Goal: Task Accomplishment & Management: Use online tool/utility

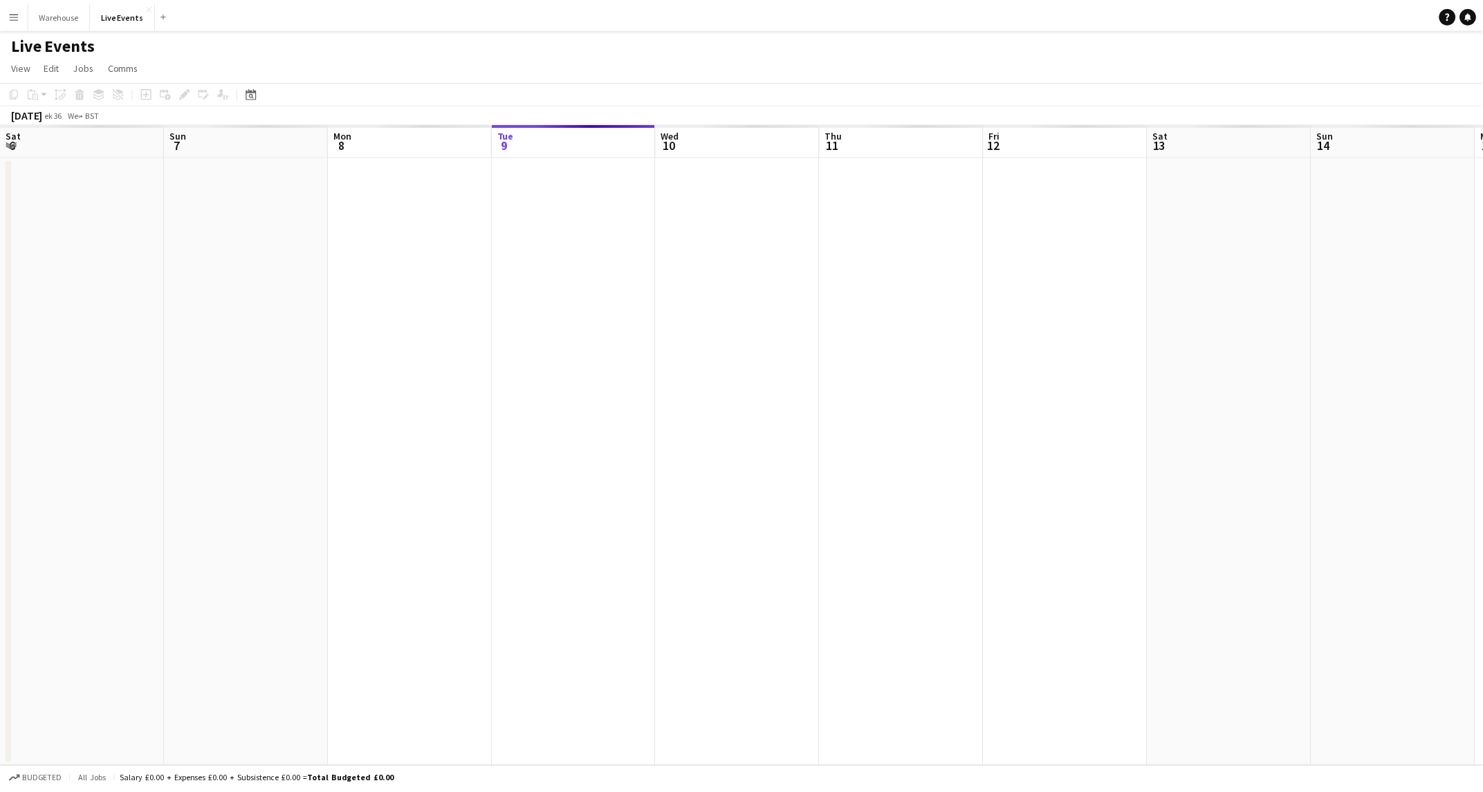
scroll to position [0, 330]
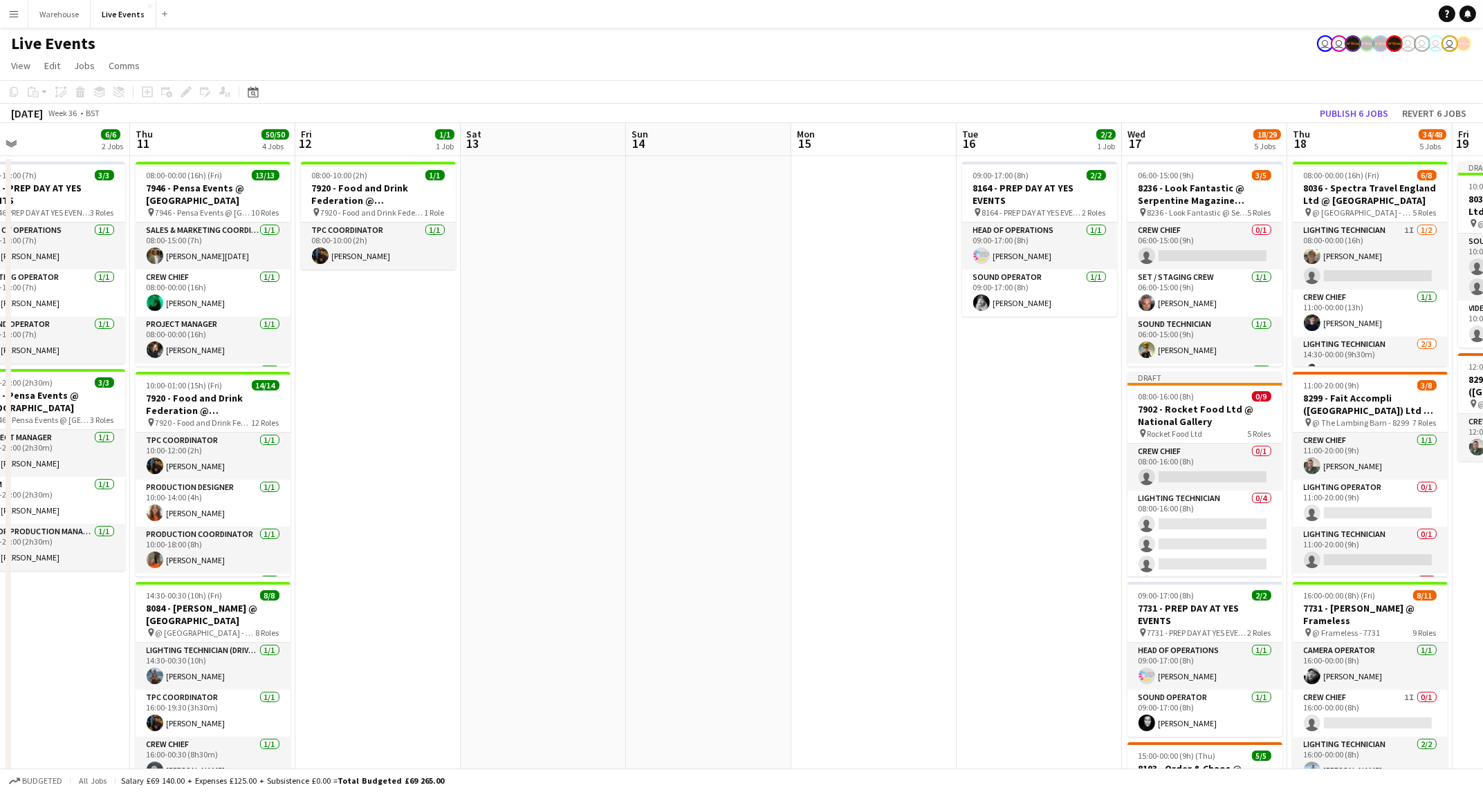
drag, startPoint x: 886, startPoint y: 407, endPoint x: 575, endPoint y: 411, distance: 311.2
click at [575, 411] on app-calendar-viewport "Sat 6 43/44 3 Jobs Sun 7 Mon 8 4/4 1 Job Tue 9 24/24 1 Job Wed 10 6/6 2 Jobs Th…" at bounding box center [741, 679] width 1483 height 1112
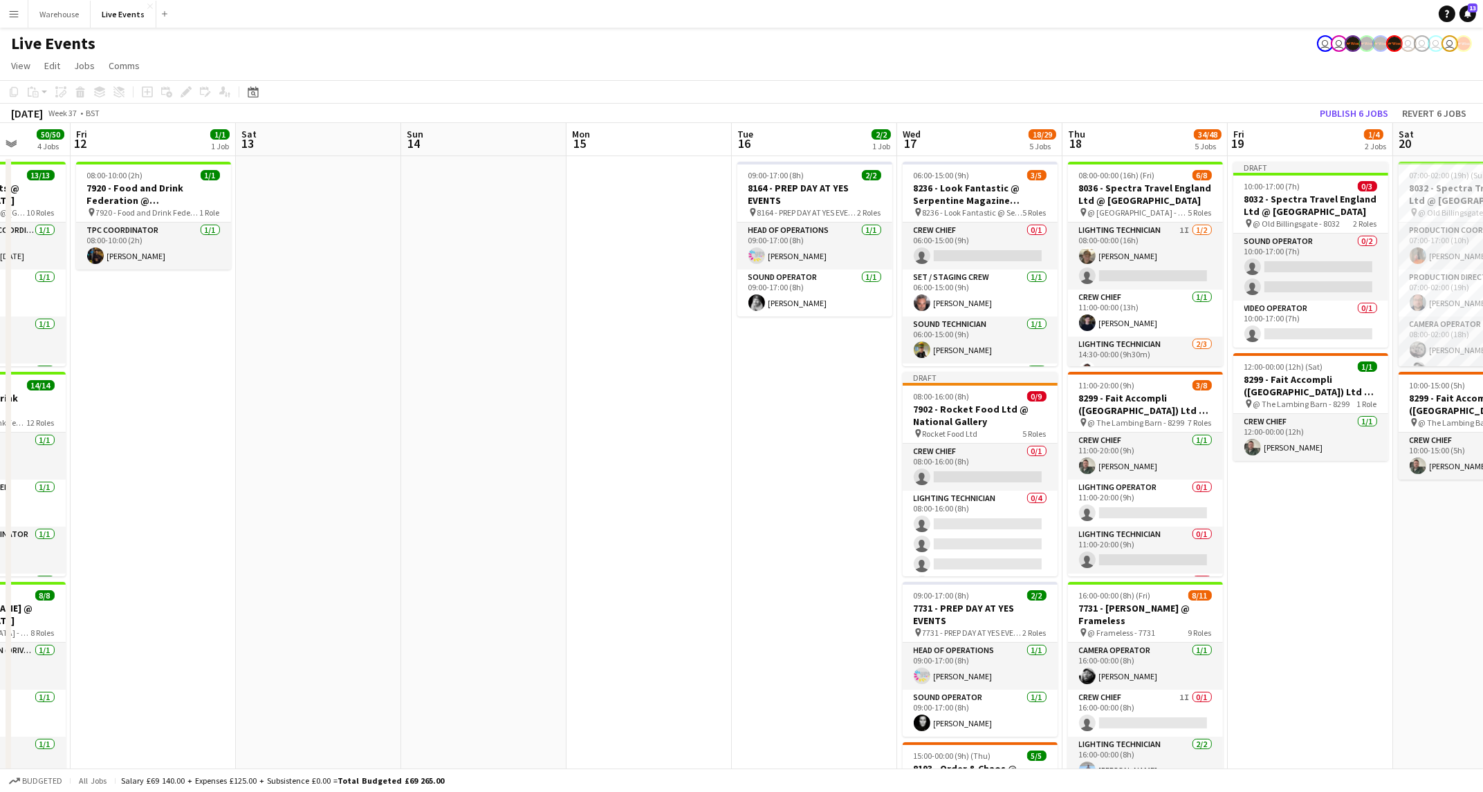
drag, startPoint x: 695, startPoint y: 416, endPoint x: 470, endPoint y: 418, distance: 224.7
click at [470, 418] on app-calendar-viewport "Mon 8 4/4 1 Job Tue 9 24/24 1 Job Wed 10 6/6 2 Jobs Thu 11 50/50 4 Jobs Fri 12 …" at bounding box center [741, 679] width 1483 height 1112
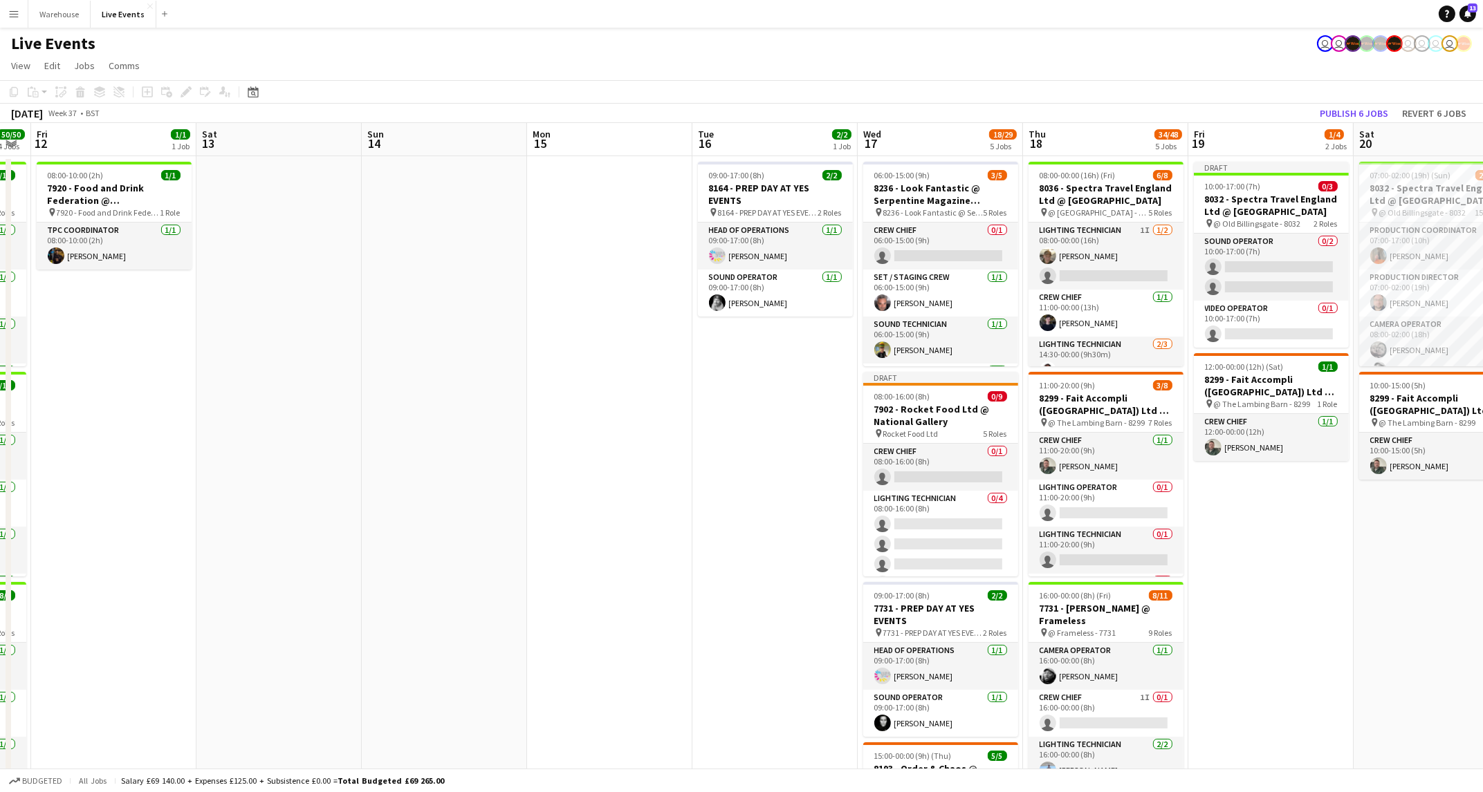
drag, startPoint x: 689, startPoint y: 395, endPoint x: 651, endPoint y: 396, distance: 38.7
click at [651, 396] on app-calendar-viewport "Mon 8 4/4 1 Job Tue 9 24/24 1 Job Wed 10 6/6 2 Jobs Thu 11 50/50 4 Jobs Fri 12 …" at bounding box center [741, 679] width 1483 height 1112
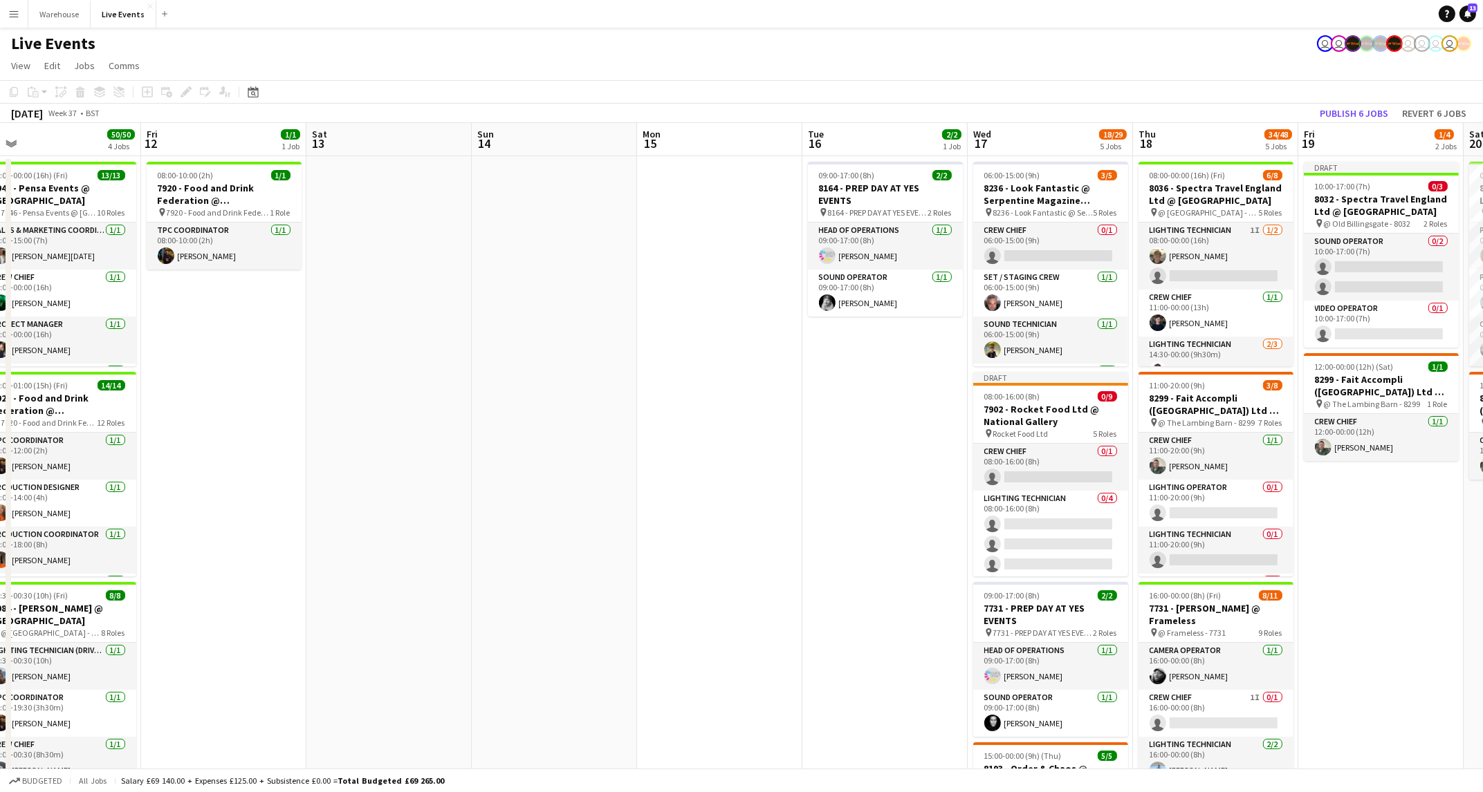
scroll to position [0, 474]
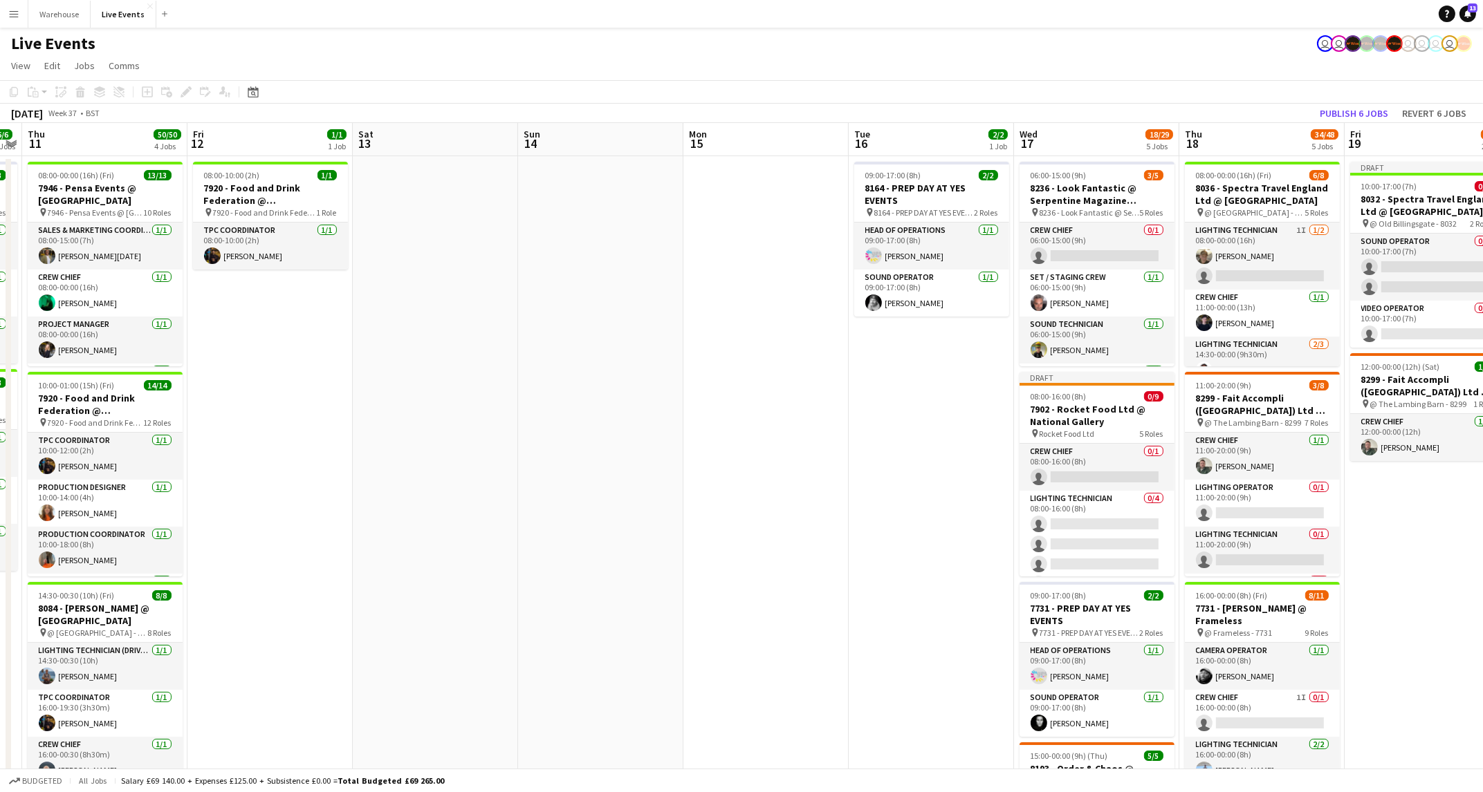
drag, startPoint x: 651, startPoint y: 396, endPoint x: 806, endPoint y: 387, distance: 155.8
click at [806, 387] on app-calendar-viewport "Mon 8 4/4 1 Job Tue 9 24/24 1 Job Wed 10 6/6 2 Jobs Thu 11 50/50 4 Jobs Fri 12 …" at bounding box center [741, 679] width 1483 height 1112
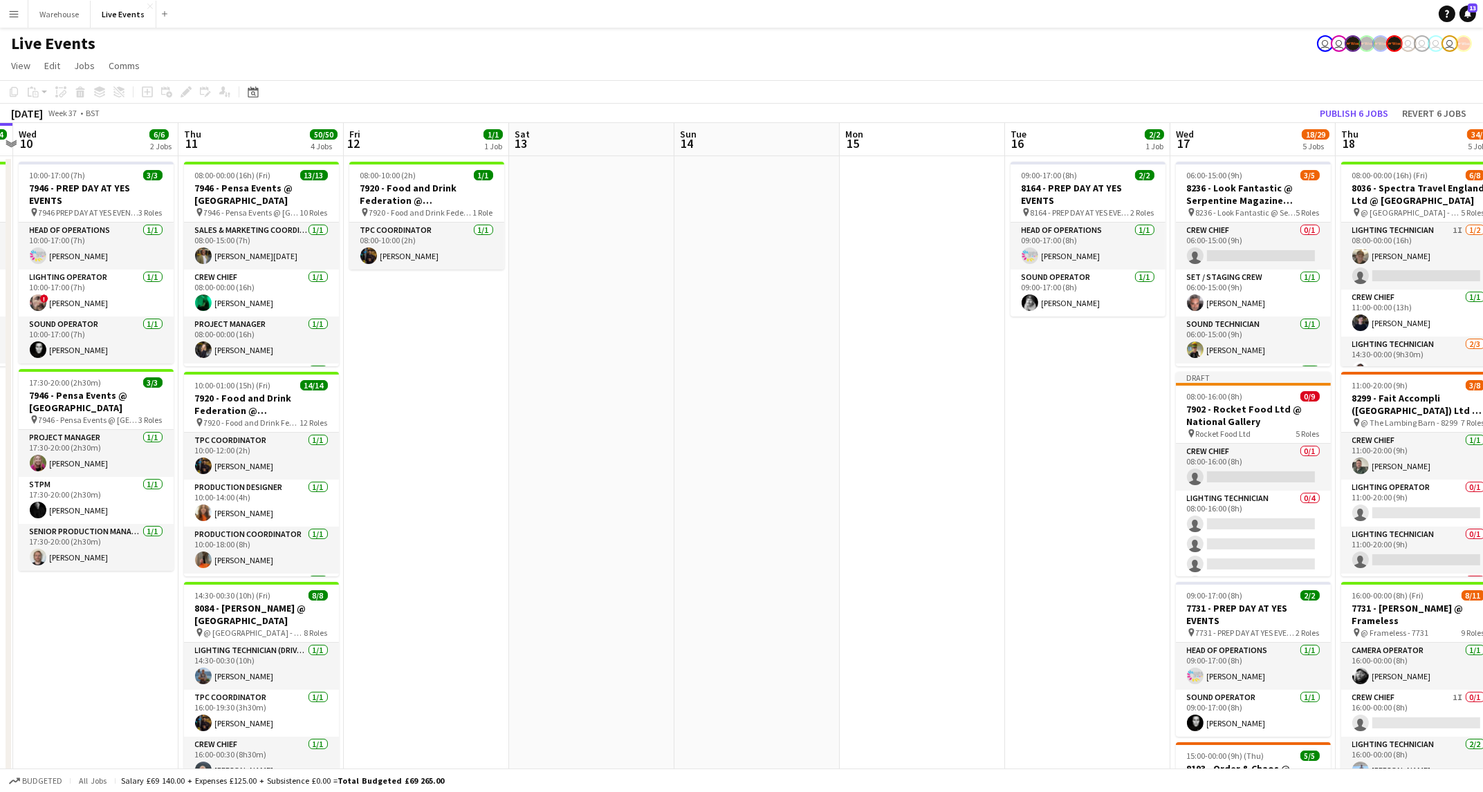
scroll to position [0, 288]
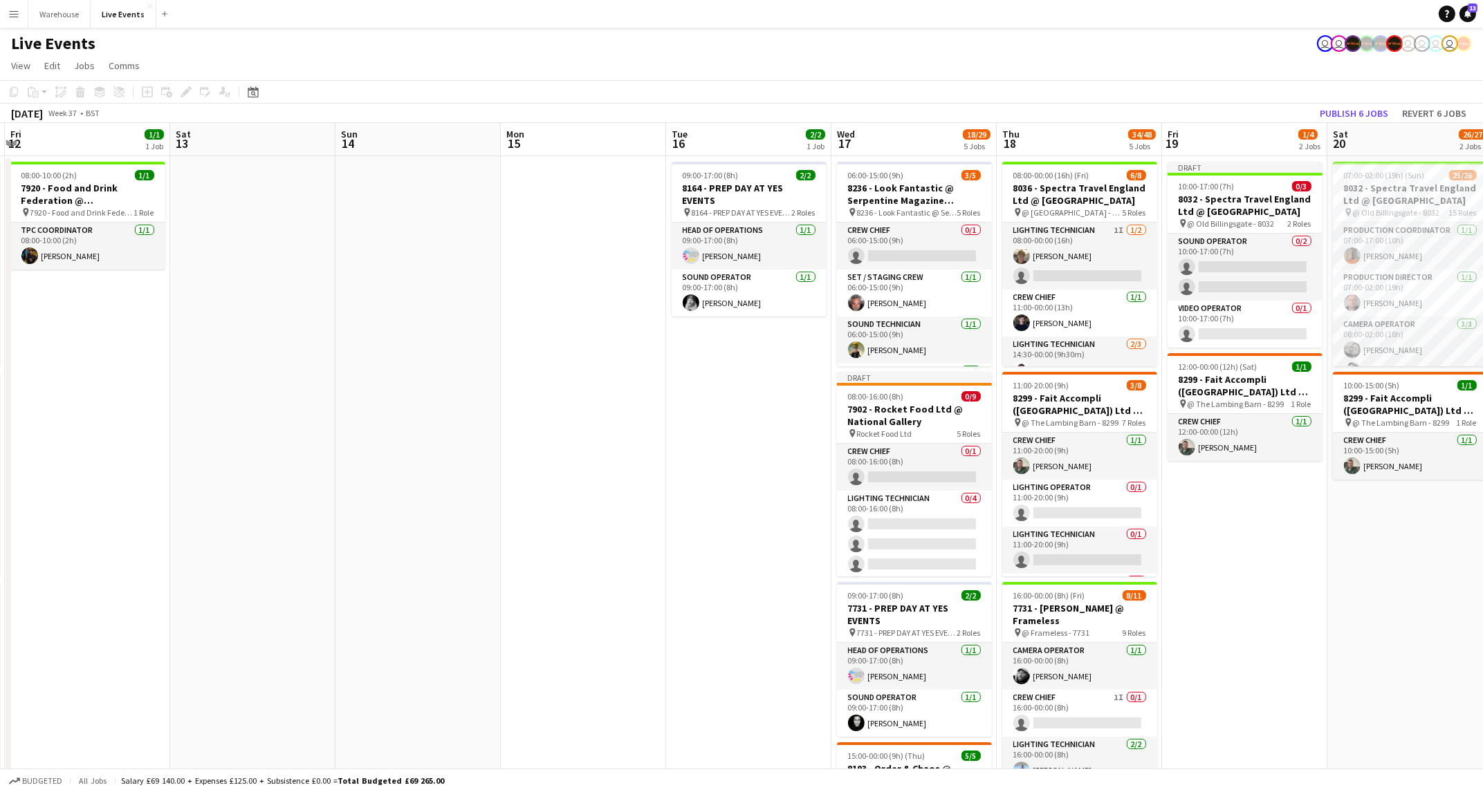
drag, startPoint x: 630, startPoint y: 391, endPoint x: 447, endPoint y: 379, distance: 183.0
click at [447, 379] on app-calendar-viewport "Mon 8 4/4 1 Job Tue 9 24/24 1 Job Wed 10 6/6 2 Jobs Thu 11 50/50 4 Jobs Fri 12 …" at bounding box center [741, 679] width 1483 height 1112
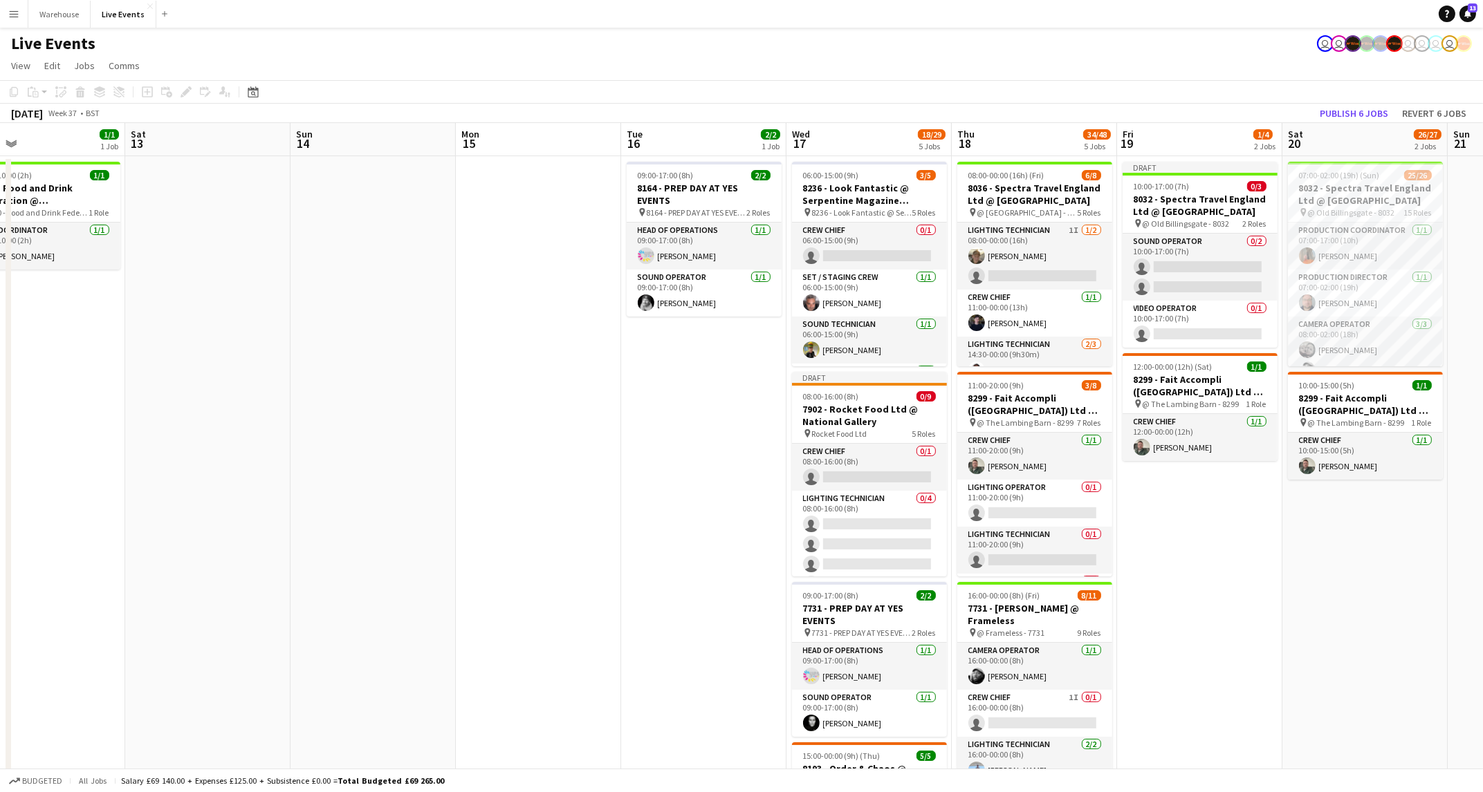
scroll to position [0, 396]
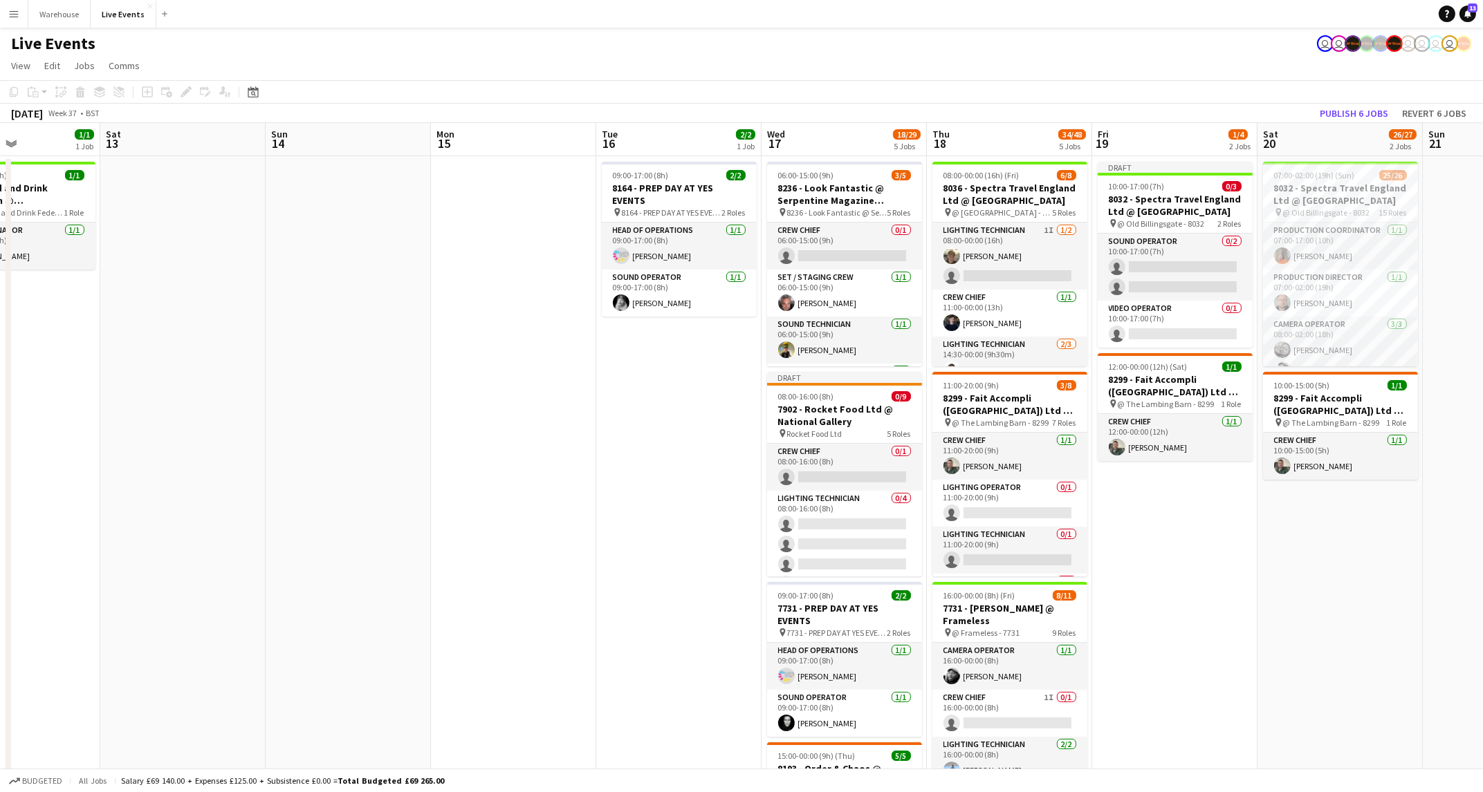
drag, startPoint x: 791, startPoint y: 401, endPoint x: 721, endPoint y: 405, distance: 69.9
click at [721, 405] on app-calendar-viewport "Wed 10 6/6 2 Jobs Thu 11 50/50 4 Jobs Fri 12 1/1 1 Job Sat 13 Sun 14 Mon 15 Tue…" at bounding box center [741, 679] width 1483 height 1112
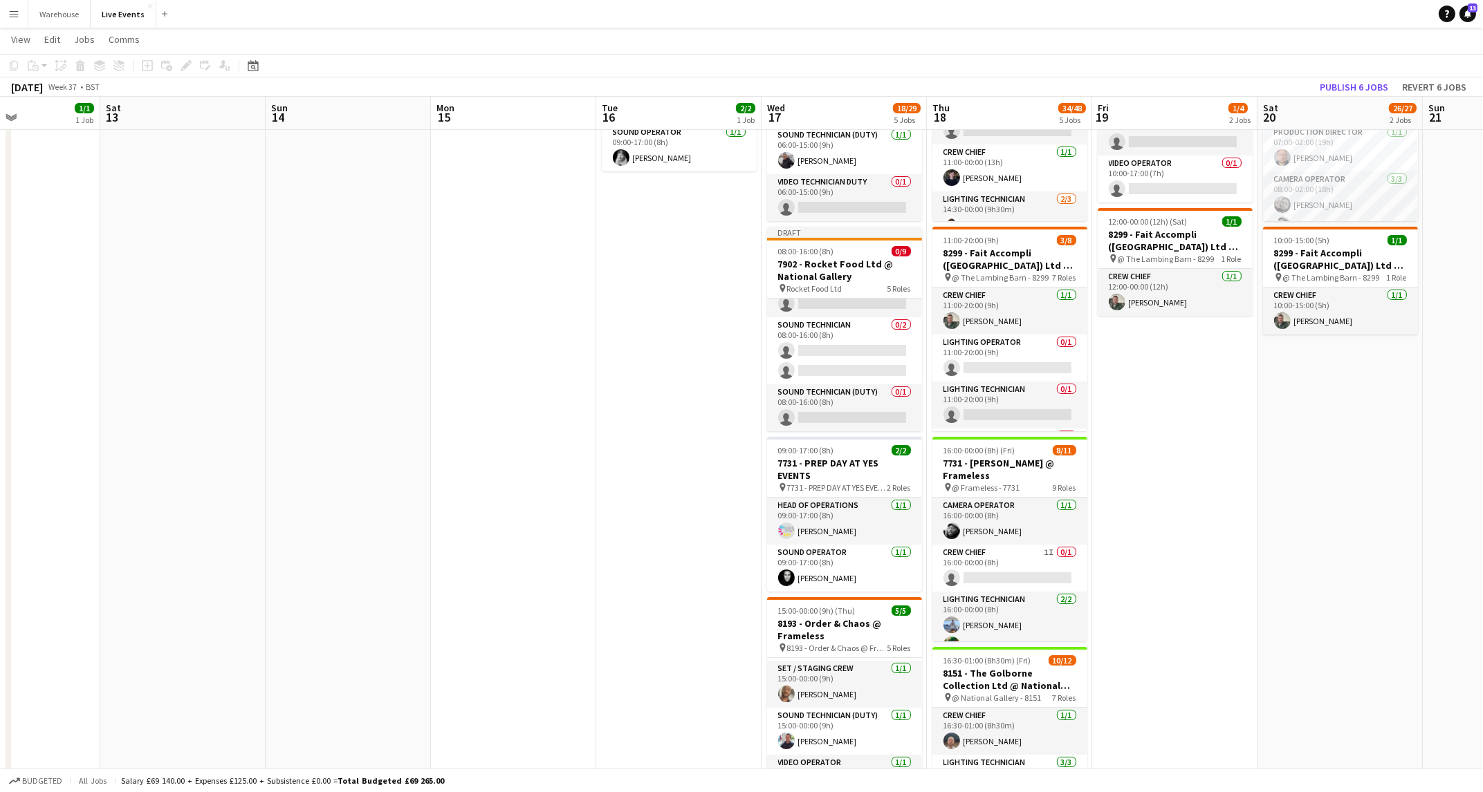
scroll to position [0, 0]
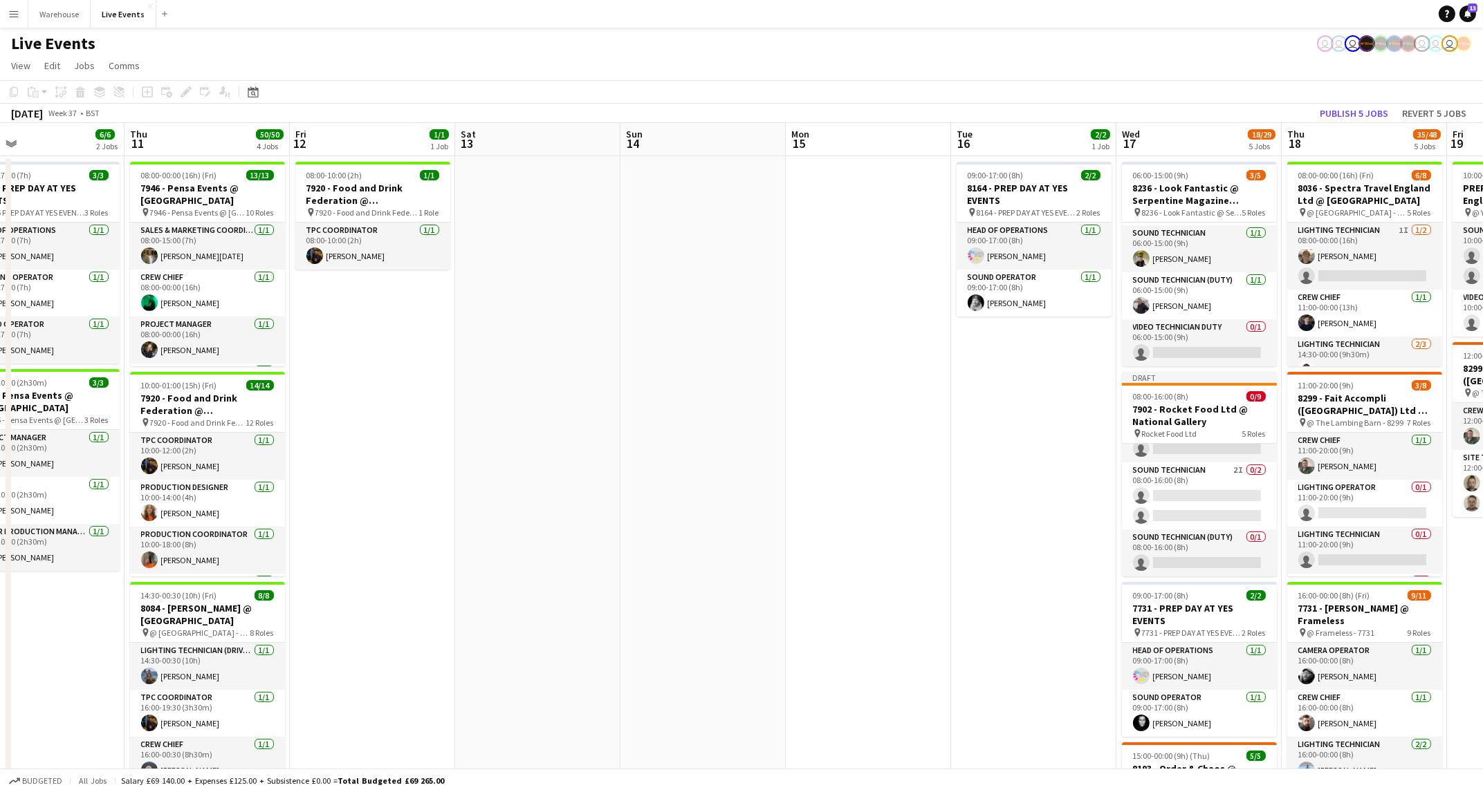
drag, startPoint x: 326, startPoint y: 431, endPoint x: 680, endPoint y: 442, distance: 354.9
click at [680, 442] on app-calendar-viewport "Mon 8 4/4 1 Job Tue 9 24/24 1 Job Wed 10 6/6 2 Jobs Thu 11 50/50 4 Jobs Fri 12 …" at bounding box center [741, 679] width 1483 height 1112
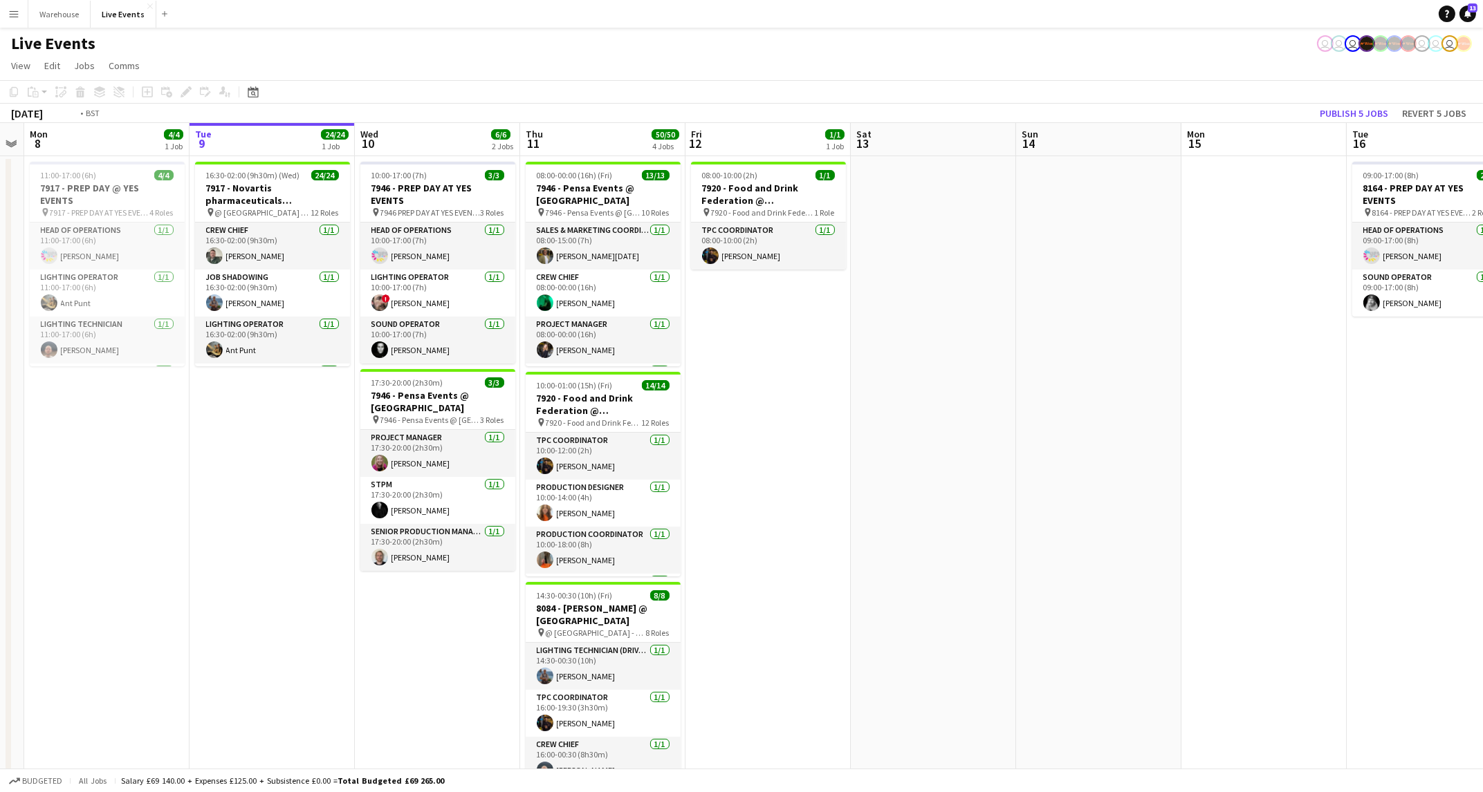
scroll to position [0, 301]
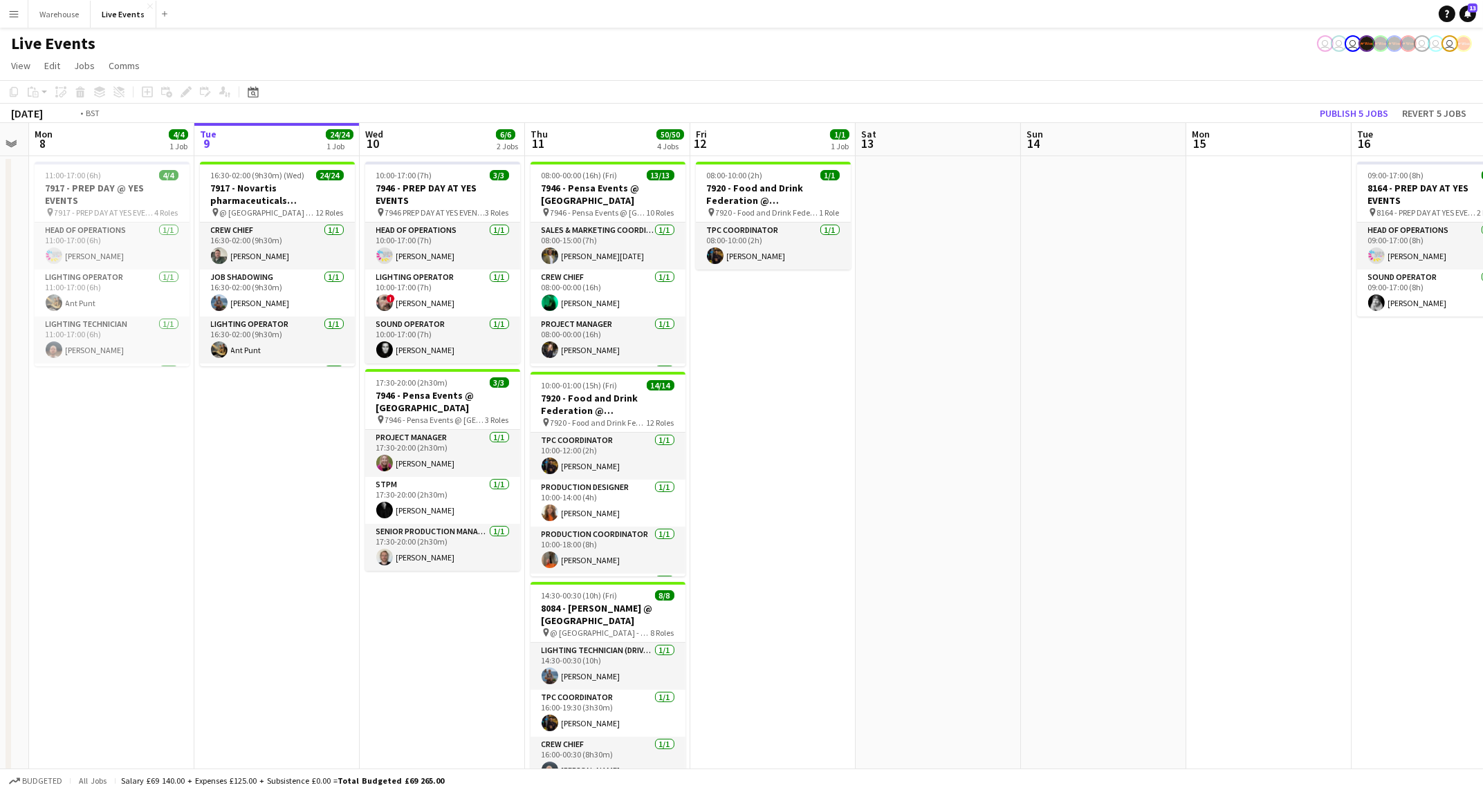
drag, startPoint x: 864, startPoint y: 543, endPoint x: 877, endPoint y: 546, distance: 12.9
click at [877, 546] on app-calendar-viewport "Sat 6 43/44 3 Jobs Sun 7 Mon 8 4/4 1 Job Tue 9 24/24 1 Job Wed 10 6/6 2 Jobs Th…" at bounding box center [741, 679] width 1483 height 1112
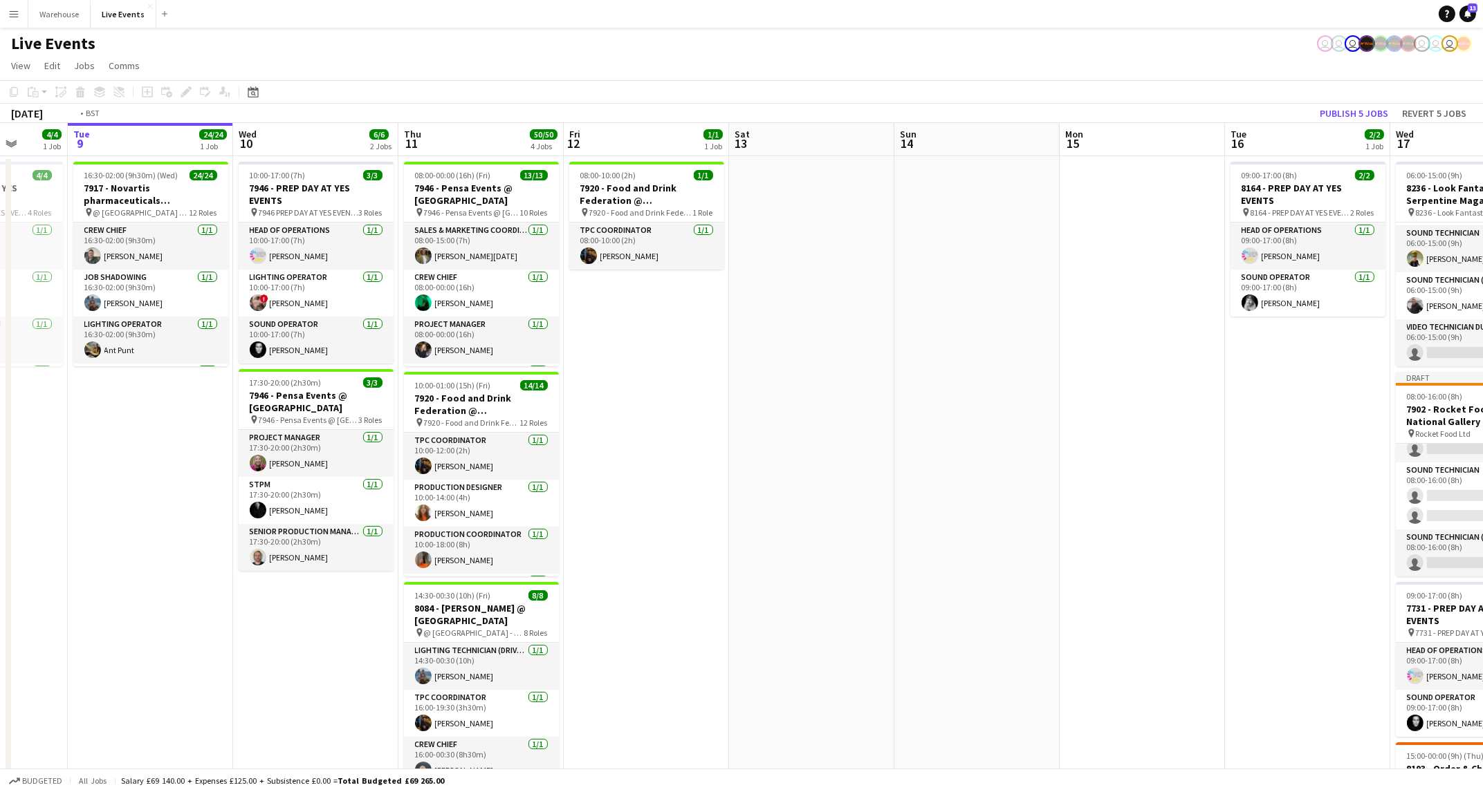
drag, startPoint x: 1131, startPoint y: 484, endPoint x: 674, endPoint y: 531, distance: 458.8
click at [674, 531] on app-calendar-viewport "Sat 6 43/44 3 Jobs Sun 7 Mon 8 4/4 1 Job Tue 9 24/24 1 Job Wed 10 6/6 2 Jobs Th…" at bounding box center [741, 679] width 1483 height 1112
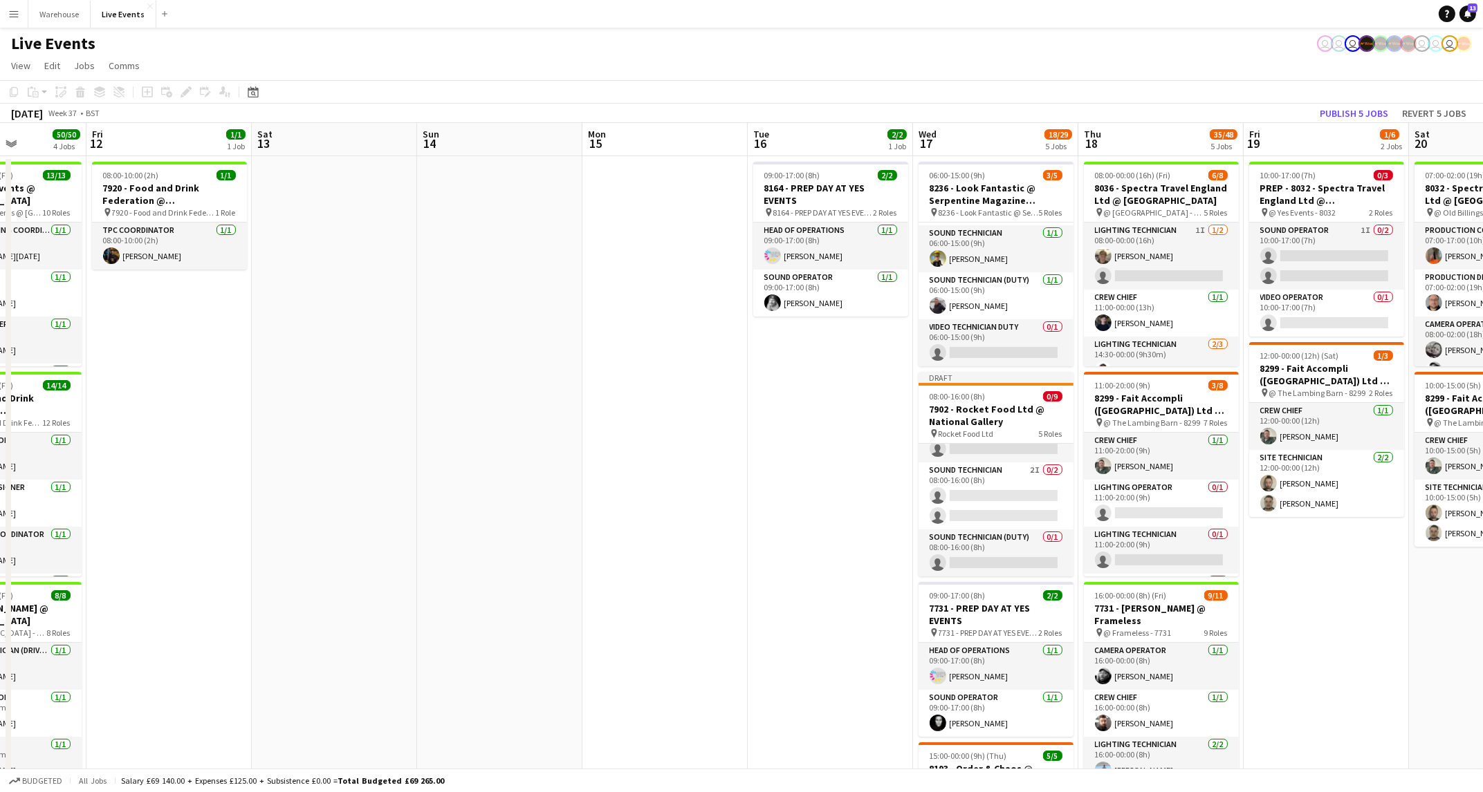
drag, startPoint x: 883, startPoint y: 535, endPoint x: 590, endPoint y: 557, distance: 294.0
click at [588, 559] on app-calendar-viewport "Mon 8 4/4 1 Job Tue 9 24/24 1 Job Wed 10 6/6 2 Jobs Thu 11 50/50 4 Jobs Fri 12 …" at bounding box center [741, 679] width 1483 height 1112
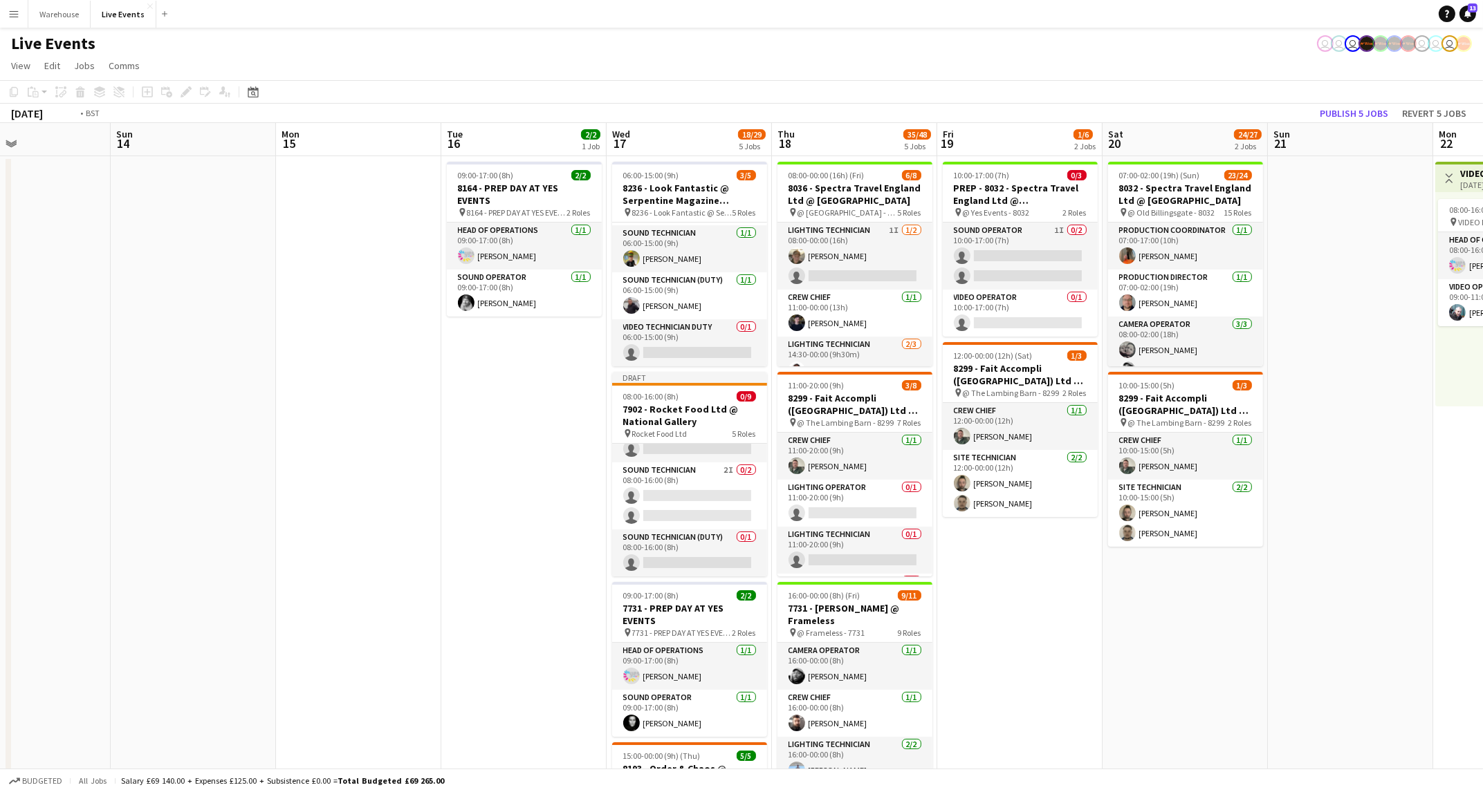
drag, startPoint x: 592, startPoint y: 556, endPoint x: 195, endPoint y: 556, distance: 396.9
click at [103, 557] on app-calendar-viewport "Wed 10 6/6 2 Jobs Thu 11 50/50 4 Jobs Fri 12 1/1 1 Job Sat 13 Sun 14 Mon 15 Tue…" at bounding box center [741, 679] width 1483 height 1112
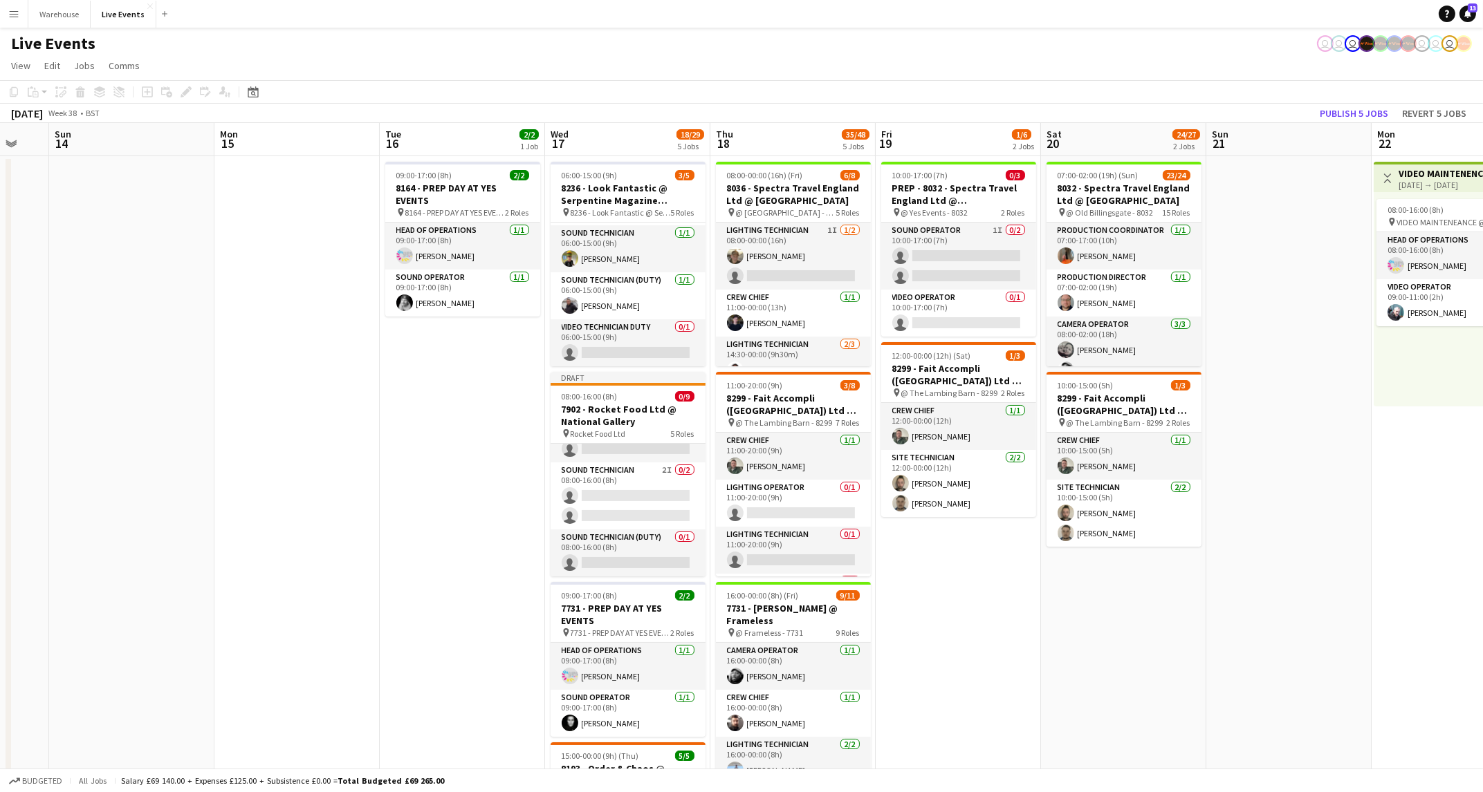
scroll to position [0, 278]
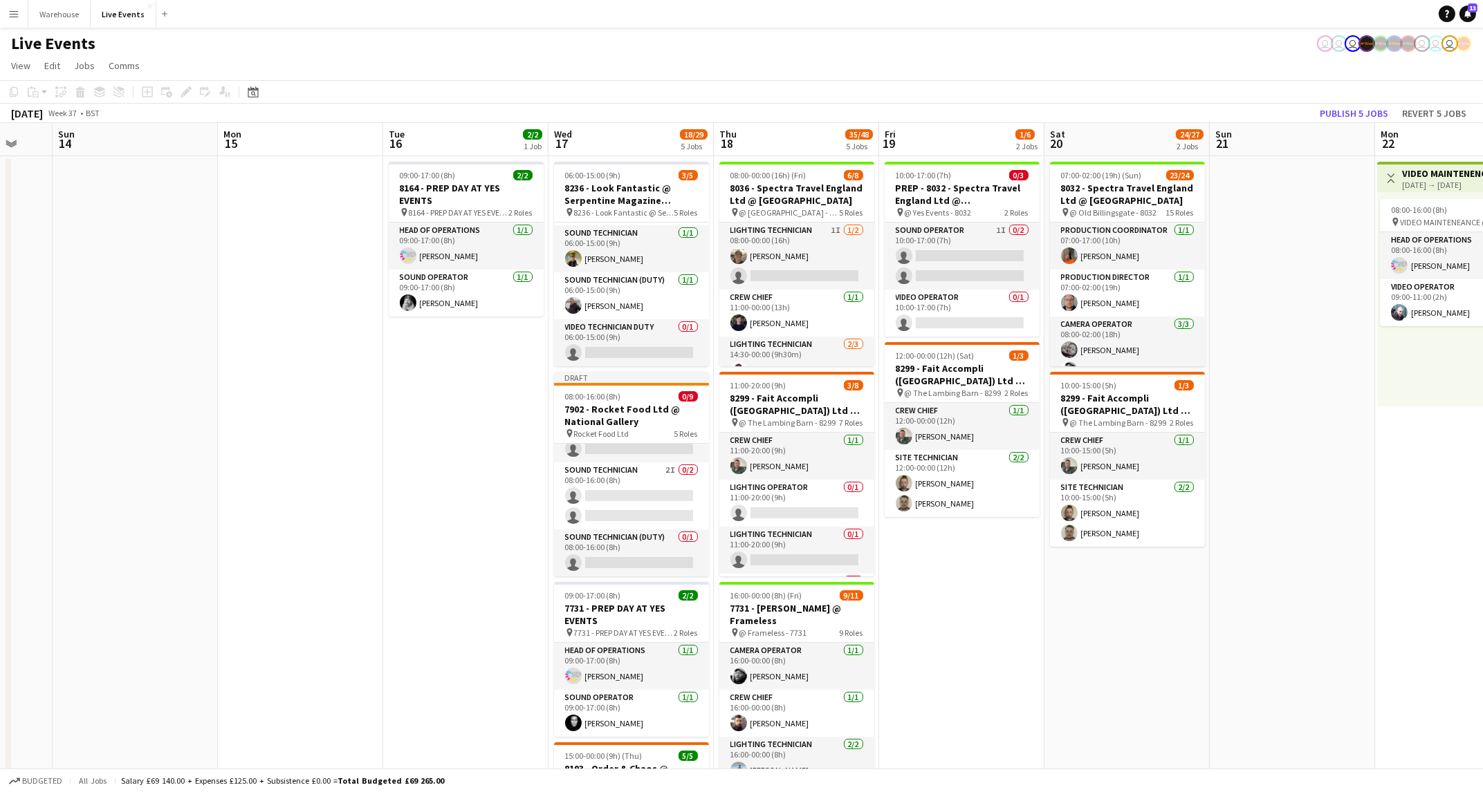
drag, startPoint x: 768, startPoint y: 637, endPoint x: 1040, endPoint y: 642, distance: 272.5
click at [1040, 642] on app-calendar-viewport "Fri 12 1/1 1 Job Sat 13 Sun 14 Mon 15 Tue 16 2/2 1 Job Wed 17 18/29 5 Jobs Thu …" at bounding box center [741, 679] width 1483 height 1112
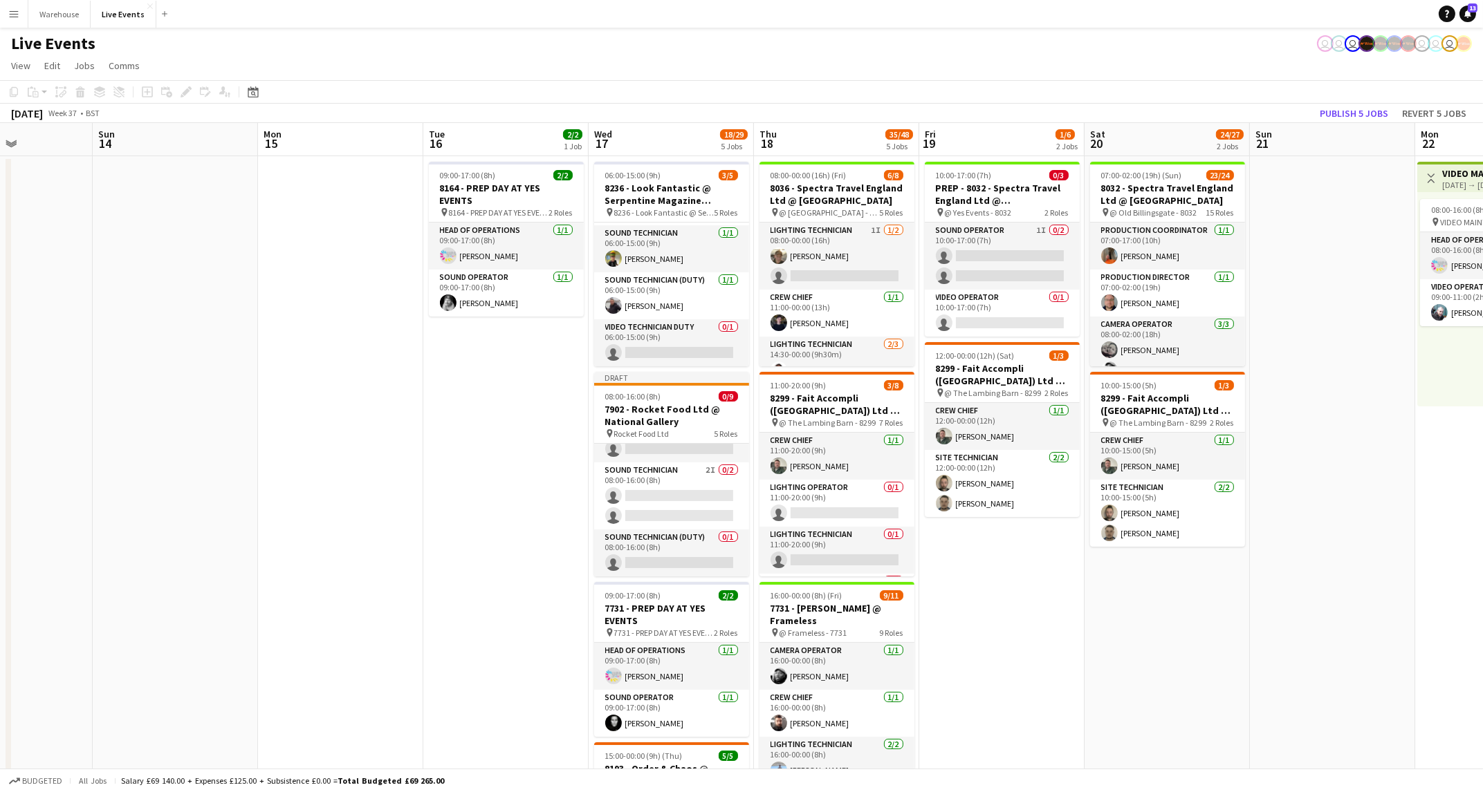
drag, startPoint x: 405, startPoint y: 574, endPoint x: 445, endPoint y: 574, distance: 40.1
click at [445, 574] on app-calendar-viewport "Thu 11 50/50 4 Jobs Fri 12 1/1 1 Job Sat 13 Sun 14 Mon 15 Tue 16 2/2 1 Job Wed …" at bounding box center [741, 679] width 1483 height 1112
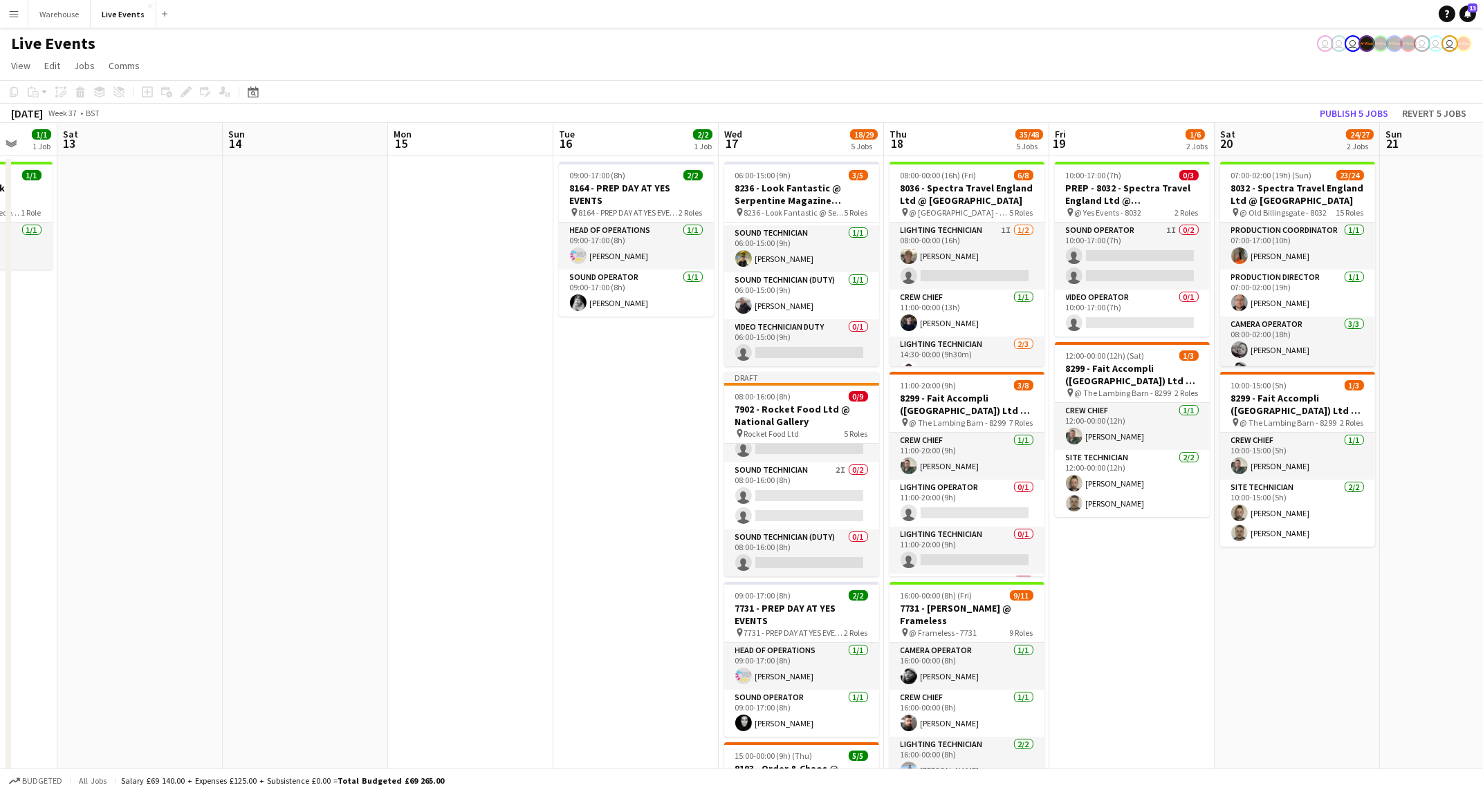
drag, startPoint x: 373, startPoint y: 567, endPoint x: 503, endPoint y: 569, distance: 130.0
click at [503, 569] on app-calendar-viewport "Wed 10 6/6 2 Jobs Thu 11 50/50 4 Jobs Fri 12 1/1 1 Job Sat 13 Sun 14 Mon 15 Tue…" at bounding box center [741, 679] width 1483 height 1112
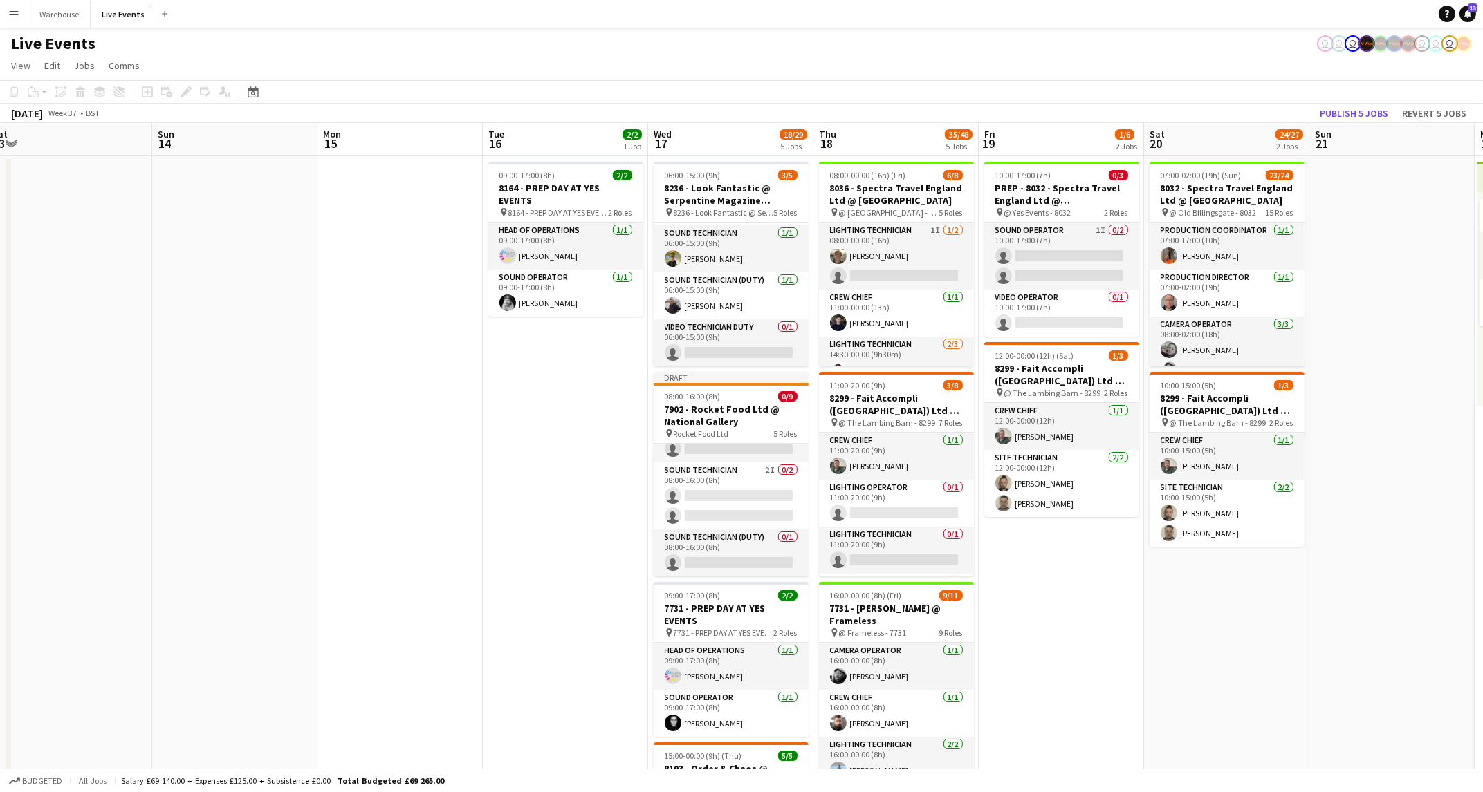
scroll to position [0, 521]
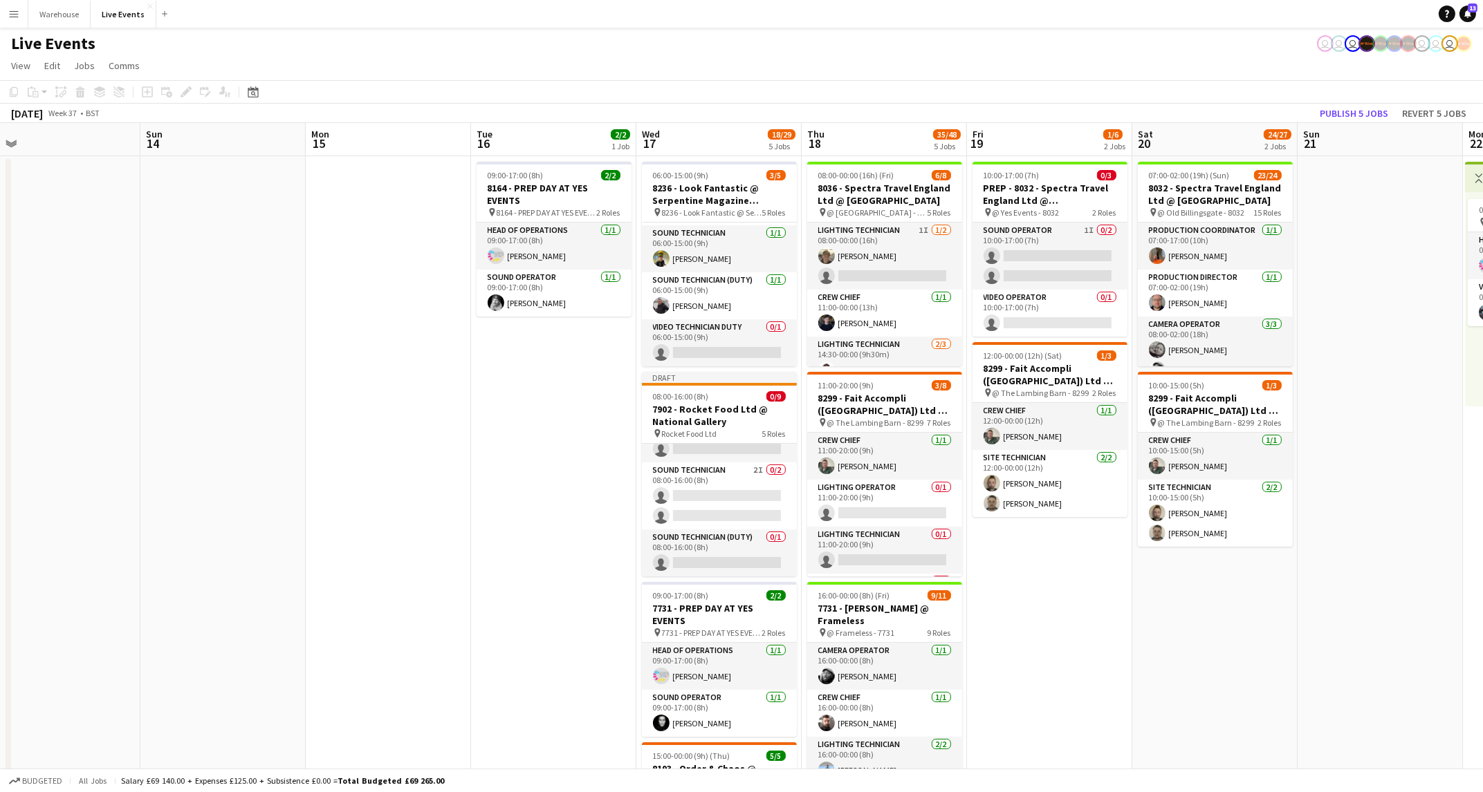
drag, startPoint x: 553, startPoint y: 566, endPoint x: 471, endPoint y: 569, distance: 82.4
click at [471, 569] on app-calendar-viewport "Wed 10 6/6 2 Jobs Thu 11 50/50 4 Jobs Fri 12 1/1 1 Job Sat 13 Sun 14 Mon 15 Tue…" at bounding box center [741, 679] width 1483 height 1112
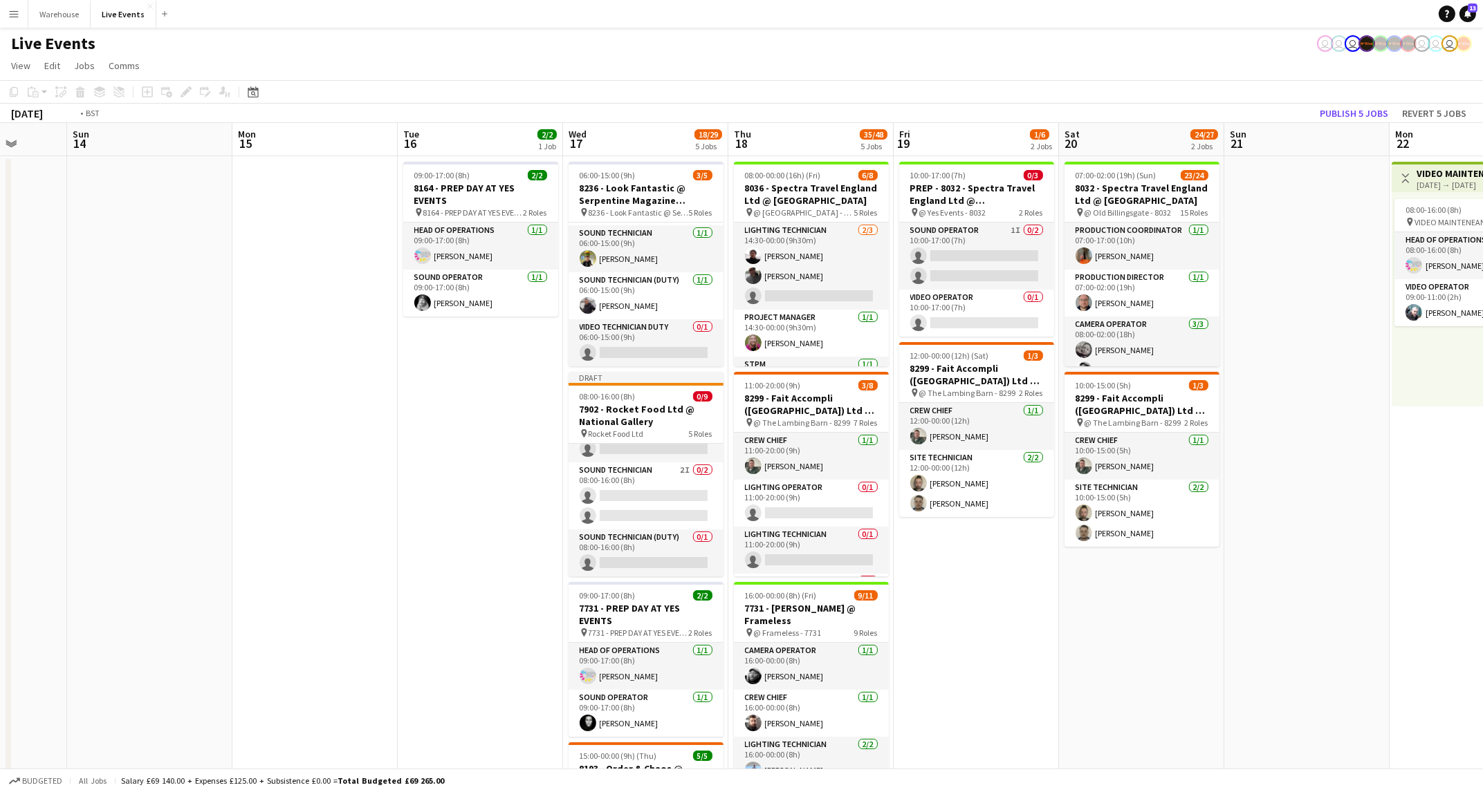
drag, startPoint x: 1146, startPoint y: 615, endPoint x: 780, endPoint y: 648, distance: 367.9
click at [780, 648] on app-calendar-viewport "Wed 10 6/6 2 Jobs Thu 11 50/50 4 Jobs Fri 12 1/1 1 Job Sat 13 Sun 14 Mon 15 Tue…" at bounding box center [741, 679] width 1483 height 1112
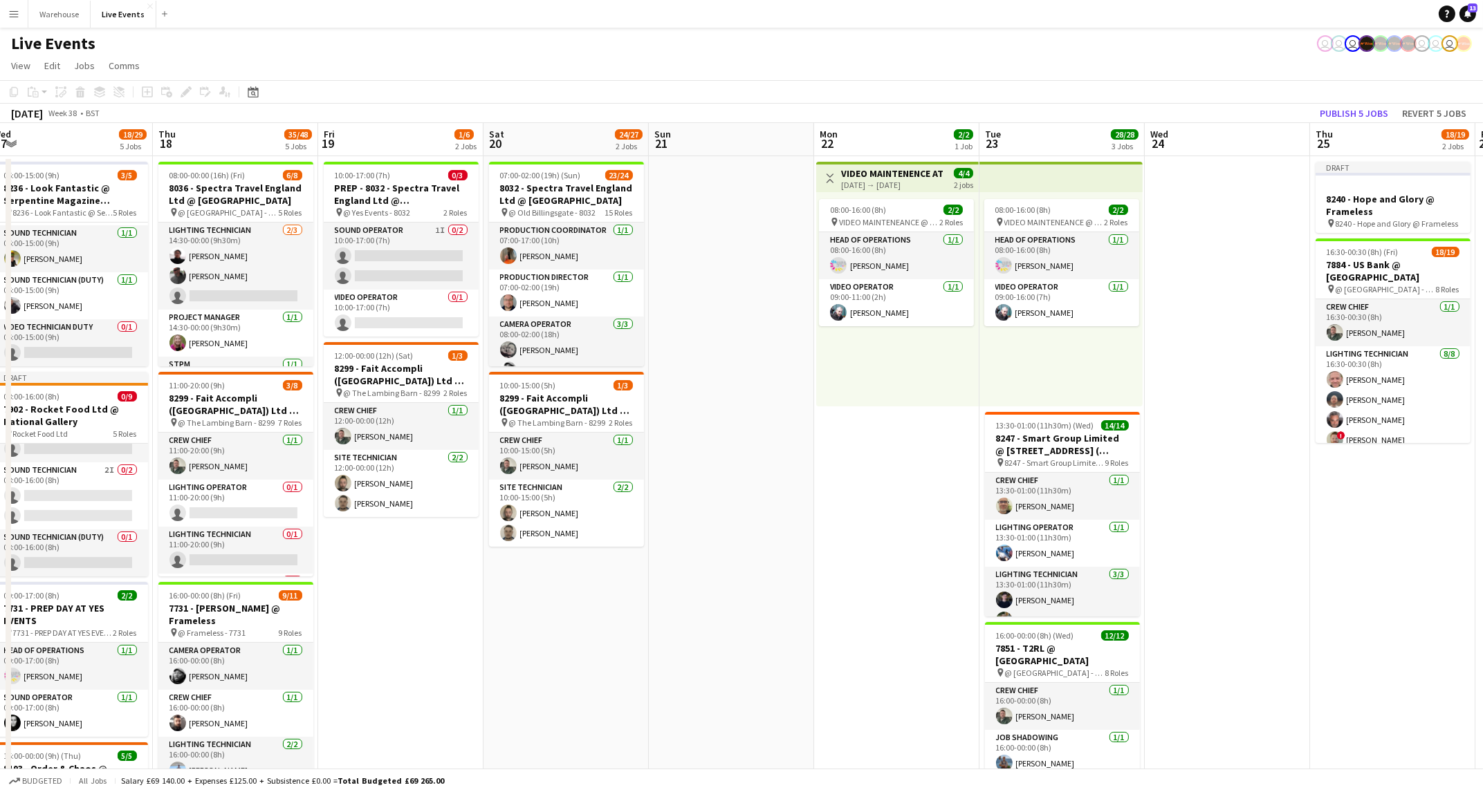
scroll to position [0, 526]
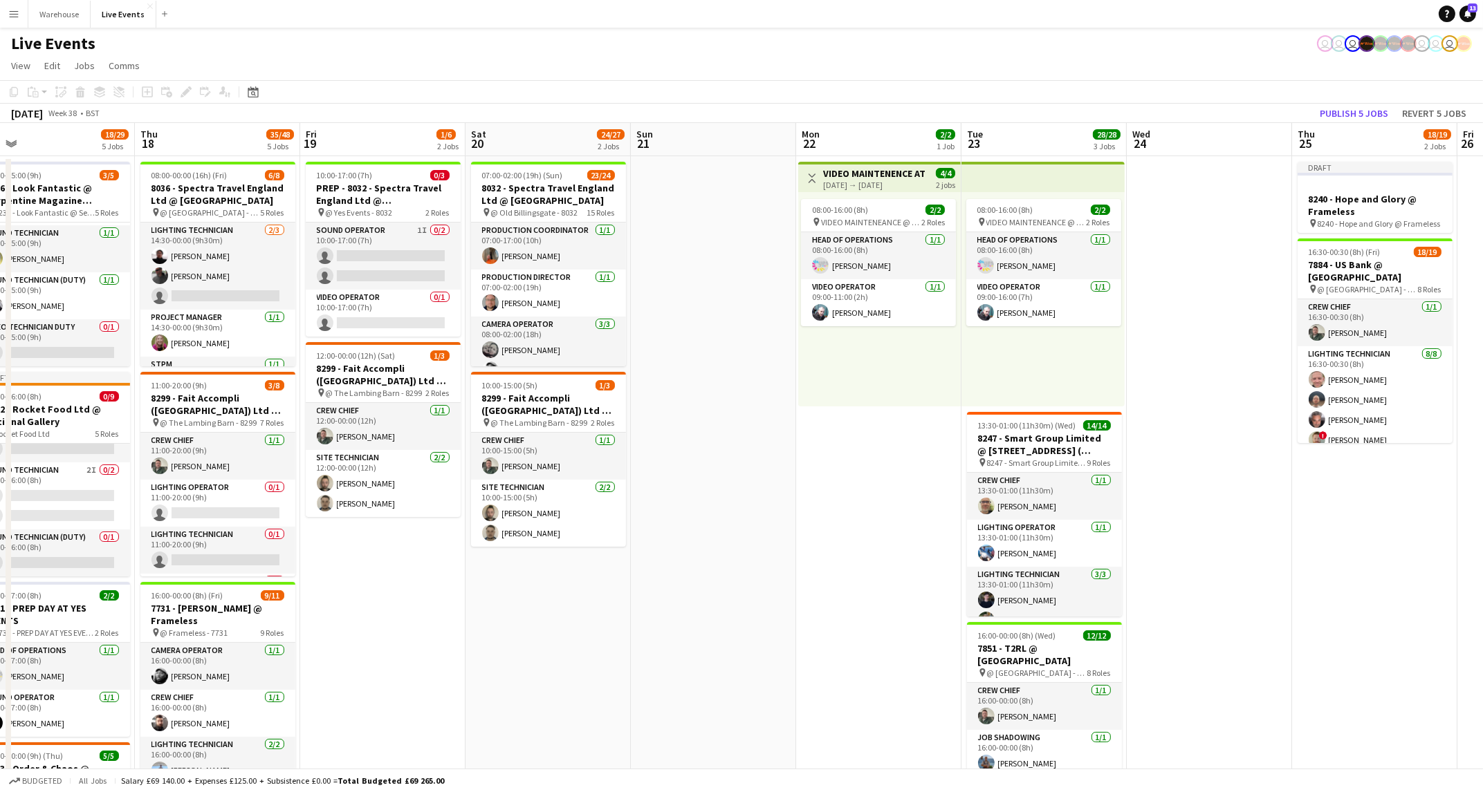
drag, startPoint x: 969, startPoint y: 660, endPoint x: 810, endPoint y: 663, distance: 159.1
click at [810, 663] on app-calendar-viewport "Sun 14 Mon 15 Tue 16 2/2 1 Job Wed 17 18/29 5 Jobs Thu 18 35/48 5 Jobs Fri 19 1…" at bounding box center [741, 679] width 1483 height 1112
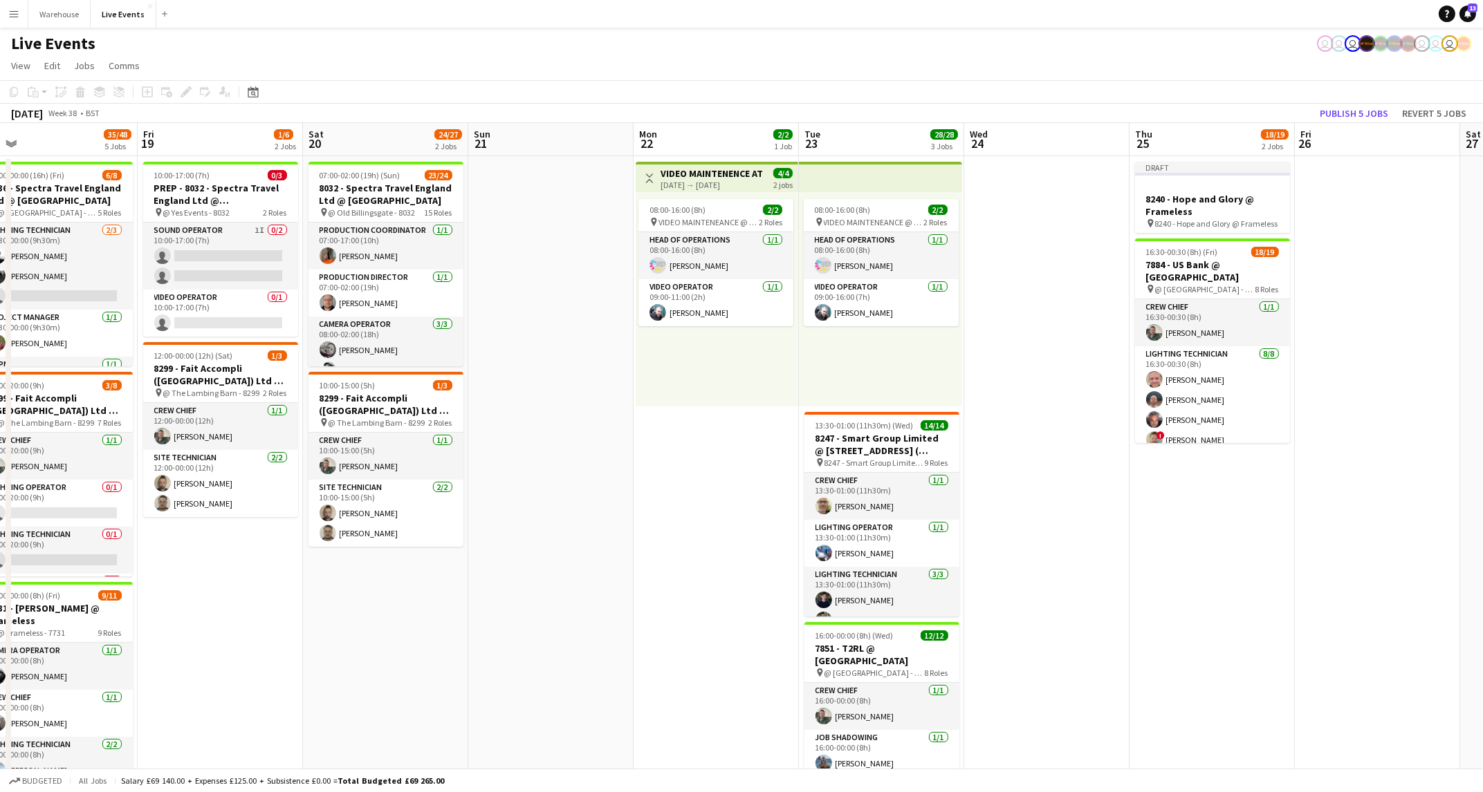
scroll to position [0, 694]
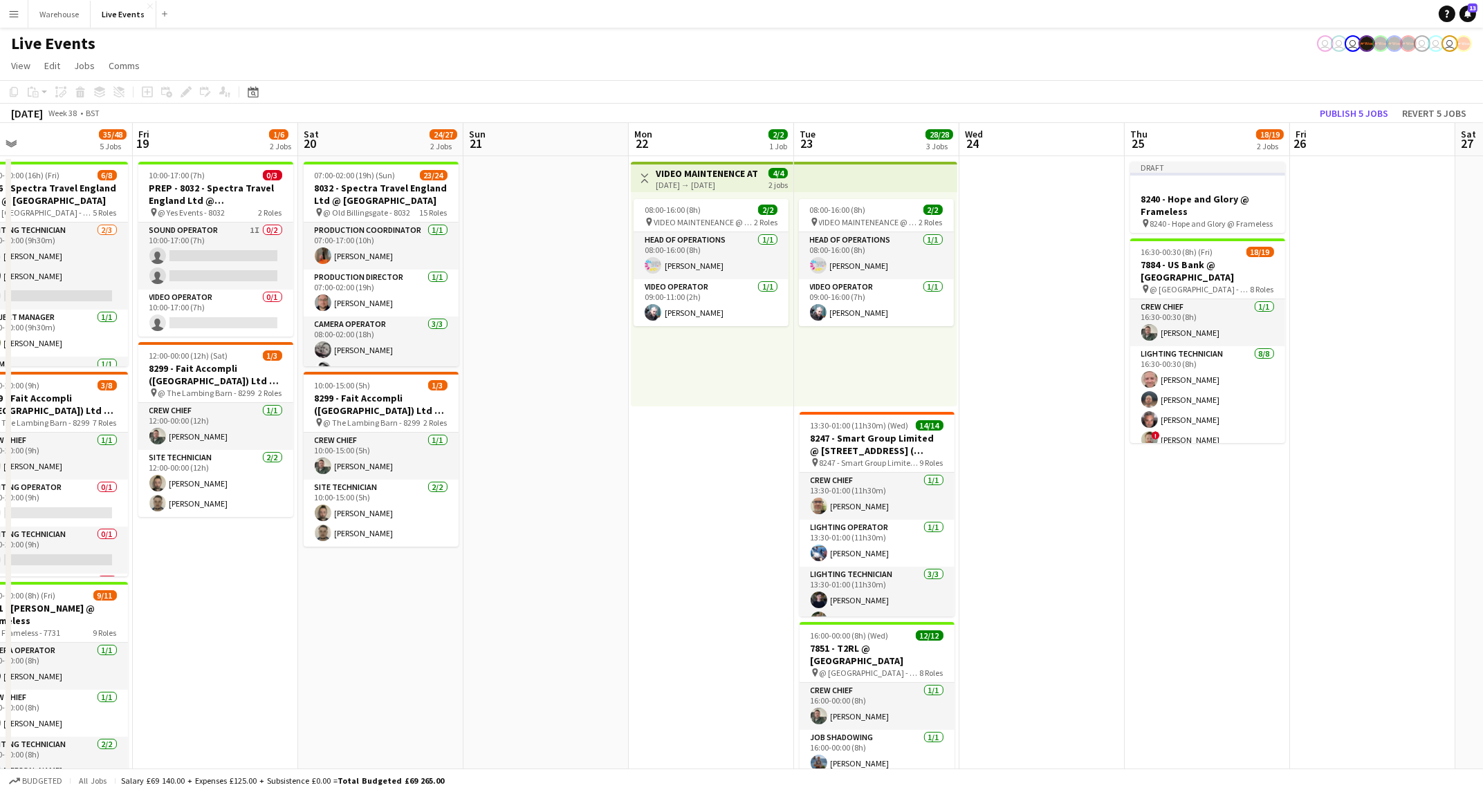
drag, startPoint x: 1209, startPoint y: 624, endPoint x: 1041, endPoint y: 631, distance: 167.5
click at [1041, 631] on app-calendar-viewport "Sun 14 Mon 15 Tue 16 2/2 1 Job Wed 17 18/29 5 Jobs Thu 18 35/48 5 Jobs Fri 19 1…" at bounding box center [741, 679] width 1483 height 1112
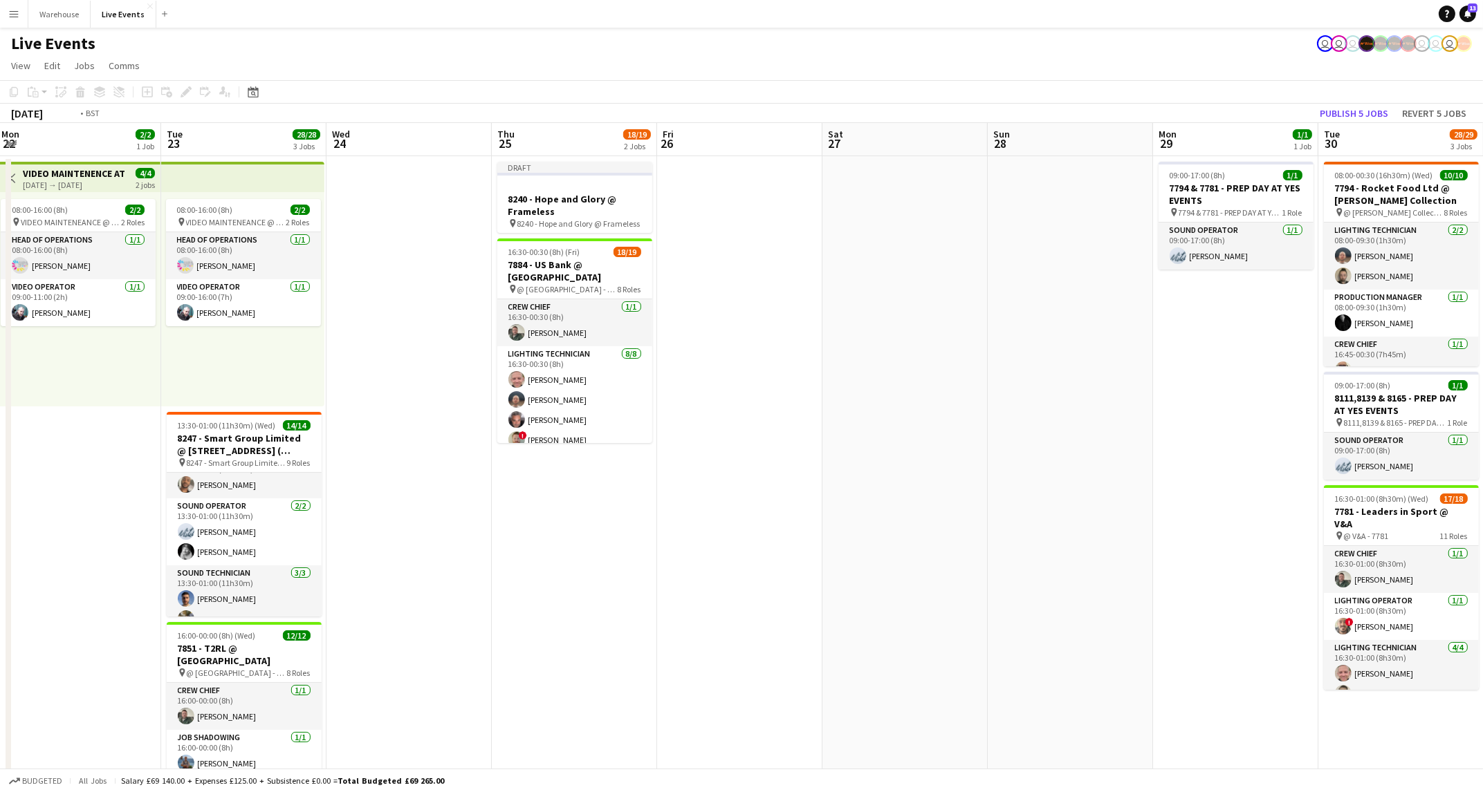
drag, startPoint x: 795, startPoint y: 435, endPoint x: 689, endPoint y: 470, distance: 110.6
click at [282, 448] on app-calendar-viewport "Tue 16 2/2 1 Job Wed 17 18/29 5 Jobs Thu 18 35/48 5 Jobs Fri 19 1/6 2 Jobs Sat …" at bounding box center [741, 679] width 1483 height 1112
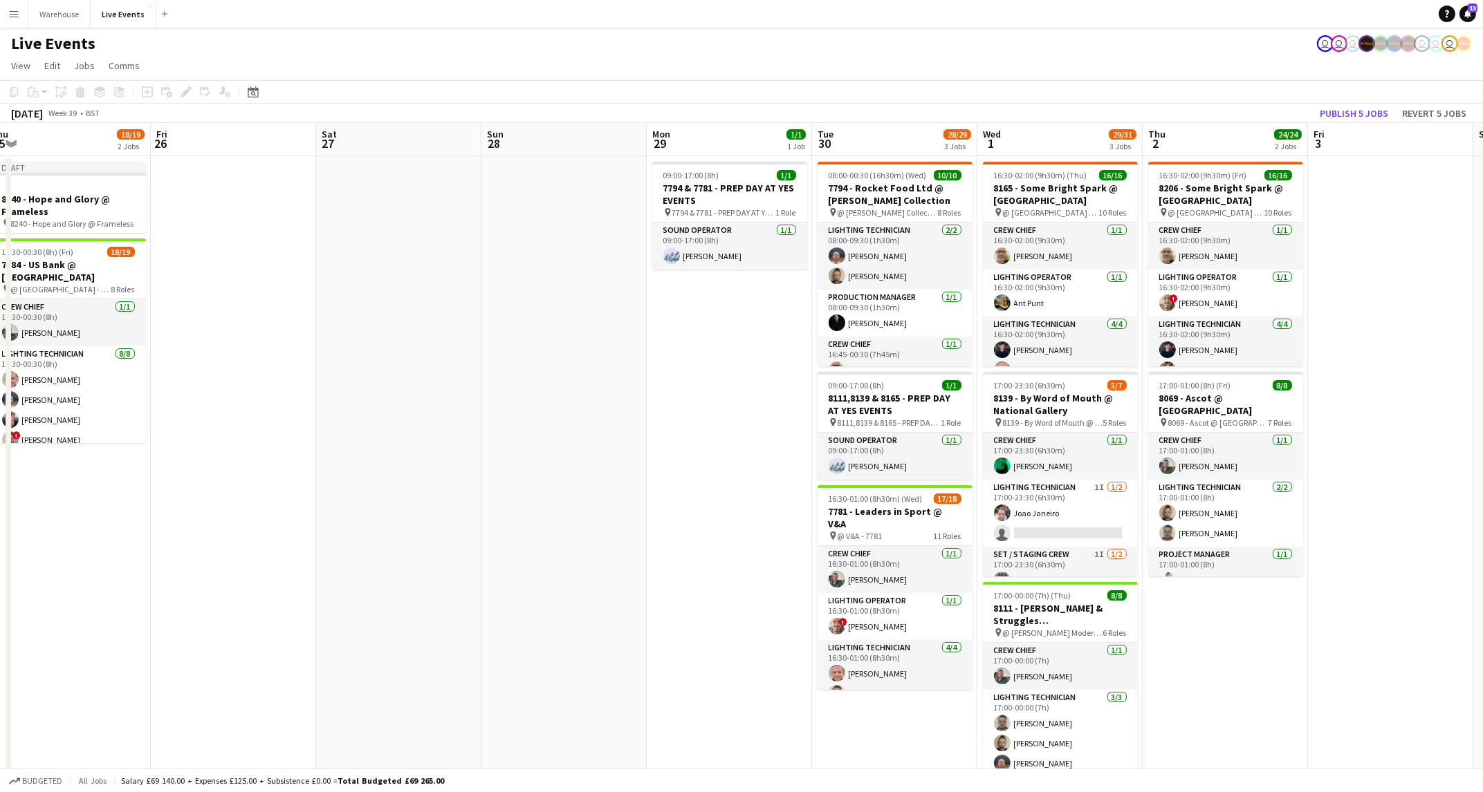
drag, startPoint x: 762, startPoint y: 487, endPoint x: 383, endPoint y: 479, distance: 379.0
click at [383, 479] on app-calendar-viewport "Mon 22 2/2 1 Job Tue 23 28/28 3 Jobs Wed 24 Thu 25 18/19 2 Jobs Fri 26 Sat 27 S…" at bounding box center [741, 679] width 1483 height 1112
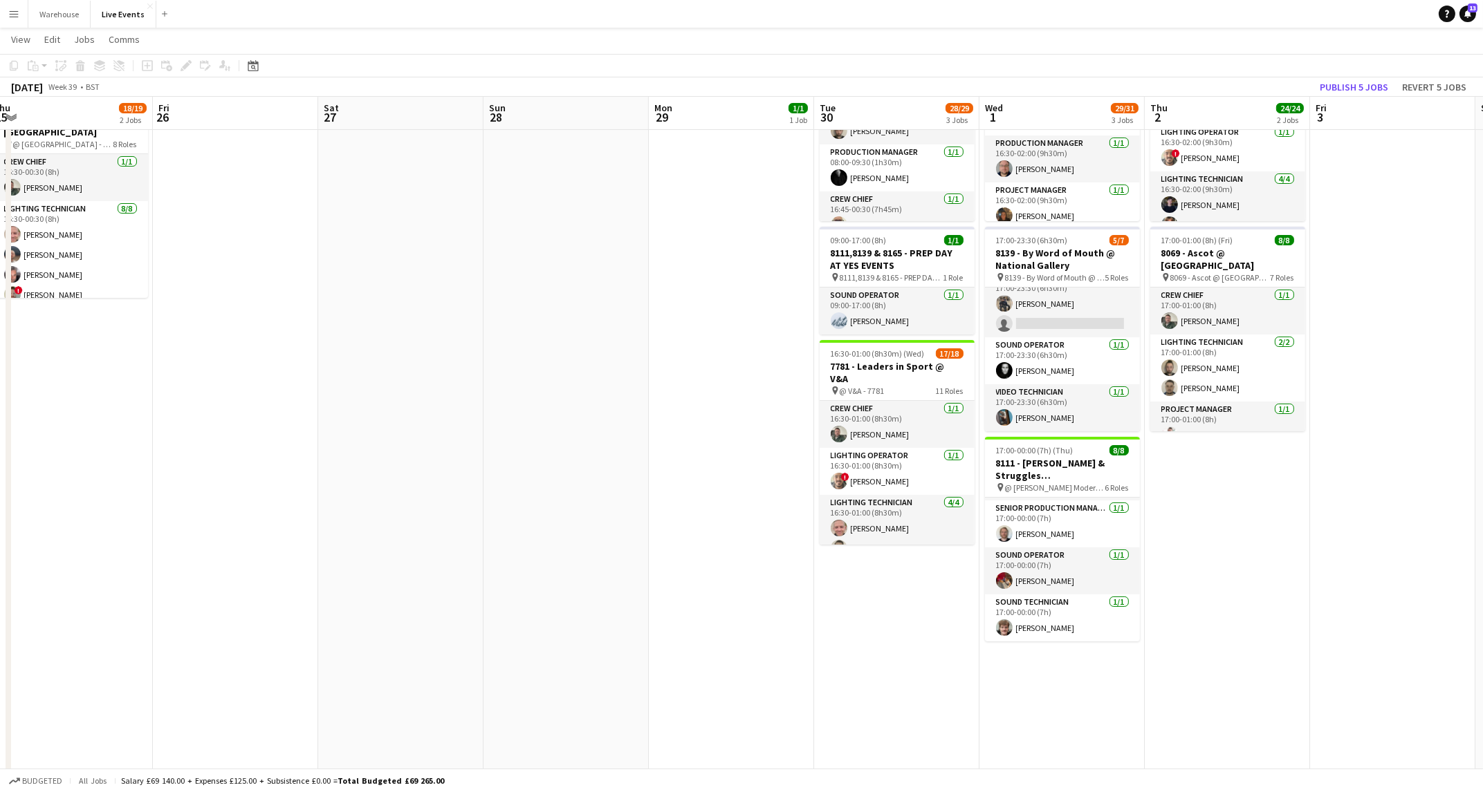
scroll to position [0, 0]
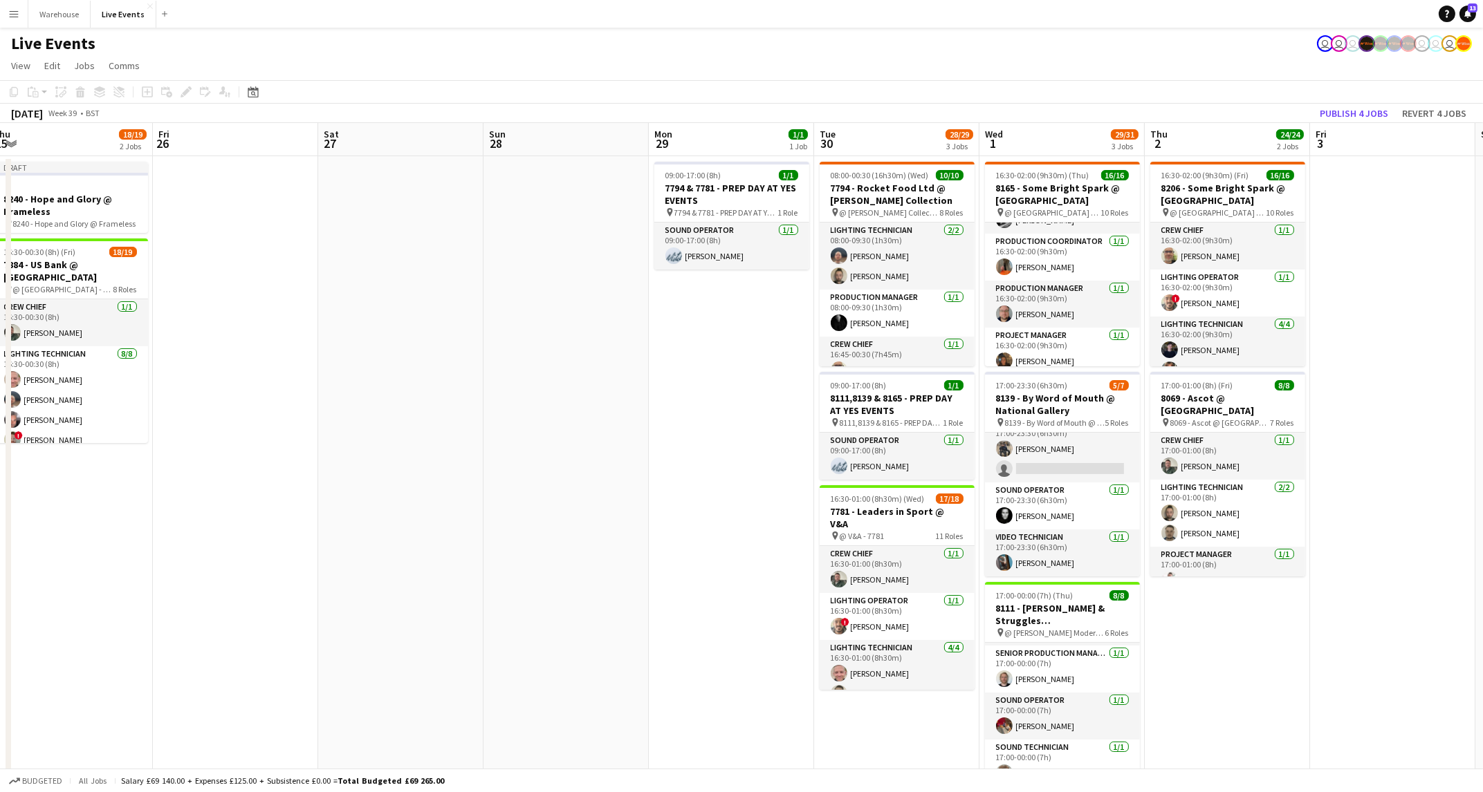
click at [715, 464] on app-calendar-viewport "Mon 22 2/3 2 Jobs Tue 23 28/28 3 Jobs Wed 24 Thu 25 18/19 2 Jobs Fri 26 Sat 27 …" at bounding box center [741, 679] width 1483 height 1112
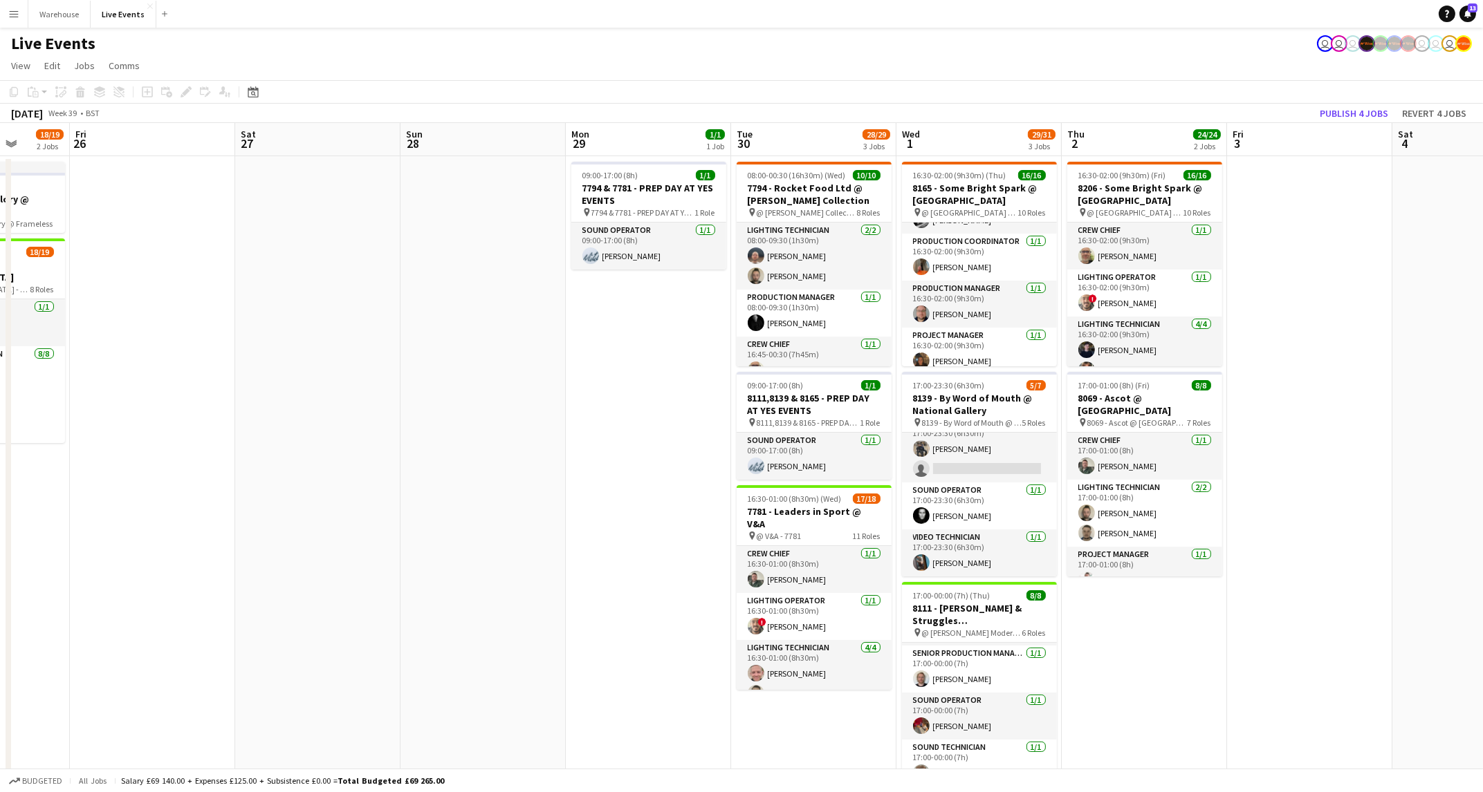
scroll to position [0, 618]
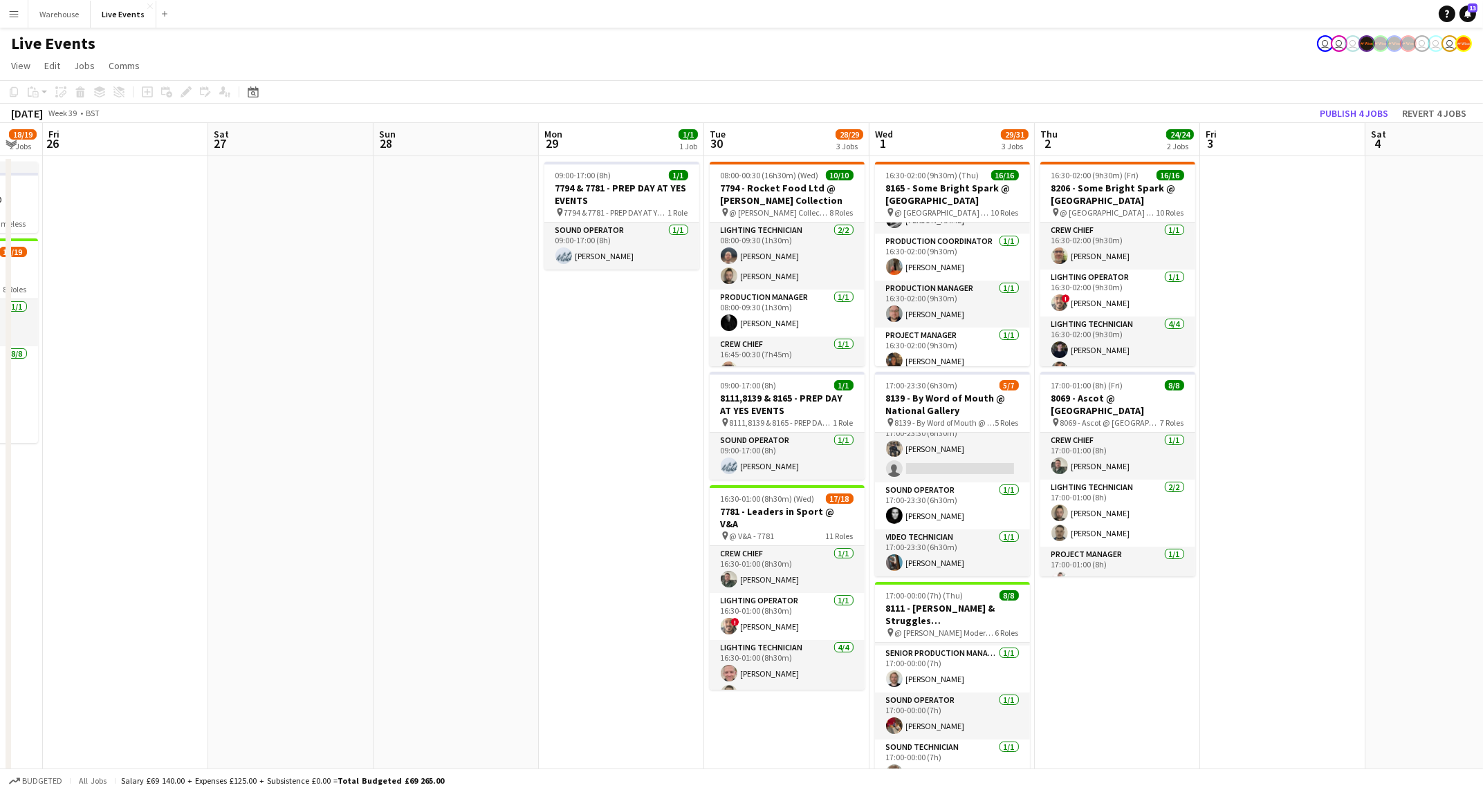
drag, startPoint x: 732, startPoint y: 495, endPoint x: 636, endPoint y: 519, distance: 99.0
click at [636, 519] on app-calendar-viewport "Mon 22 2/3 2 Jobs Tue 23 28/28 3 Jobs Wed 24 Thu 25 18/19 2 Jobs Fri 26 Sat 27 …" at bounding box center [741, 679] width 1483 height 1112
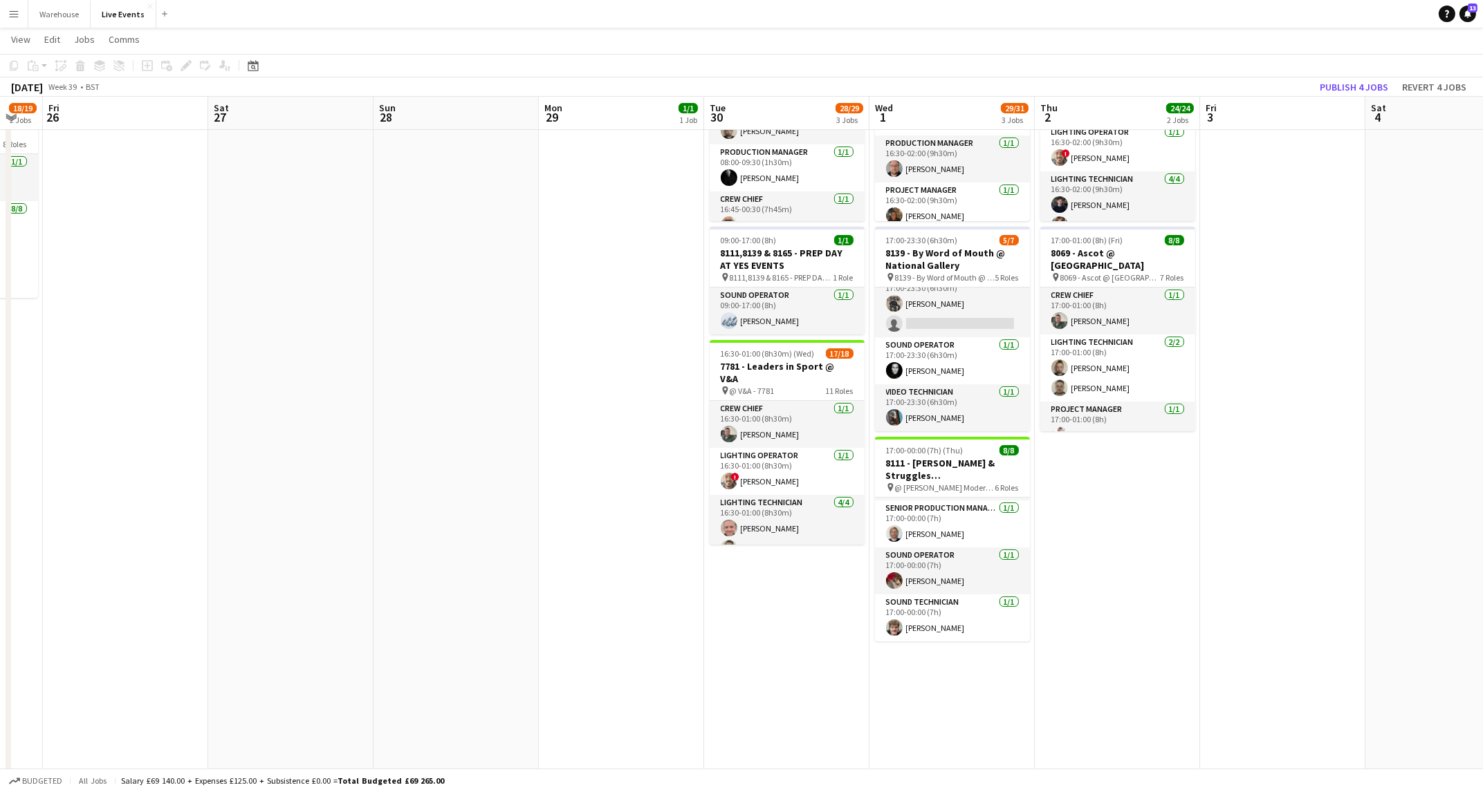
scroll to position [0, 0]
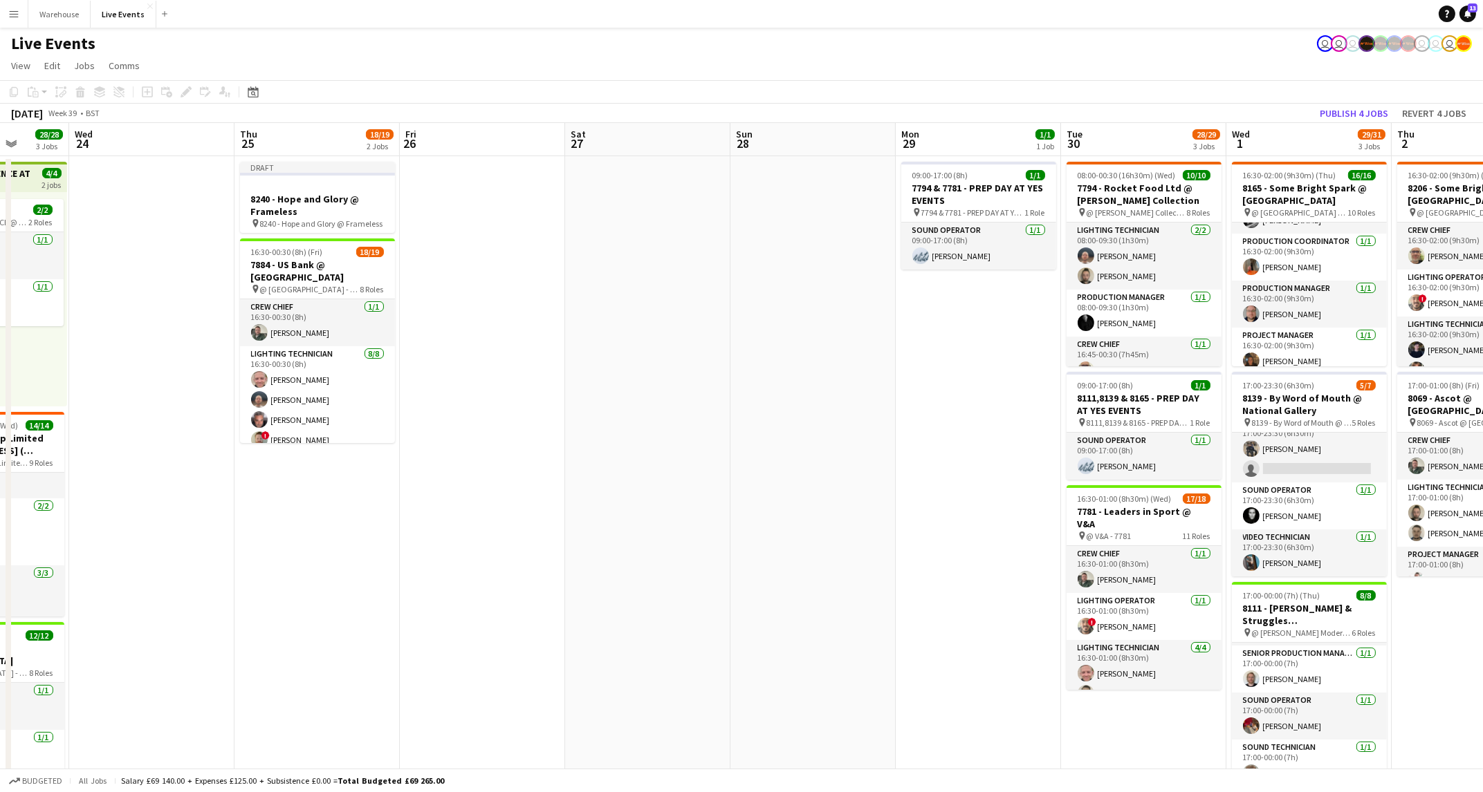
drag, startPoint x: 421, startPoint y: 549, endPoint x: 857, endPoint y: 562, distance: 436.5
click at [931, 549] on app-calendar-viewport "Sun 21 Mon 22 2/3 2 Jobs Tue 23 28/28 3 Jobs Wed 24 Thu 25 18/19 2 Jobs Fri 26 …" at bounding box center [741, 679] width 1483 height 1112
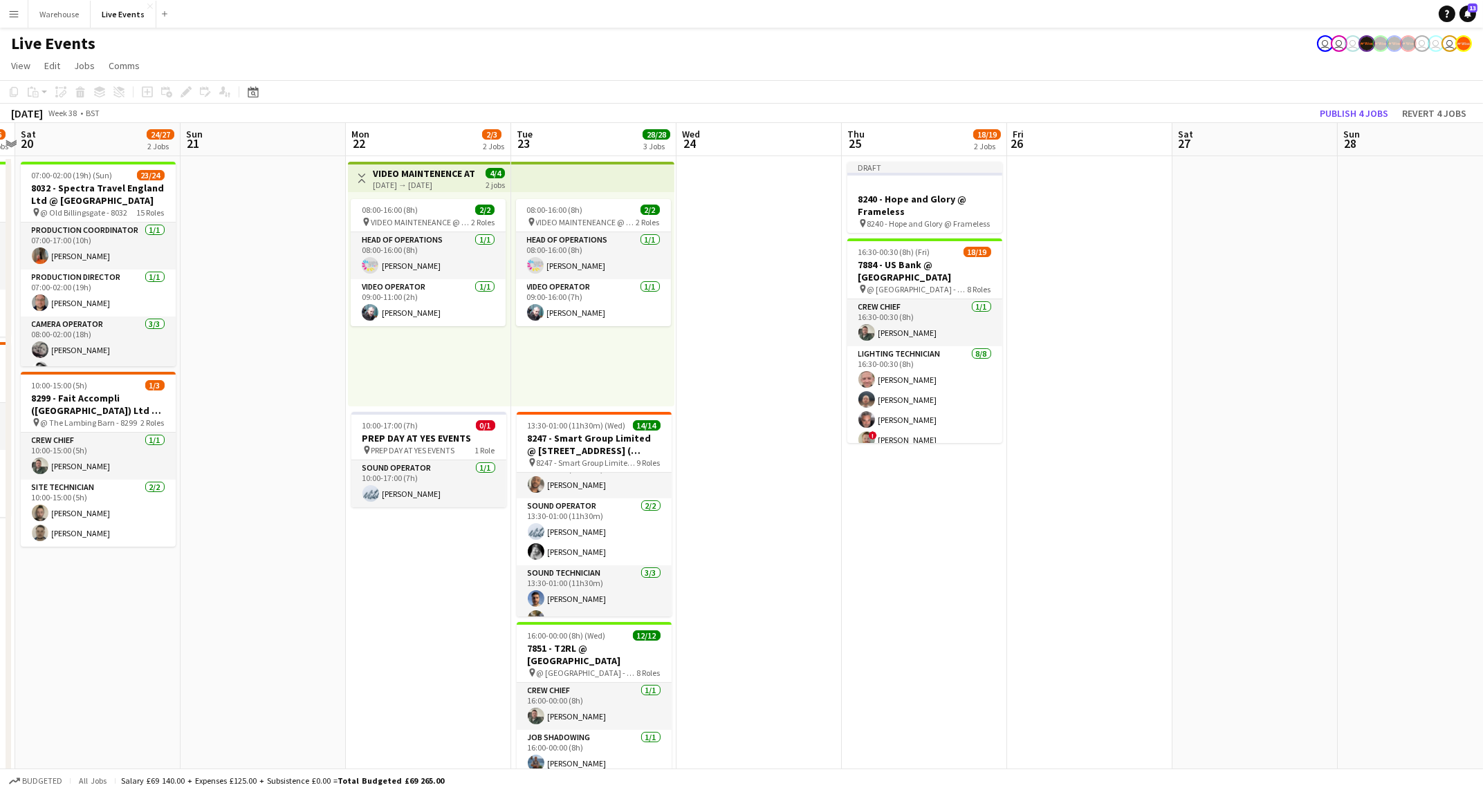
drag, startPoint x: 615, startPoint y: 569, endPoint x: 962, endPoint y: 567, distance: 346.4
click at [962, 567] on app-calendar-viewport "Thu 18 35/48 5 Jobs Fri 19 1/6 2 Jobs Sat 20 24/27 2 Jobs Sun 21 Mon 22 2/3 2 J…" at bounding box center [741, 679] width 1483 height 1112
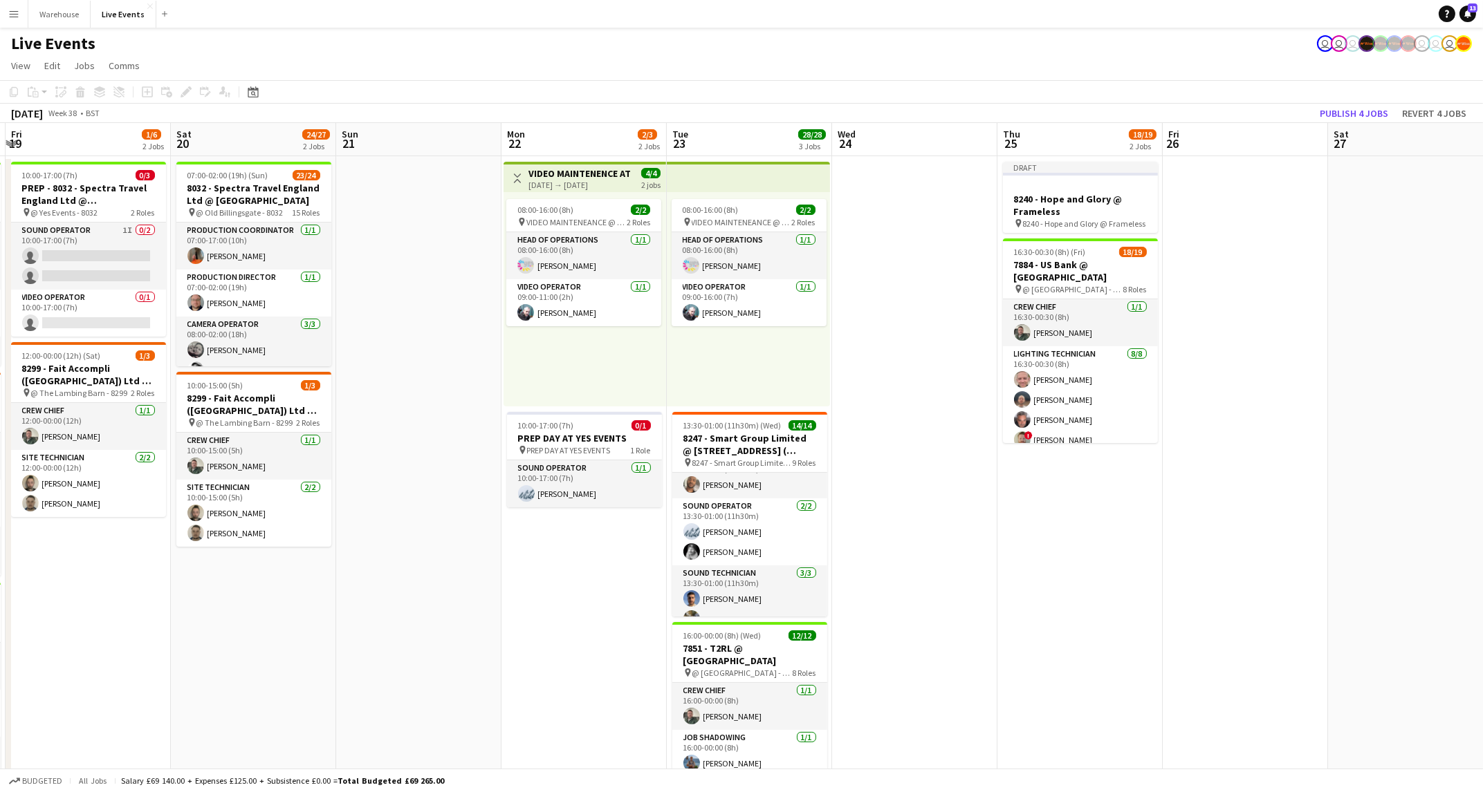
drag, startPoint x: 996, startPoint y: 593, endPoint x: 1160, endPoint y: 585, distance: 164.1
click at [1160, 585] on app-calendar-viewport "Wed 17 18/29 5 Jobs Thu 18 35/48 5 Jobs Fri 19 1/6 2 Jobs Sat 20 24/27 2 Jobs S…" at bounding box center [741, 679] width 1483 height 1112
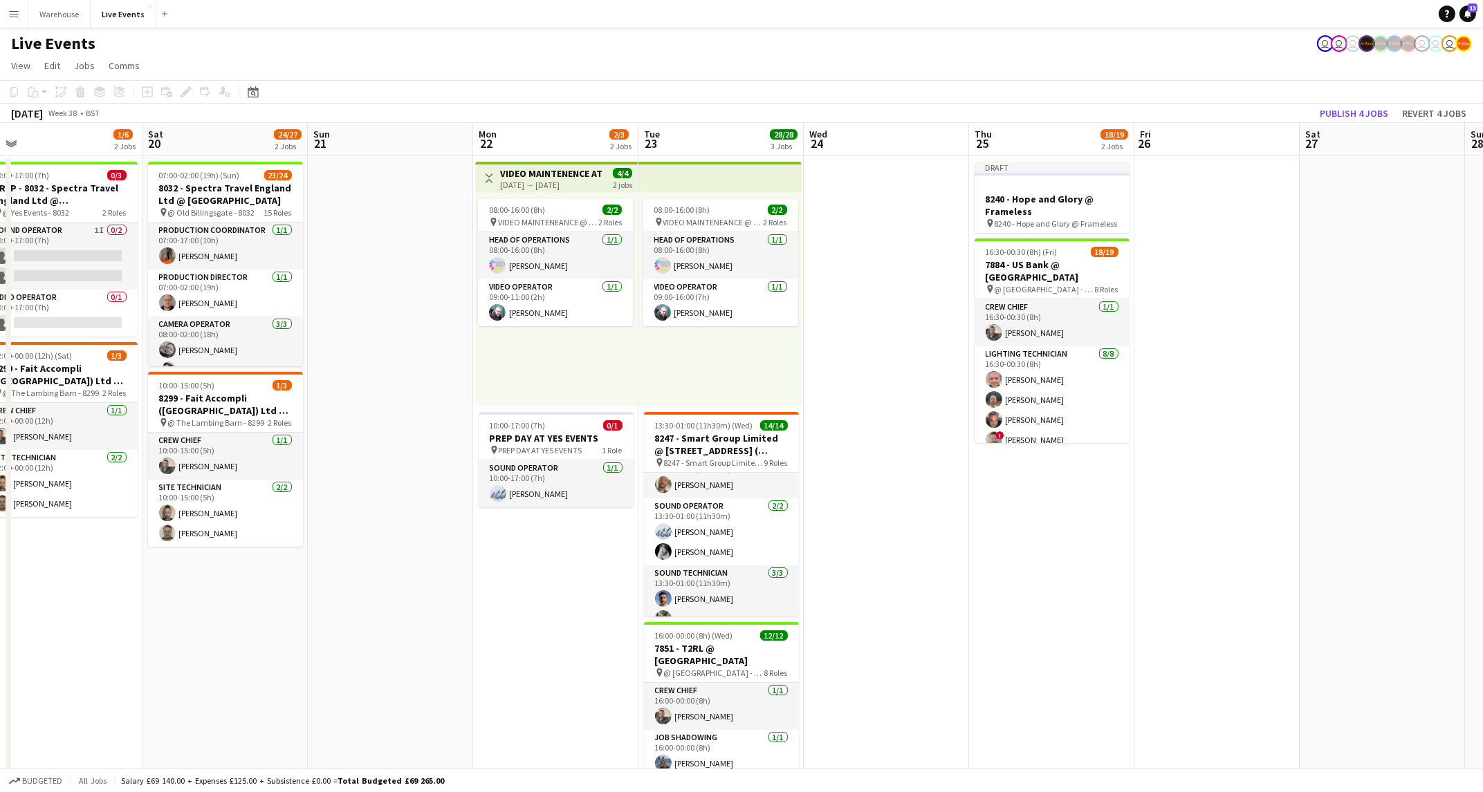
drag, startPoint x: 1079, startPoint y: 587, endPoint x: 1216, endPoint y: 584, distance: 137.6
click at [1216, 584] on app-calendar-viewport "Wed 17 18/29 5 Jobs Thu 18 35/48 5 Jobs Fri 19 1/6 2 Jobs Sat 20 24/27 2 Jobs S…" at bounding box center [741, 679] width 1483 height 1112
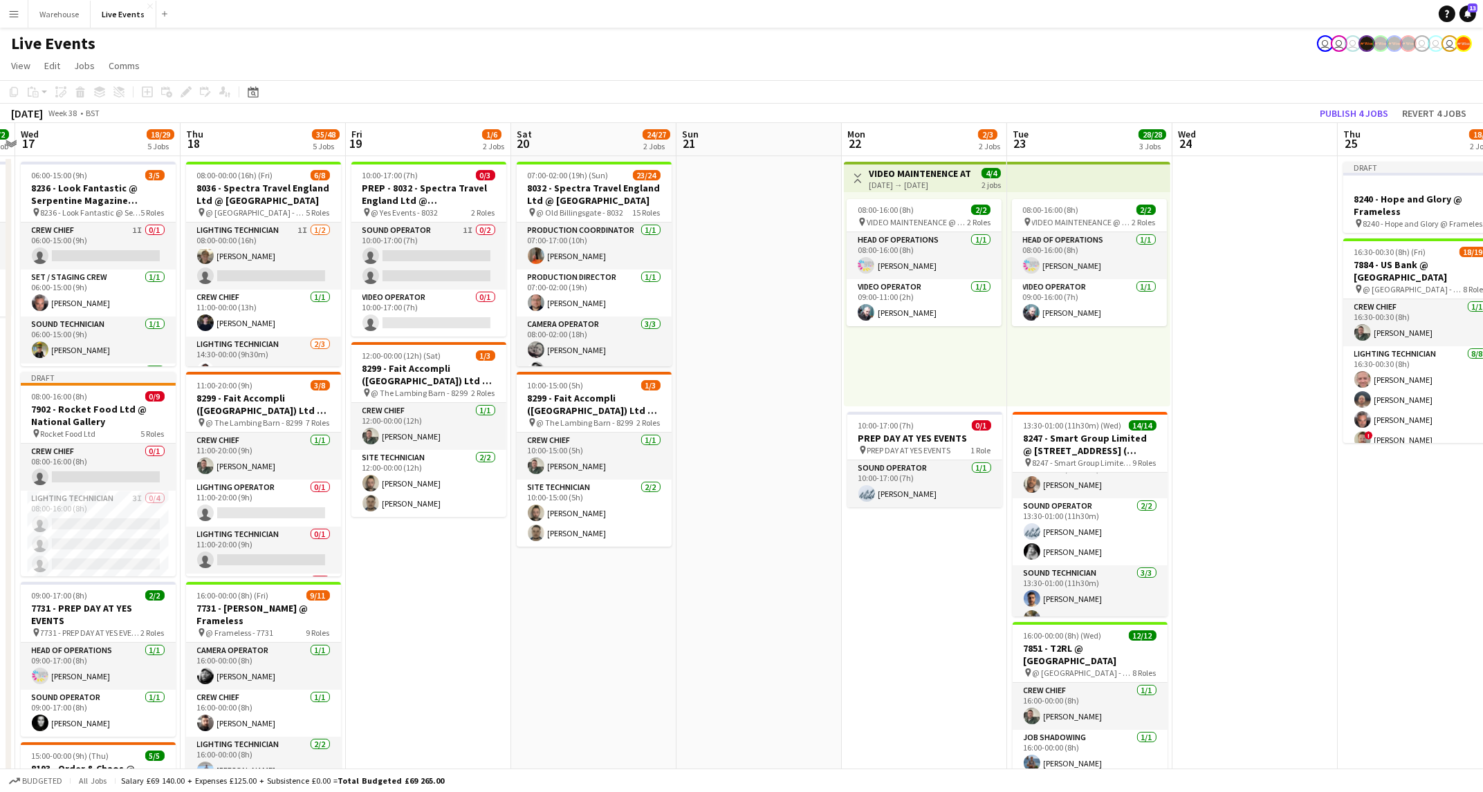
scroll to position [0, 526]
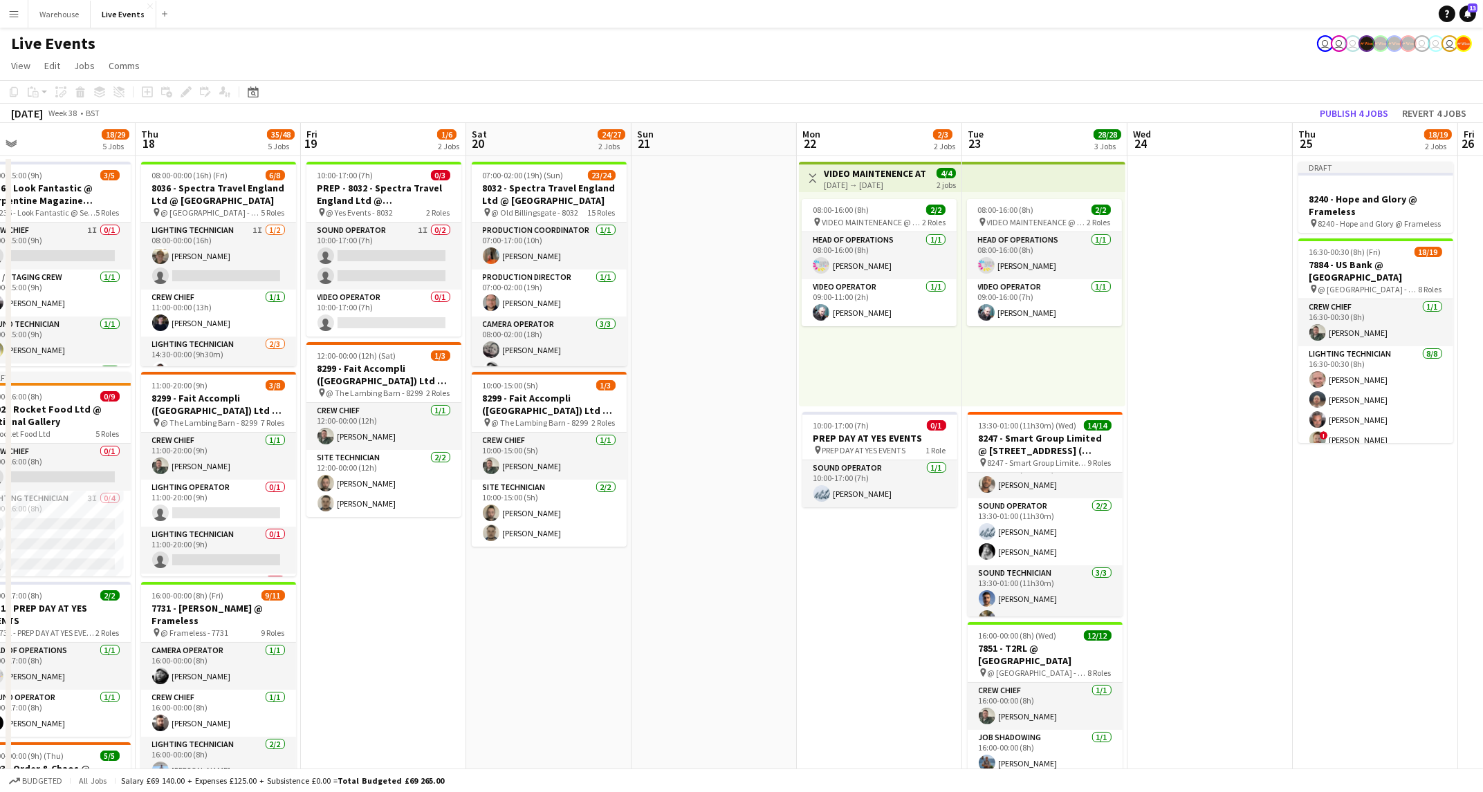
drag, startPoint x: 804, startPoint y: 633, endPoint x: 755, endPoint y: 636, distance: 49.2
click at [755, 636] on app-calendar-viewport "Sun 14 Mon 15 Tue 16 2/2 1 Job Wed 17 18/29 5 Jobs Thu 18 35/48 5 Jobs Fri 19 1…" at bounding box center [741, 679] width 1483 height 1112
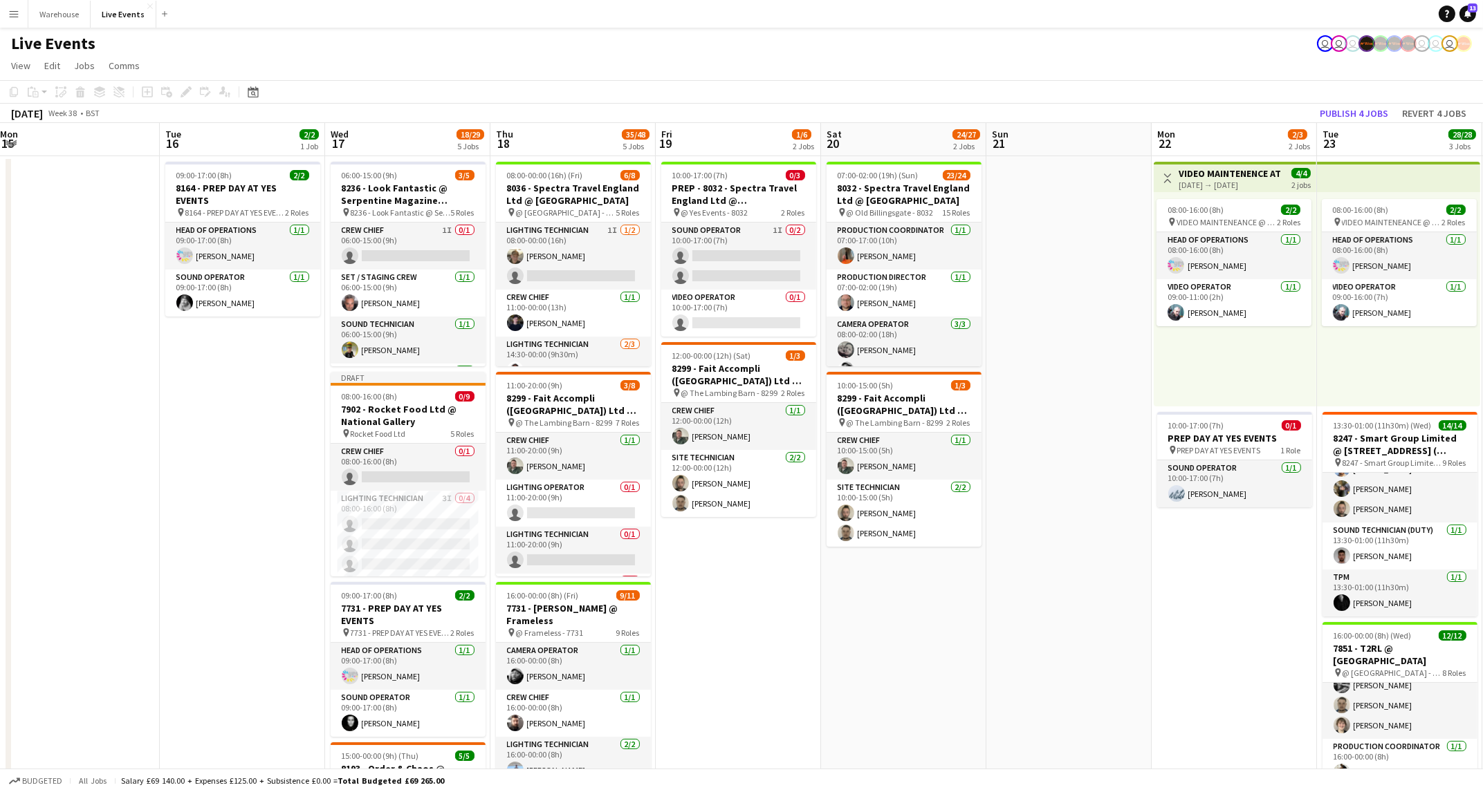
scroll to position [0, 334]
drag, startPoint x: 476, startPoint y: 655, endPoint x: 741, endPoint y: 653, distance: 265.5
click at [761, 651] on app-calendar-viewport "Sat 13 Sun 14 Mon 15 Tue 16 2/2 1 Job Wed 17 18/29 5 Jobs Thu 18 35/48 5 Jobs F…" at bounding box center [741, 679] width 1483 height 1112
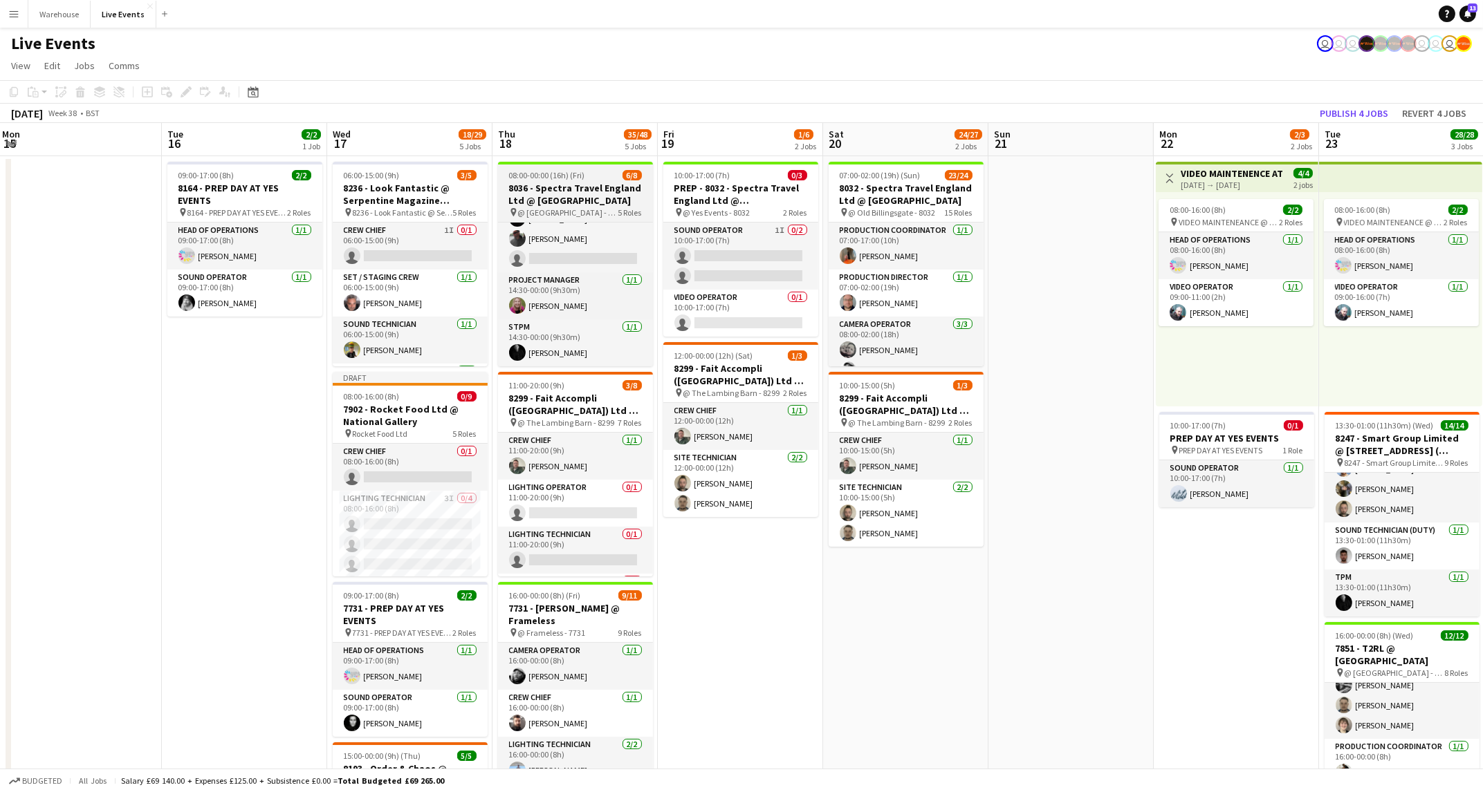
scroll to position [26, 0]
click at [656, 246] on app-date-cell "08:00-00:00 (16h) (Fri) 6/8 8036 - Spectra Travel England Ltd @ [GEOGRAPHIC_DAT…" at bounding box center [574, 695] width 165 height 1079
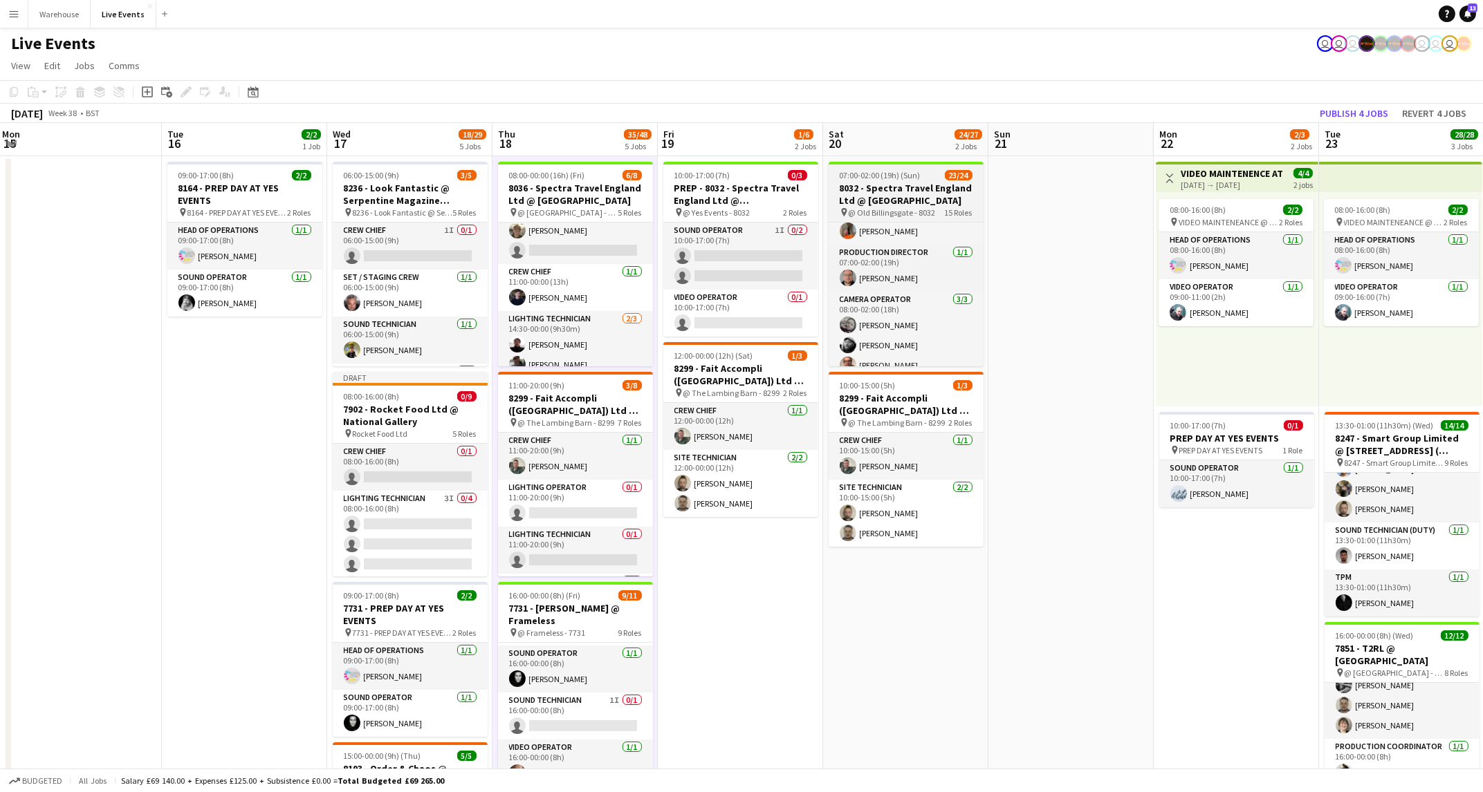
scroll to position [0, 0]
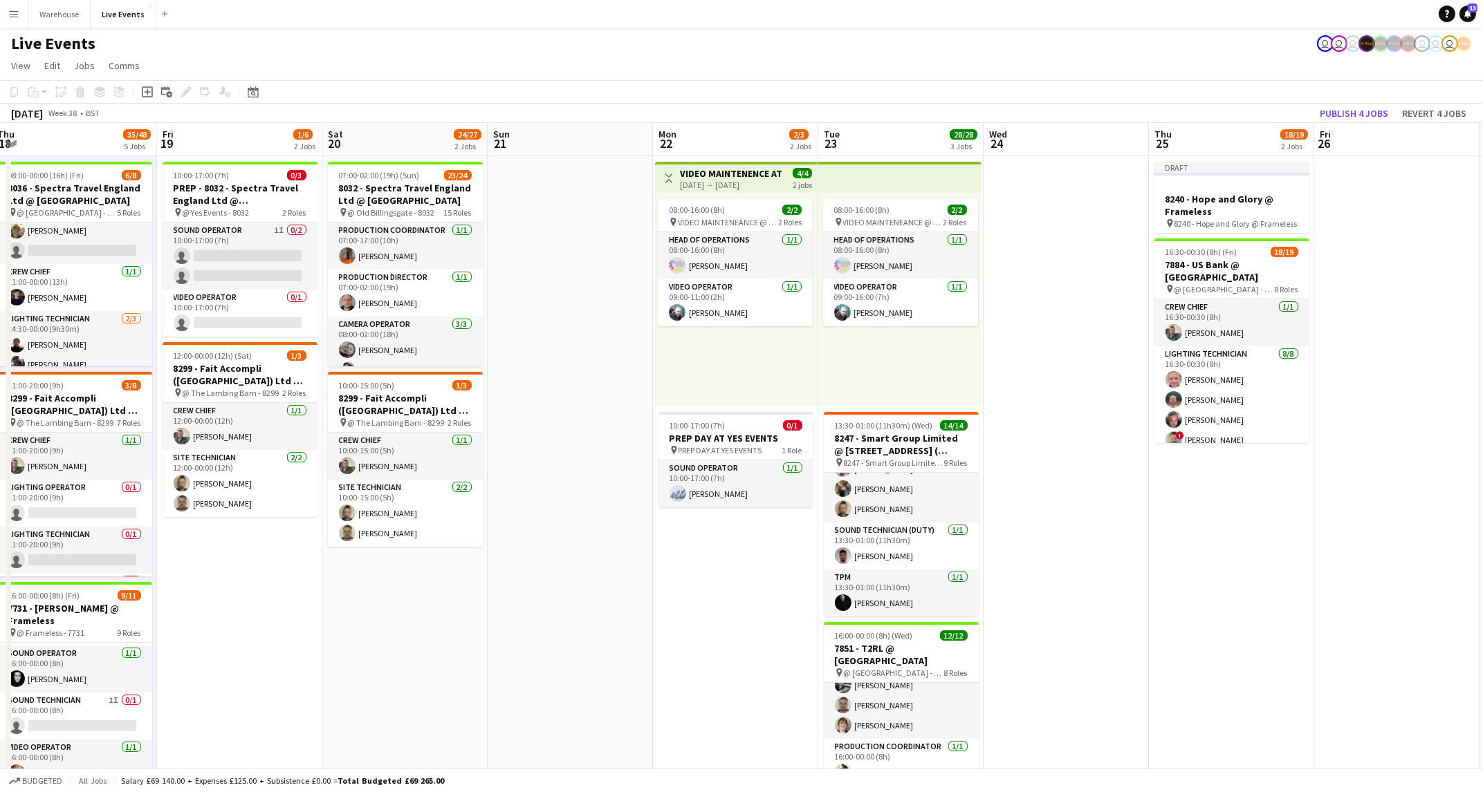
drag, startPoint x: 1039, startPoint y: 529, endPoint x: 535, endPoint y: 550, distance: 503.8
click at [535, 550] on app-calendar-viewport "Mon 15 Tue 16 2/2 1 Job Wed 17 18/29 5 Jobs Thu 18 35/48 5 Jobs Fri 19 1/6 2 Jo…" at bounding box center [741, 679] width 1483 height 1112
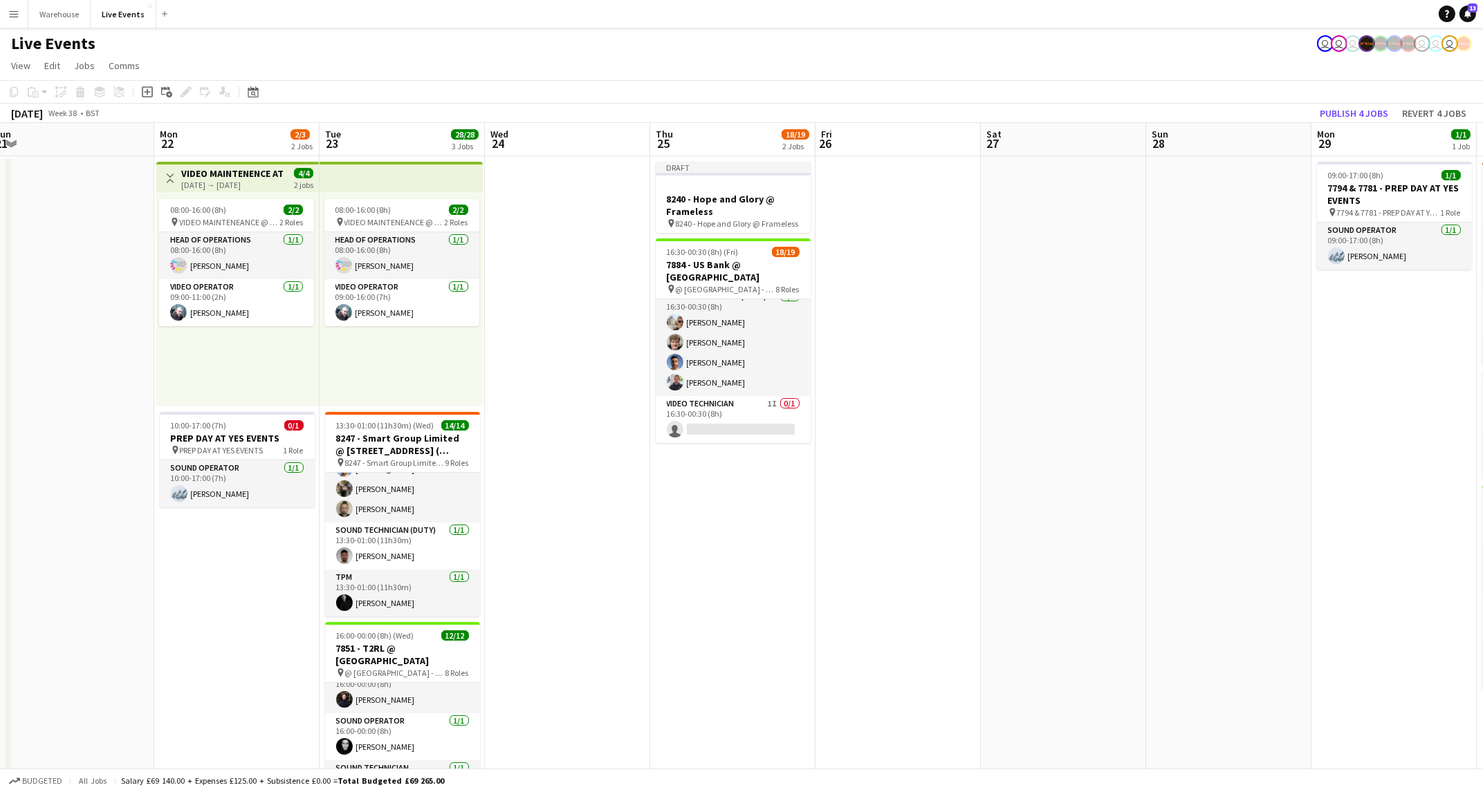
scroll to position [0, 571]
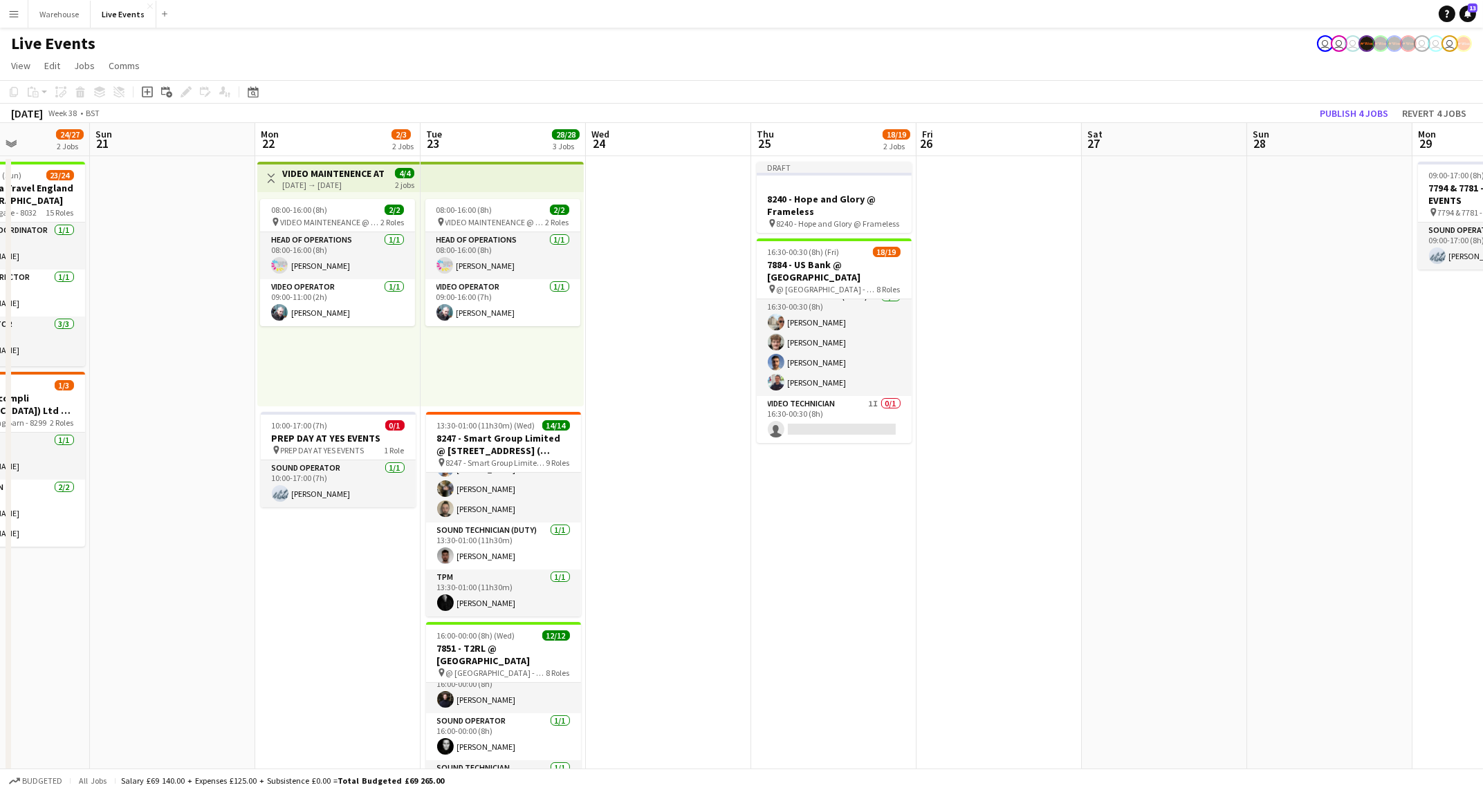
drag, startPoint x: 900, startPoint y: 547, endPoint x: 671, endPoint y: 539, distance: 229.7
click at [671, 539] on app-calendar-viewport "Wed 17 18/29 5 Jobs Thu 18 36/48 5 Jobs Fri 19 1/6 2 Jobs Sat 20 24/27 2 Jobs S…" at bounding box center [741, 679] width 1483 height 1112
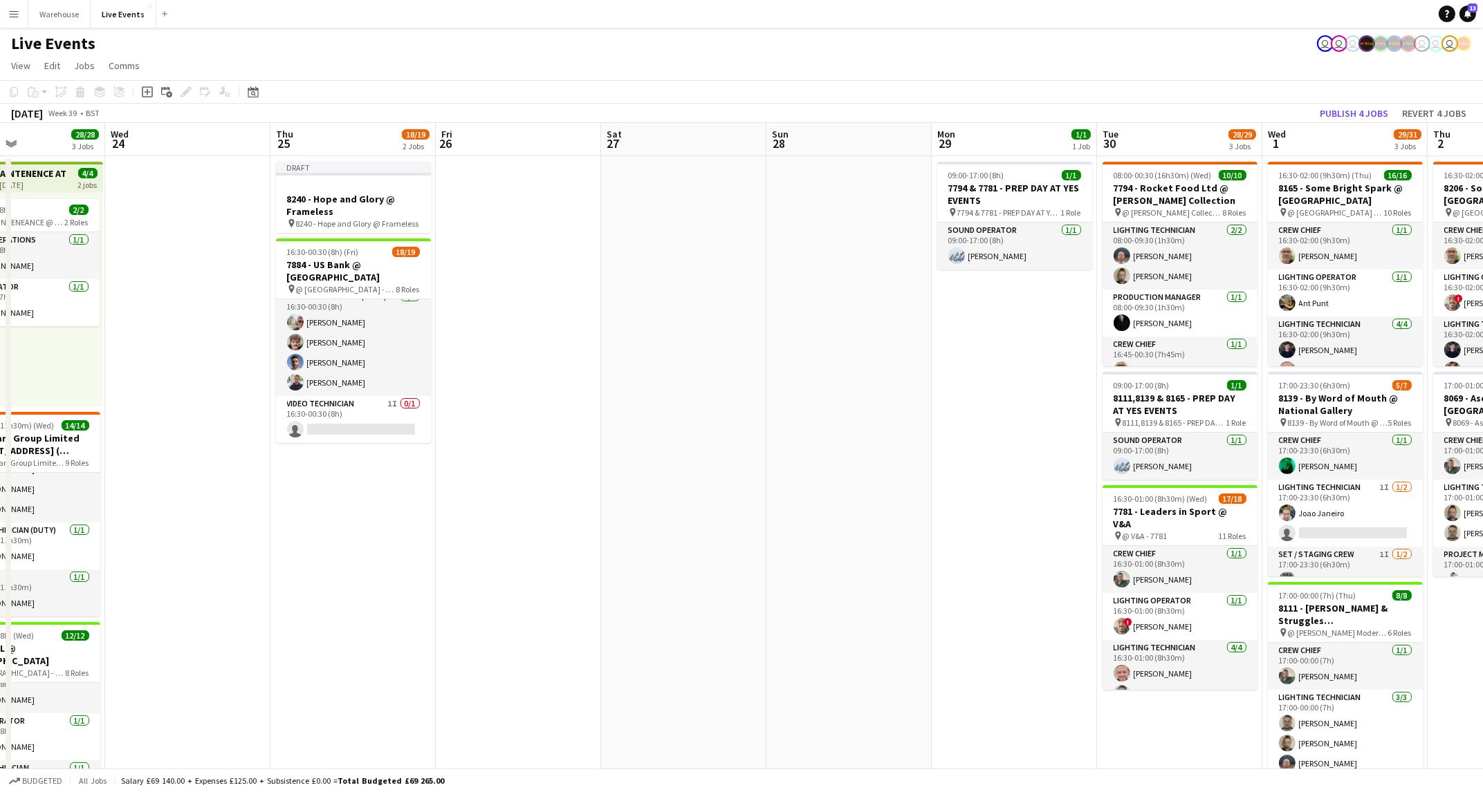
drag, startPoint x: 1041, startPoint y: 447, endPoint x: 561, endPoint y: 479, distance: 481.7
click at [561, 479] on app-calendar-viewport "Sun 21 Mon 22 2/3 2 Jobs Tue 23 28/28 3 Jobs Wed 24 Thu 25 18/19 2 Jobs Fri 26 …" at bounding box center [741, 679] width 1483 height 1112
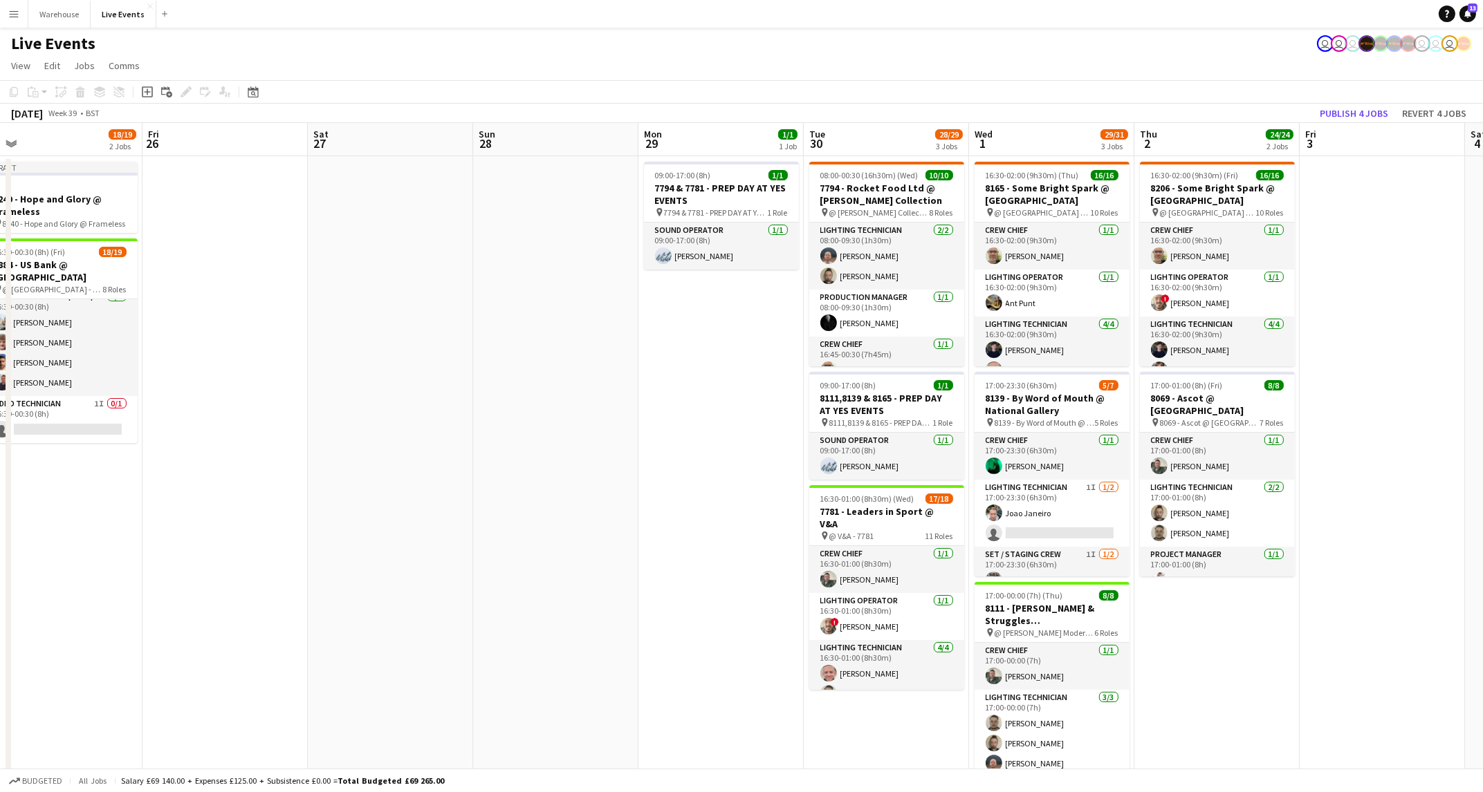
scroll to position [0, 409]
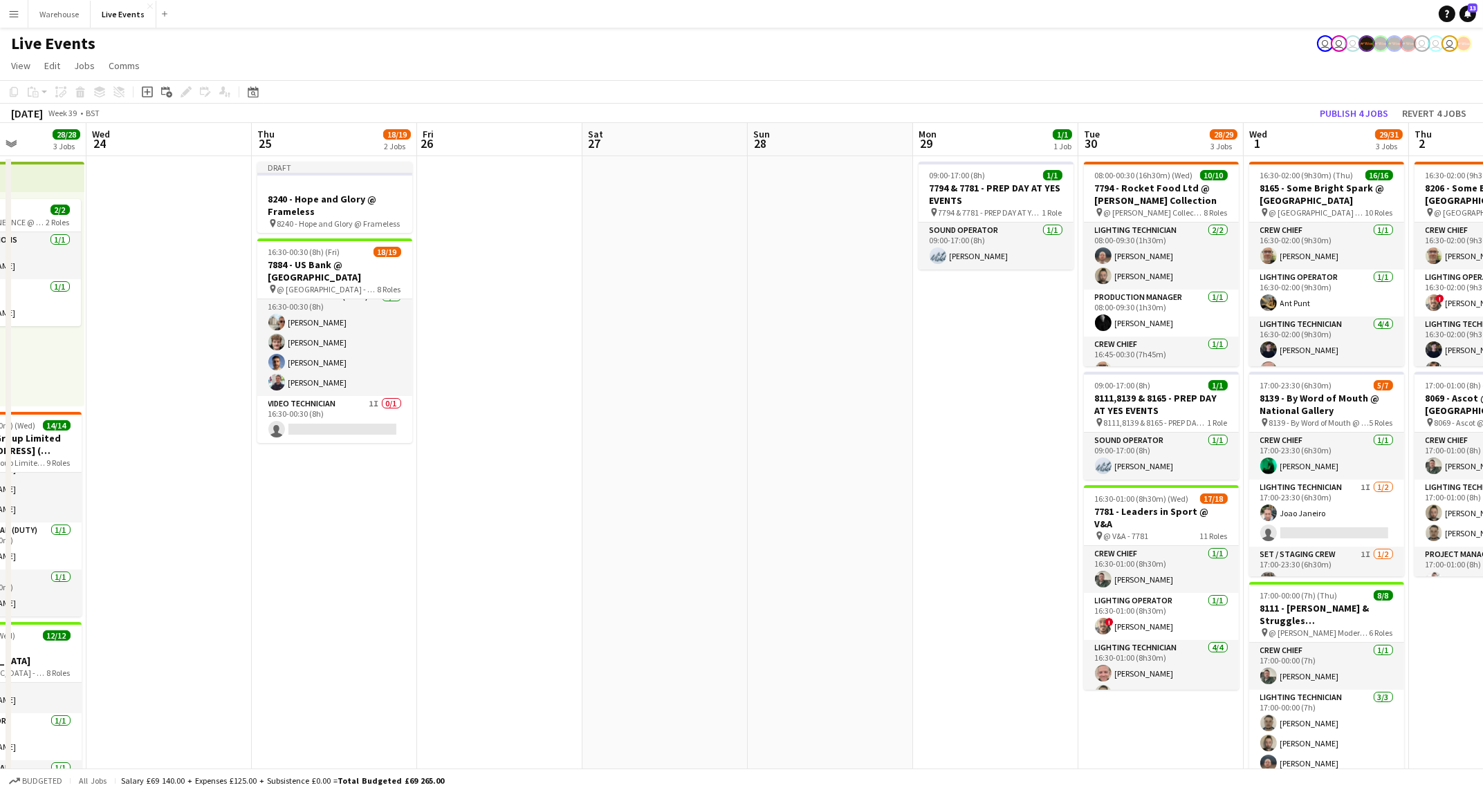
drag, startPoint x: 687, startPoint y: 507, endPoint x: 505, endPoint y: 517, distance: 182.2
click at [505, 517] on app-calendar-viewport "Sun 21 Mon 22 2/3 2 Jobs Tue 23 28/28 3 Jobs Wed 24 Thu 25 18/19 2 Jobs Fri 26 …" at bounding box center [741, 679] width 1483 height 1112
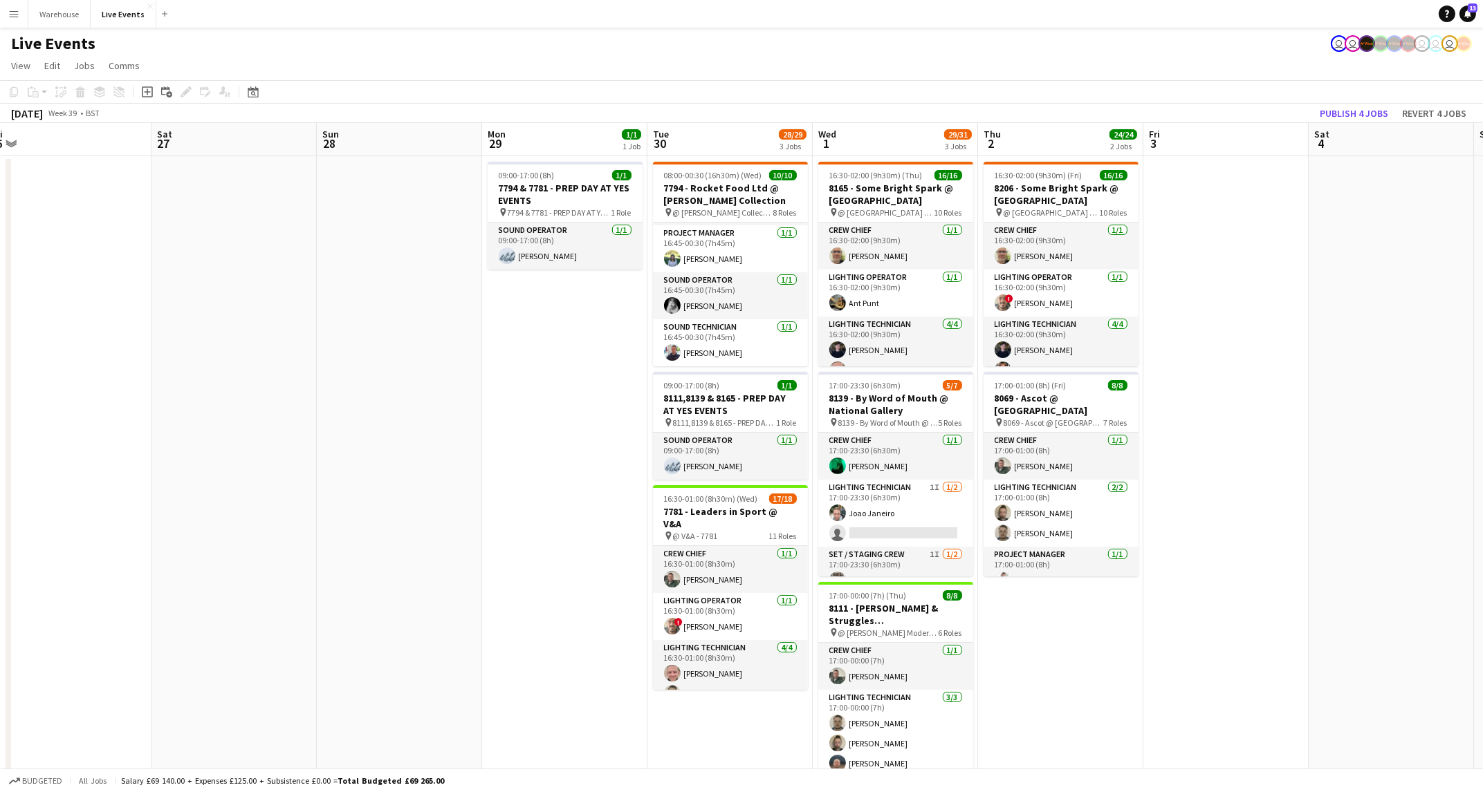
scroll to position [0, 511]
drag, startPoint x: 1260, startPoint y: 640, endPoint x: 1158, endPoint y: 652, distance: 103.0
click at [1158, 652] on app-calendar-viewport "Tue 23 28/28 3 Jobs Wed 24 Thu 25 18/19 2 Jobs Fri 26 Sat 27 Sun 28 Mon 29 1/1 …" at bounding box center [741, 679] width 1483 height 1112
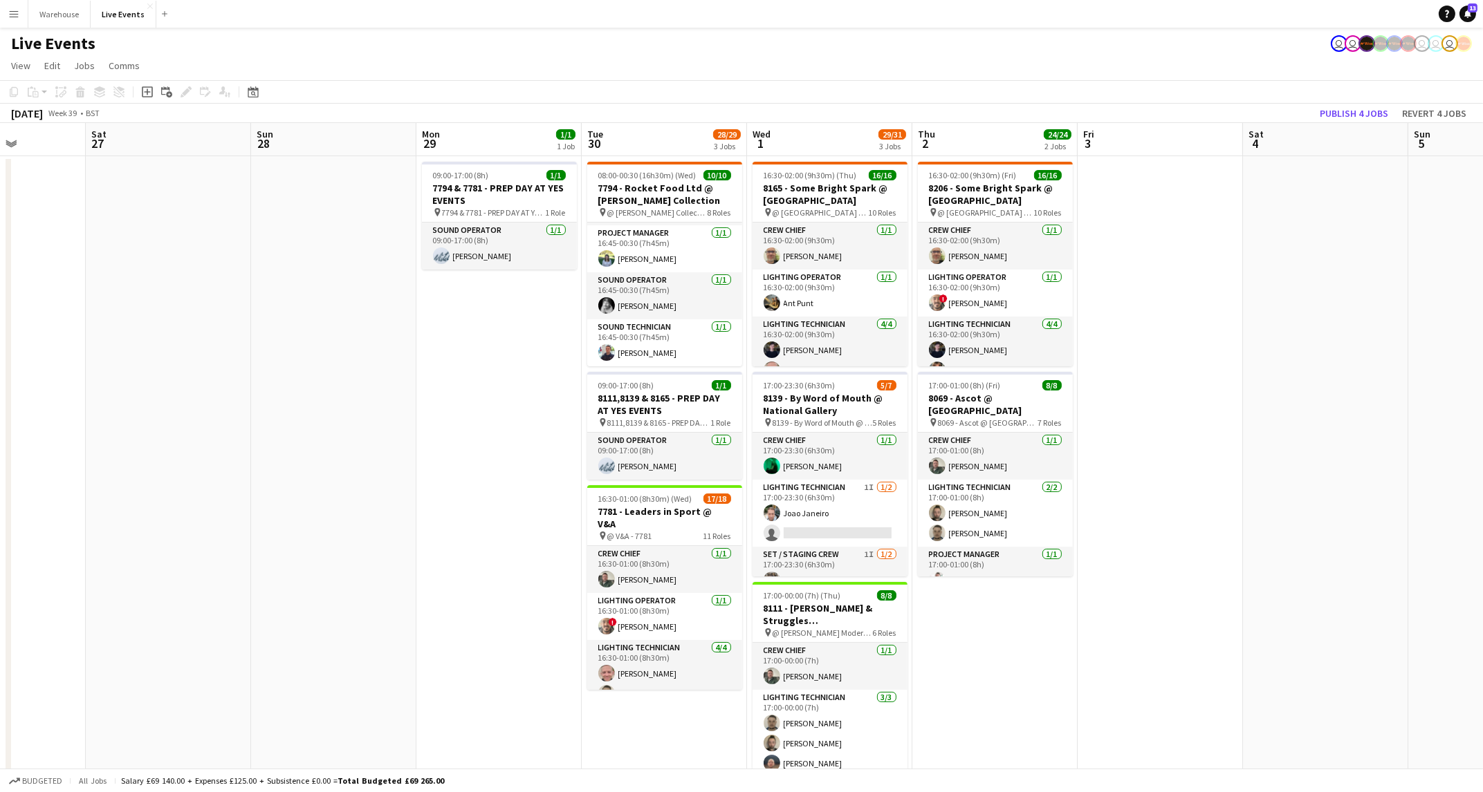
scroll to position [0, 576]
drag, startPoint x: 1209, startPoint y: 597, endPoint x: 1144, endPoint y: 611, distance: 65.8
click at [1144, 611] on app-calendar-viewport "Tue 23 28/28 3 Jobs Wed 24 Thu 25 18/19 2 Jobs Fri 26 Sat 27 Sun 28 Mon 29 1/1 …" at bounding box center [741, 679] width 1483 height 1112
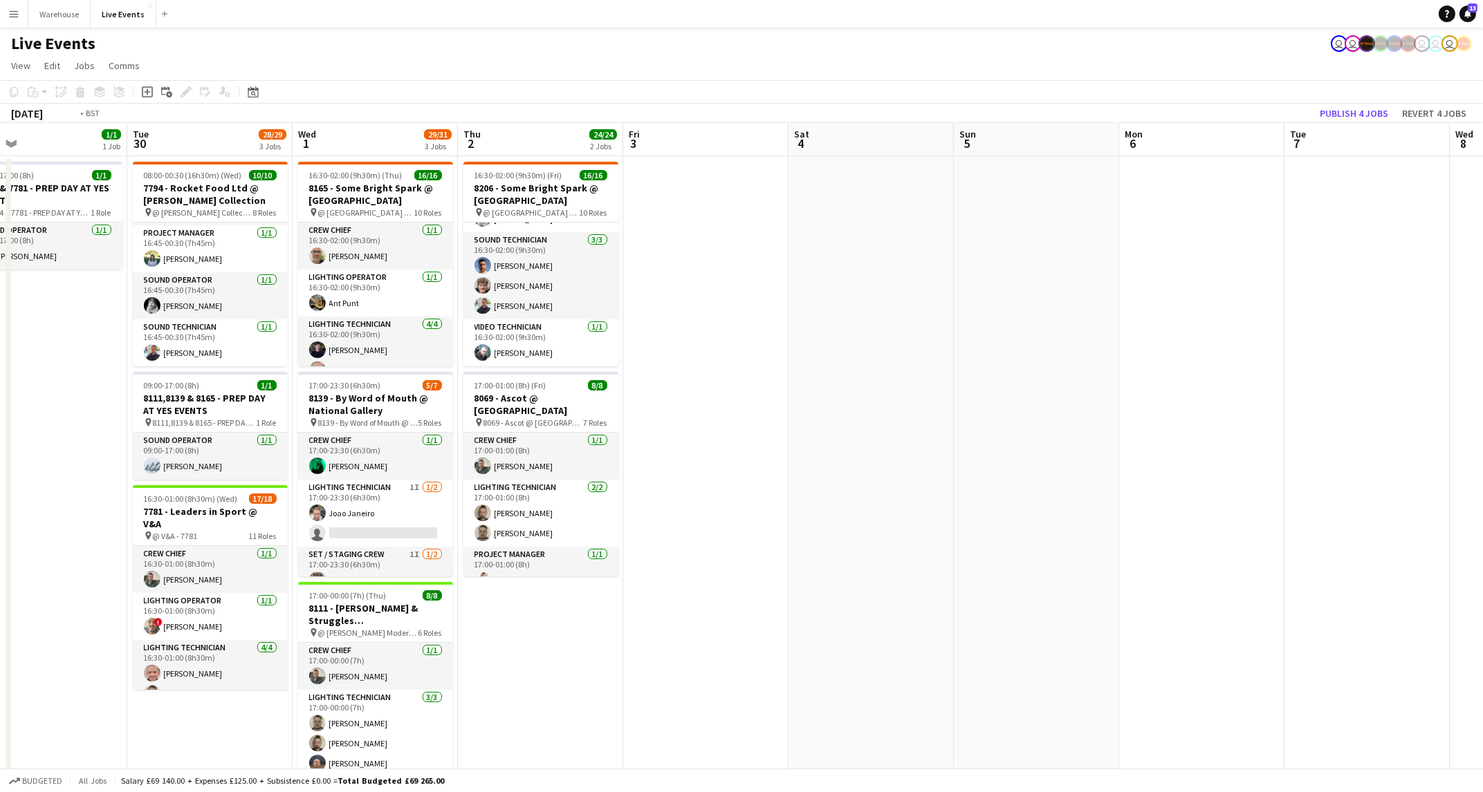
drag, startPoint x: 879, startPoint y: 631, endPoint x: 652, endPoint y: 628, distance: 226.8
click at [652, 628] on app-calendar-viewport "Thu 25 18/19 2 Jobs Fri 26 Sat 27 Sun 28 Mon 29 1/1 1 Job Tue 30 28/29 3 Jobs W…" at bounding box center [741, 679] width 1483 height 1112
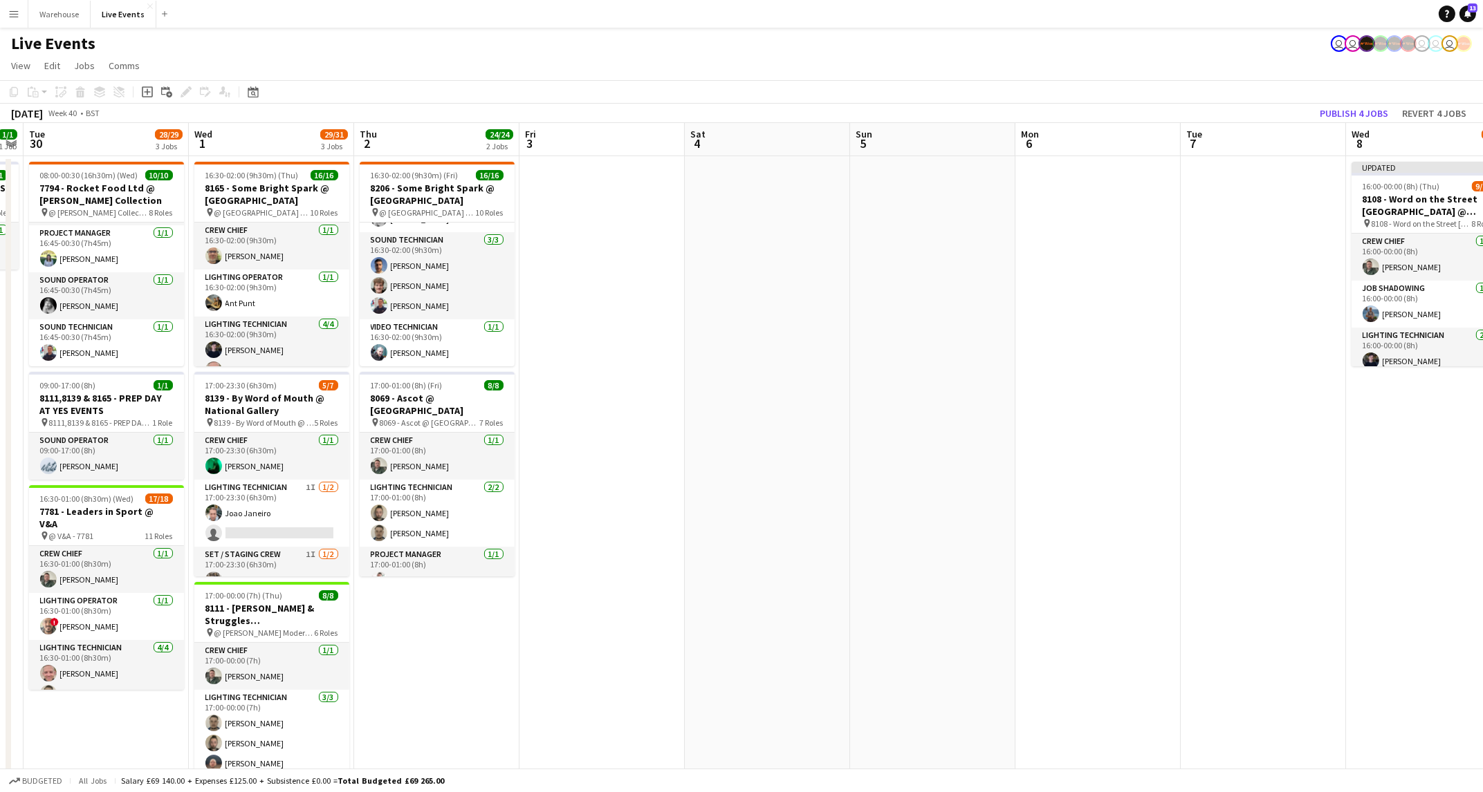
drag, startPoint x: 752, startPoint y: 620, endPoint x: 514, endPoint y: 610, distance: 238.1
click at [514, 610] on app-calendar-viewport "Sat 27 Sun 28 Mon 29 1/1 1 Job Tue 30 28/29 3 Jobs Wed 1 29/31 3 Jobs Thu 2 24/…" at bounding box center [741, 679] width 1483 height 1112
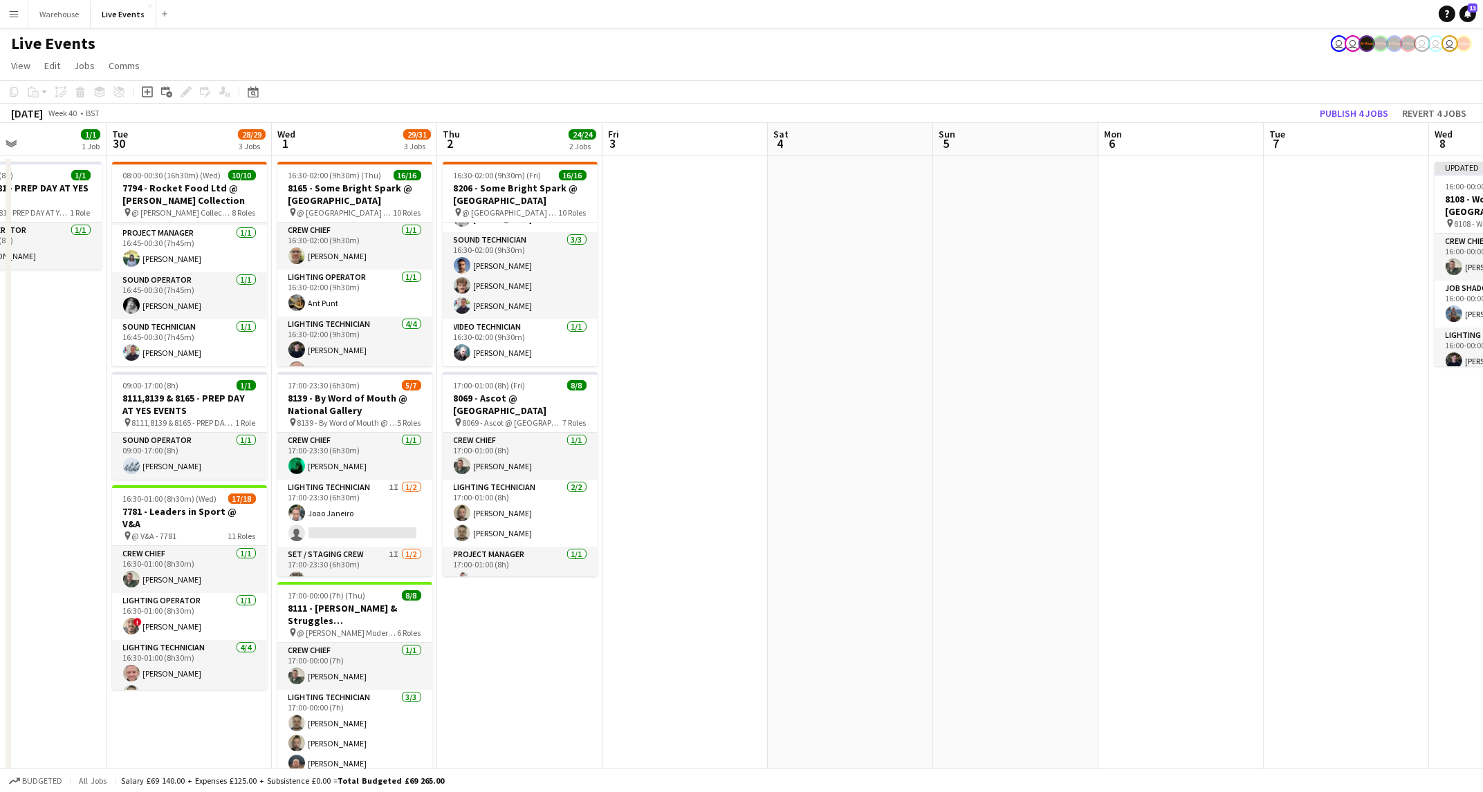
drag, startPoint x: 631, startPoint y: 584, endPoint x: 1016, endPoint y: 586, distance: 385.9
click at [1016, 586] on app-calendar-viewport "Sat 27 Sun 28 Mon 29 1/1 1 Job Tue 30 28/29 3 Jobs Wed 1 29/31 3 Jobs Thu 2 24/…" at bounding box center [741, 679] width 1483 height 1112
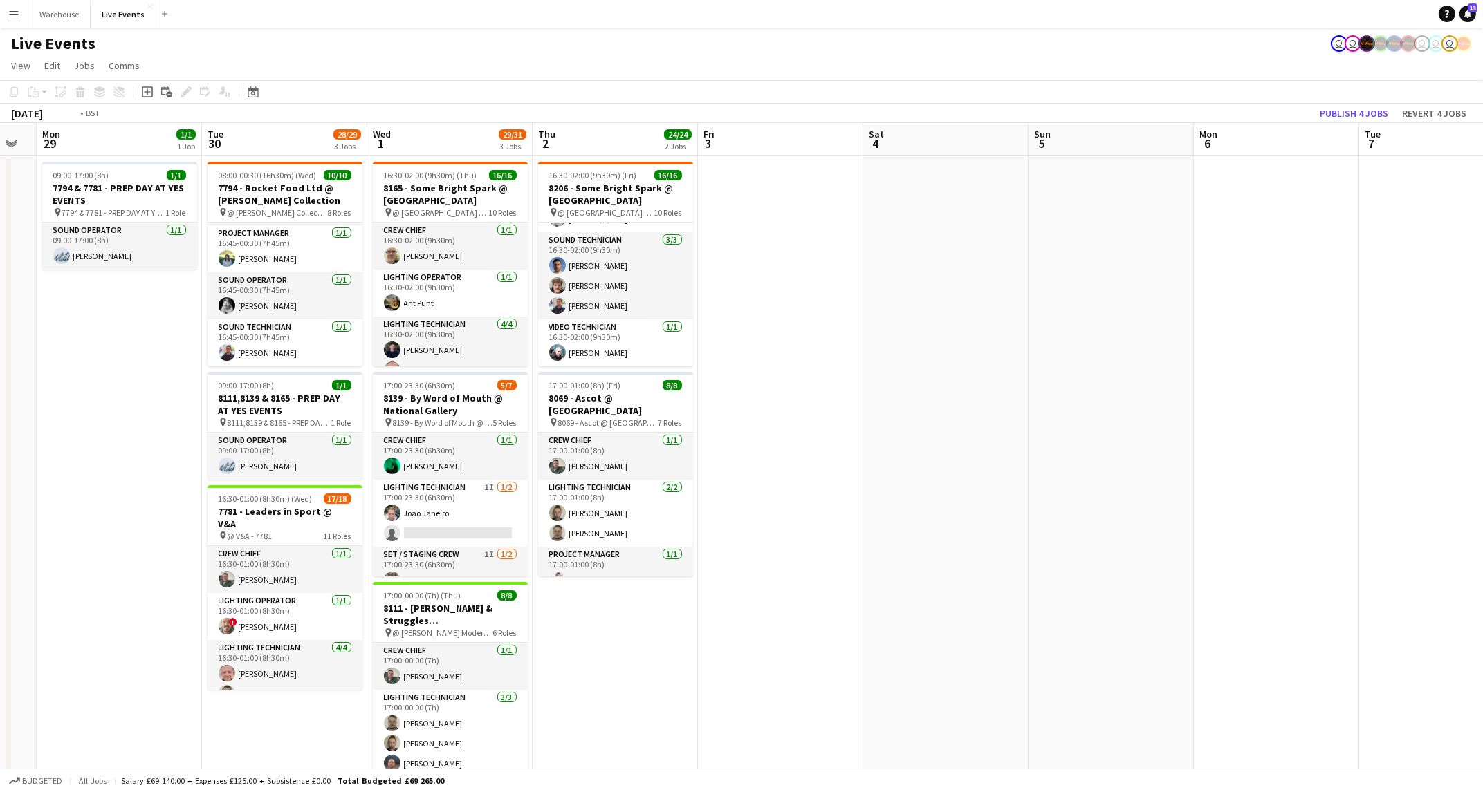
scroll to position [0, 281]
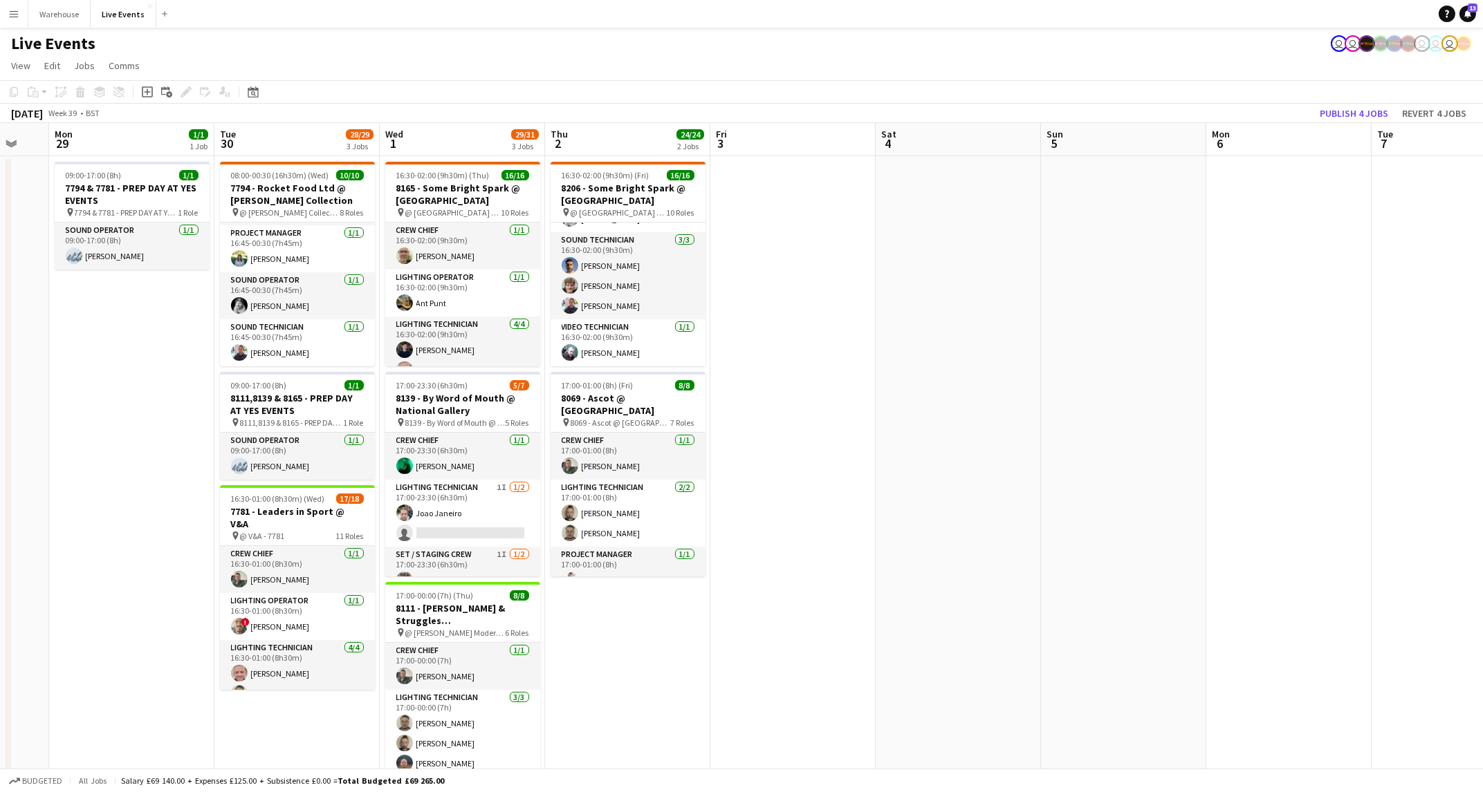
drag, startPoint x: 717, startPoint y: 559, endPoint x: 744, endPoint y: 559, distance: 27.0
click at [744, 559] on app-calendar-viewport "Sat 27 Sun 28 Mon 29 1/1 1 Job Tue 30 28/29 3 Jobs Wed 1 29/31 3 Jobs Thu 2 24/…" at bounding box center [741, 679] width 1483 height 1112
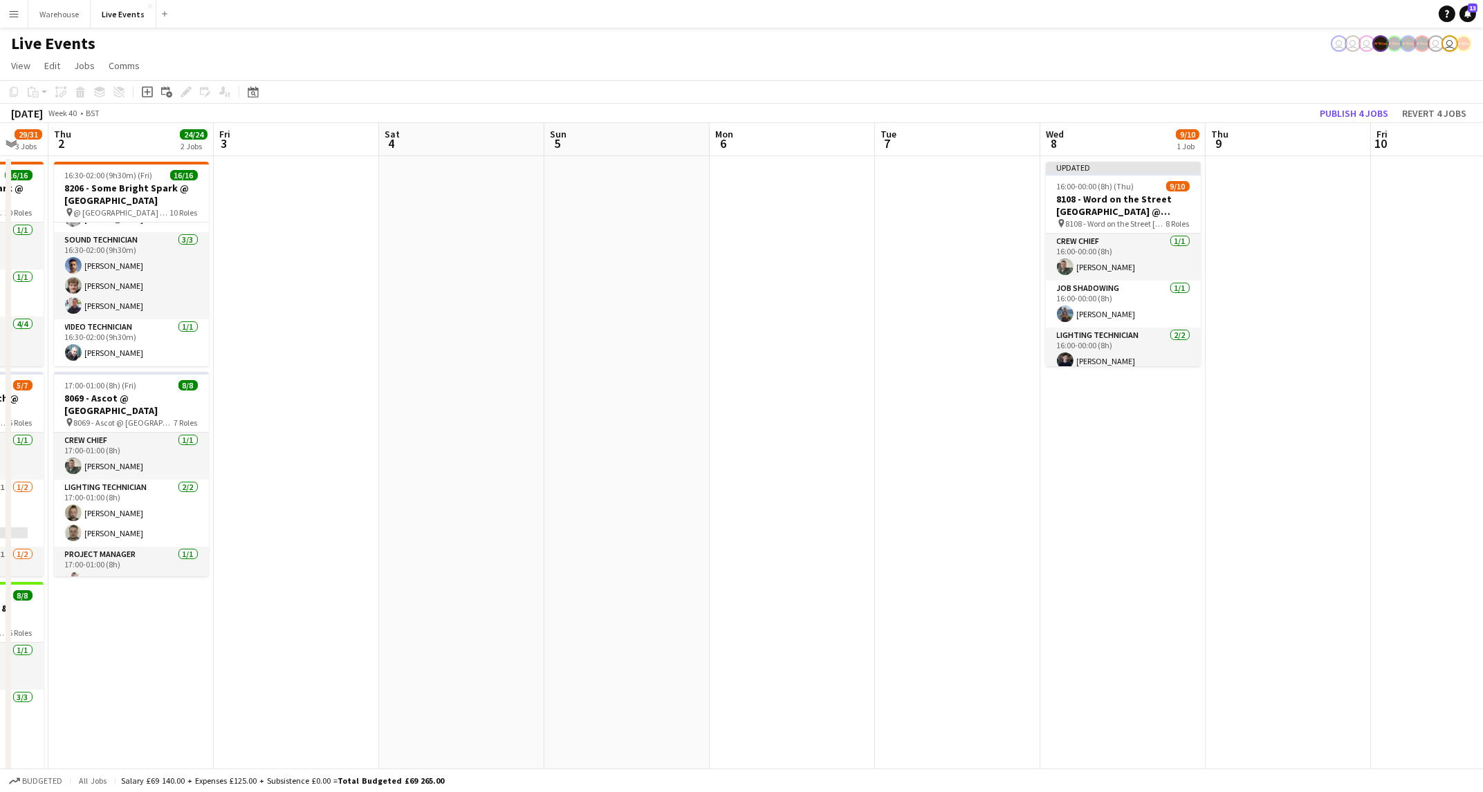
drag, startPoint x: 1040, startPoint y: 436, endPoint x: 572, endPoint y: 412, distance: 468.8
click at [544, 412] on app-calendar-viewport "Mon 29 1/1 1 Job Tue 30 28/29 3 Jobs Wed 1 29/31 3 Jobs Thu 2 24/24 2 Jobs Fri …" at bounding box center [741, 679] width 1483 height 1112
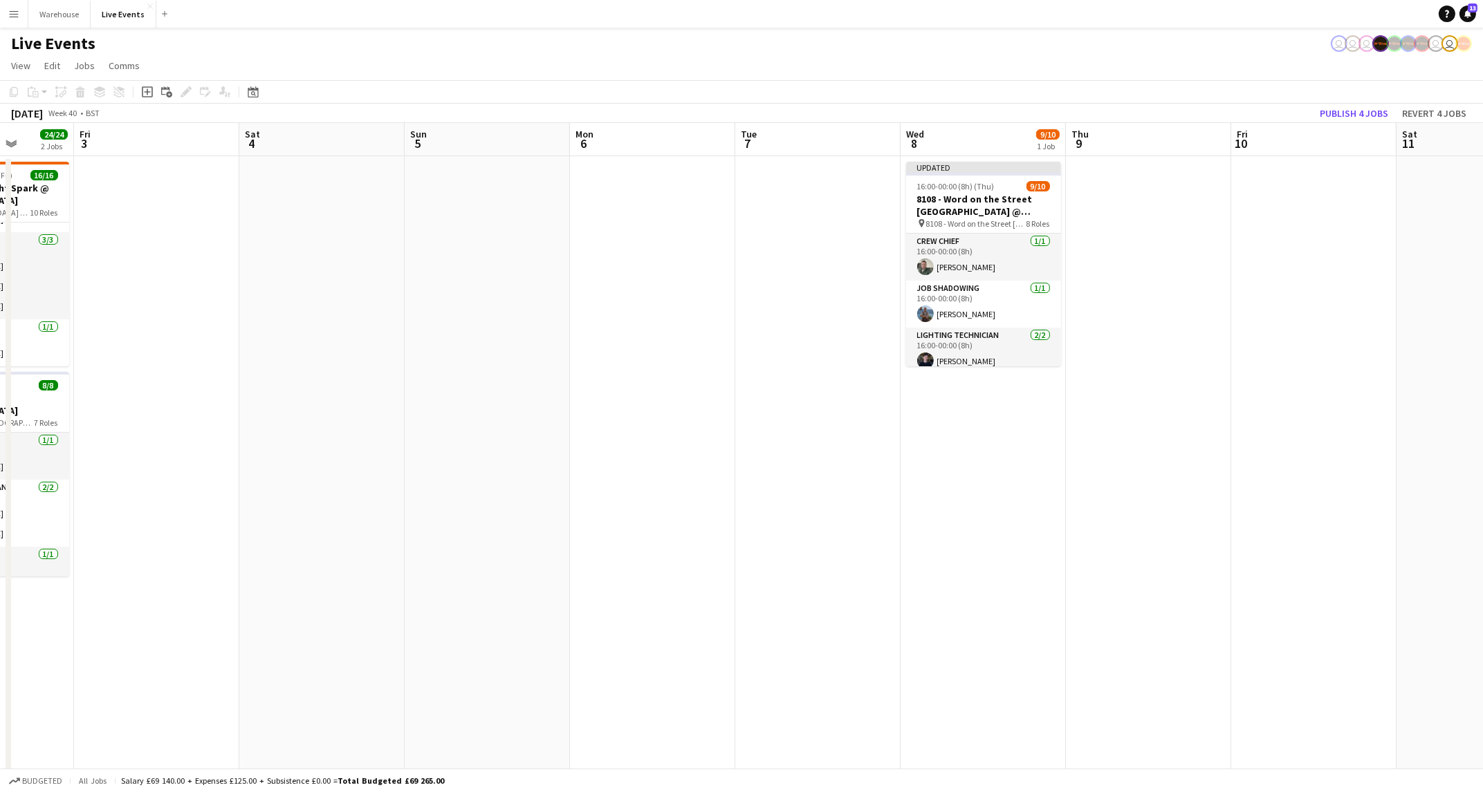
drag, startPoint x: 841, startPoint y: 438, endPoint x: 366, endPoint y: 517, distance: 481.5
click at [367, 521] on app-calendar-viewport "Mon 29 1/1 1 Job Tue 30 28/29 3 Jobs Wed 1 29/31 3 Jobs Thu 2 24/24 2 Jobs Fri …" at bounding box center [741, 679] width 1483 height 1112
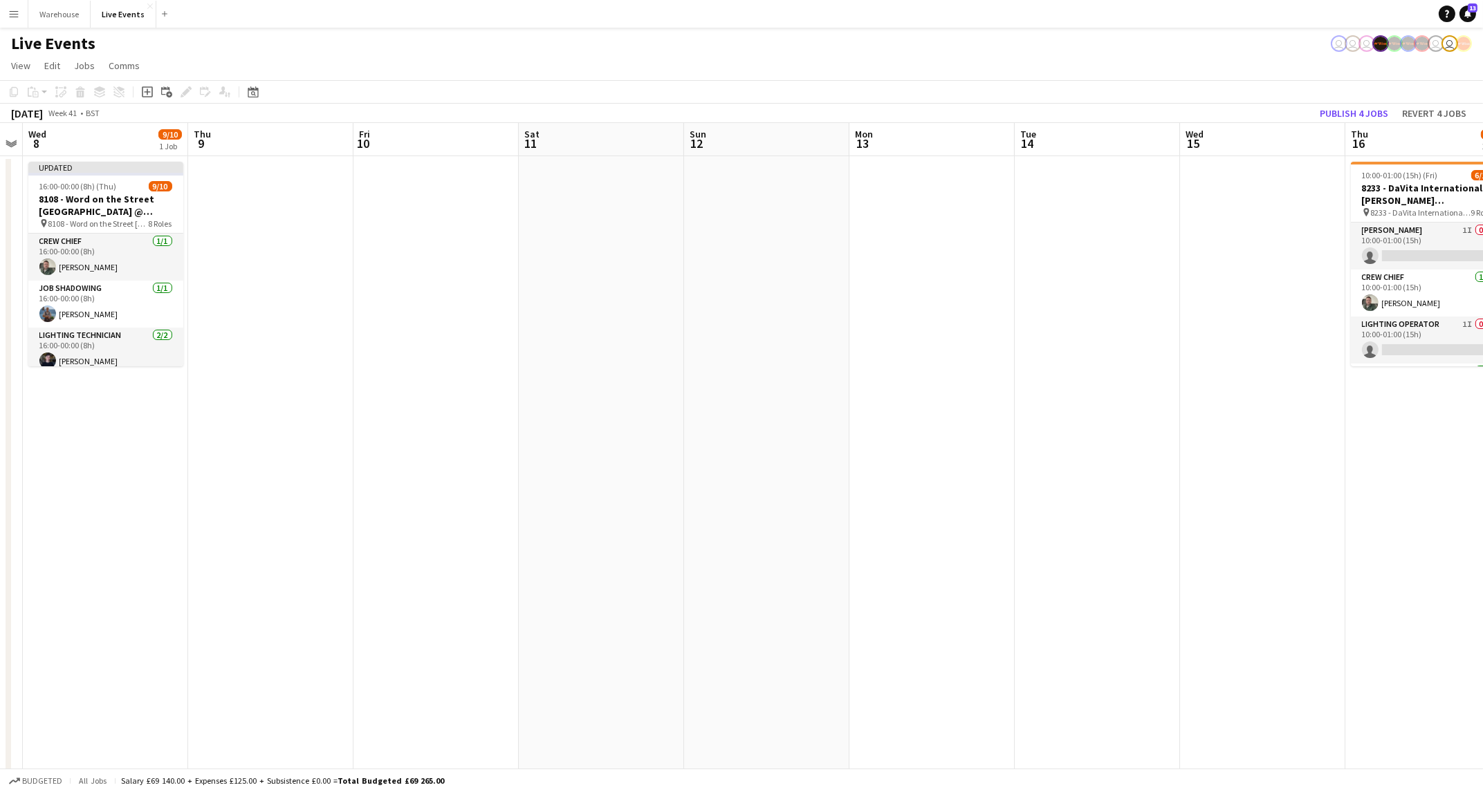
drag, startPoint x: 503, startPoint y: 540, endPoint x: 279, endPoint y: 532, distance: 224.2
click at [201, 544] on app-calendar-viewport "Sun 5 Mon 6 Tue 7 Wed 8 9/10 1 Job Thu 9 Fri 10 Sat 11 Sun 12 Mon 13 Tue 14 Wed…" at bounding box center [741, 679] width 1483 height 1112
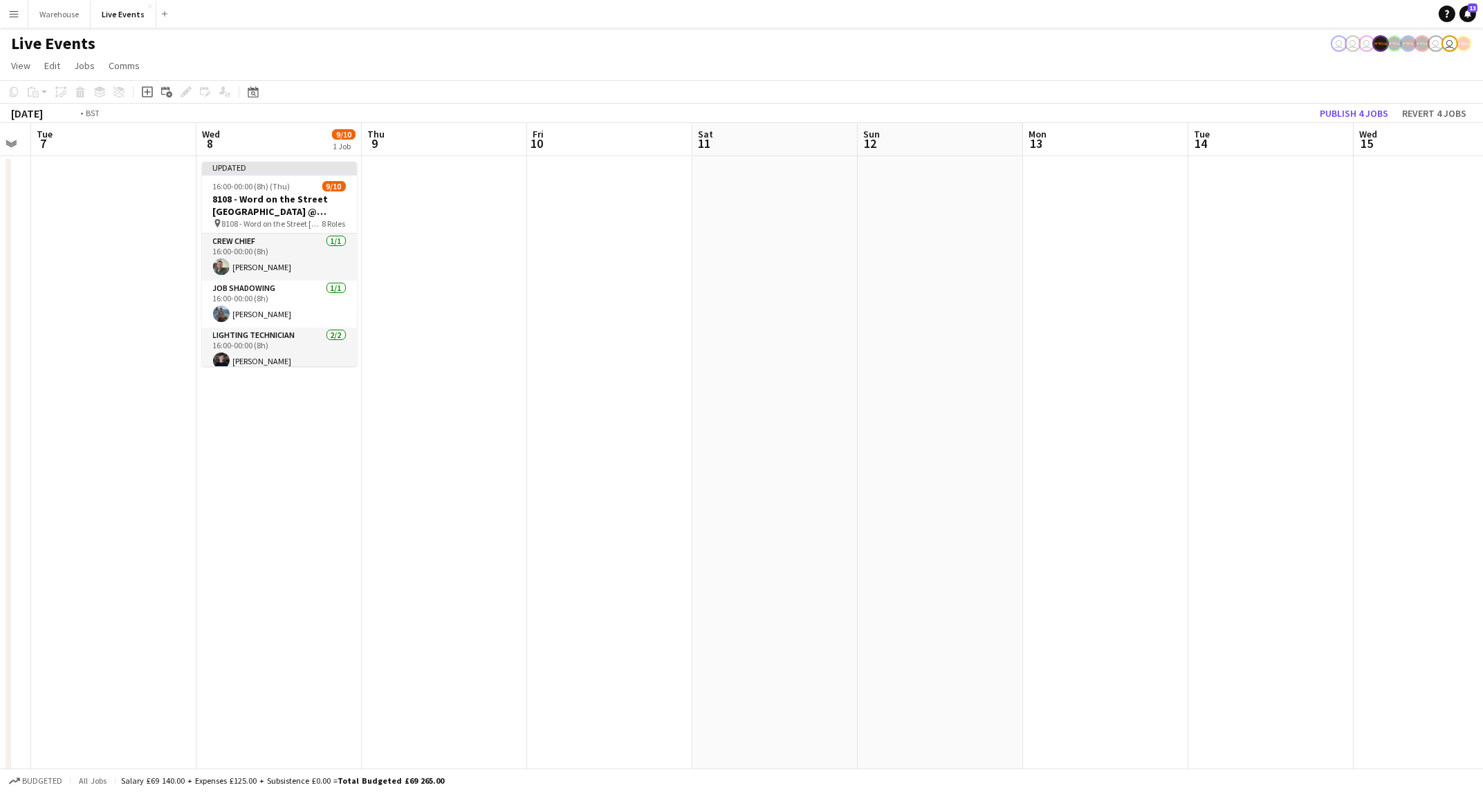
drag, startPoint x: 462, startPoint y: 550, endPoint x: 1476, endPoint y: 565, distance: 1013.8
click at [1482, 568] on app-calendar-viewport "Sun 5 Mon 6 Tue 7 Wed 8 9/10 1 Job Thu 9 Fri 10 Sat 11 Sun 12 Mon 13 Tue 14 Wed…" at bounding box center [741, 679] width 1483 height 1112
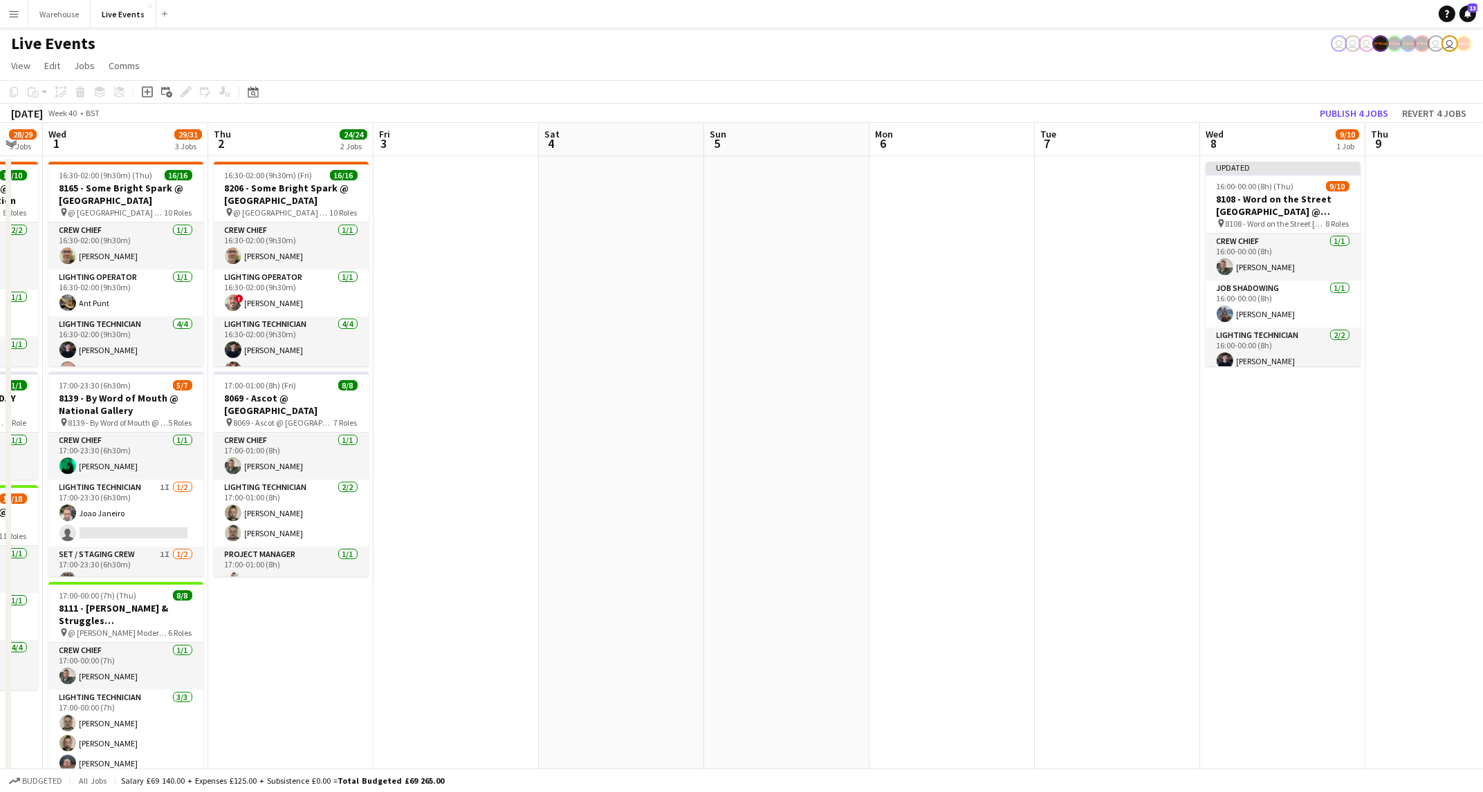
drag, startPoint x: 857, startPoint y: 569, endPoint x: 859, endPoint y: 532, distance: 37.4
click at [1021, 525] on app-calendar-viewport "Mon 29 1/1 1 Job Tue 30 28/29 3 Jobs Wed 1 29/31 3 Jobs Thu 2 24/24 2 Jobs Fri …" at bounding box center [741, 679] width 1483 height 1112
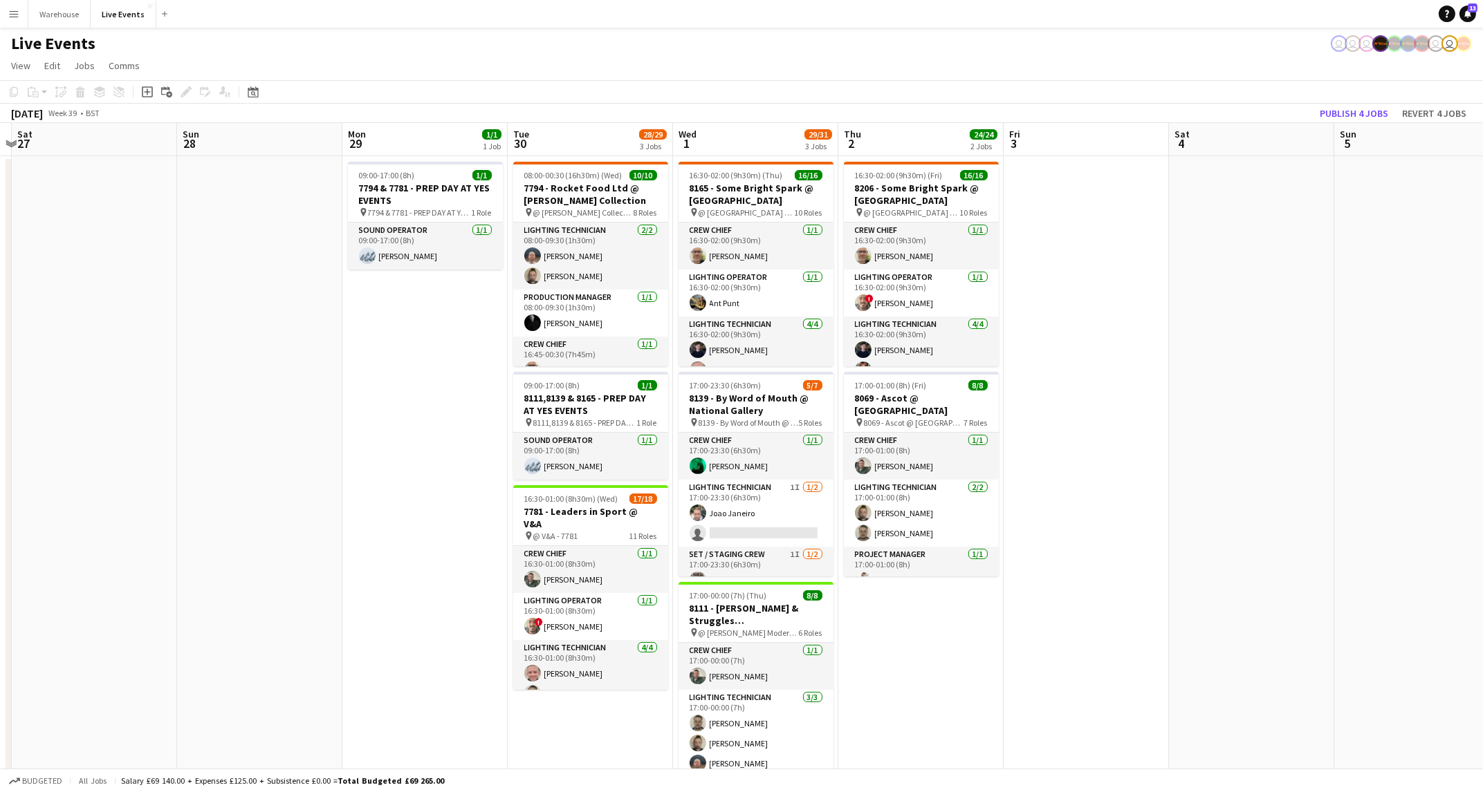
drag, startPoint x: 967, startPoint y: 524, endPoint x: 1176, endPoint y: 509, distance: 208.7
click at [1176, 509] on app-calendar-viewport "Thu 25 18/19 2 Jobs Fri 26 Sat 27 Sun 28 Mon 29 1/1 1 Job Tue 30 28/29 3 Jobs W…" at bounding box center [741, 679] width 1483 height 1112
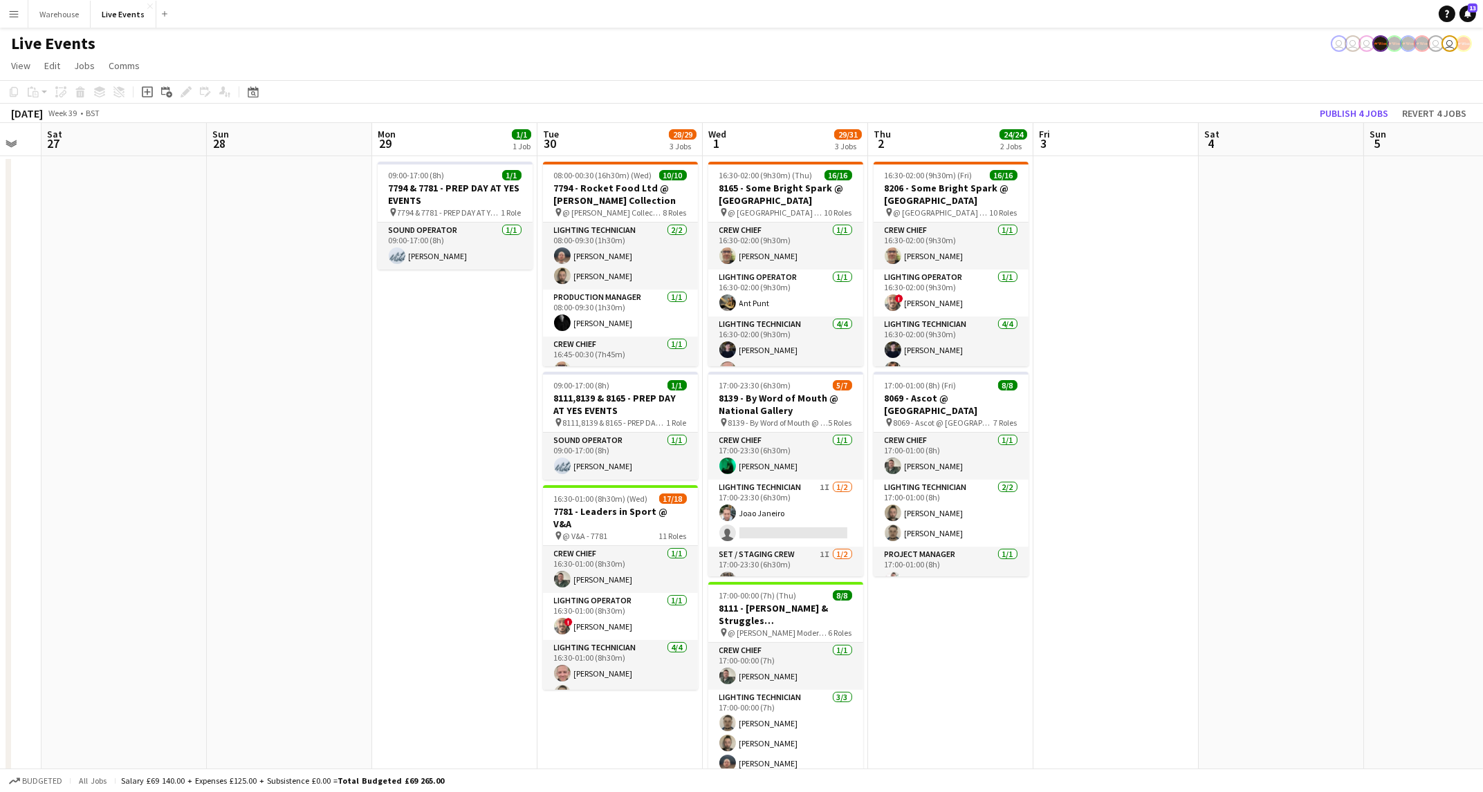
scroll to position [0, 288]
drag, startPoint x: 416, startPoint y: 555, endPoint x: 446, endPoint y: 555, distance: 29.7
click at [446, 555] on app-calendar-viewport "Thu 25 18/19 2 Jobs Fri 26 Sat 27 Sun 28 Mon 29 1/1 1 Job Tue 30 28/29 3 Jobs W…" at bounding box center [741, 679] width 1483 height 1112
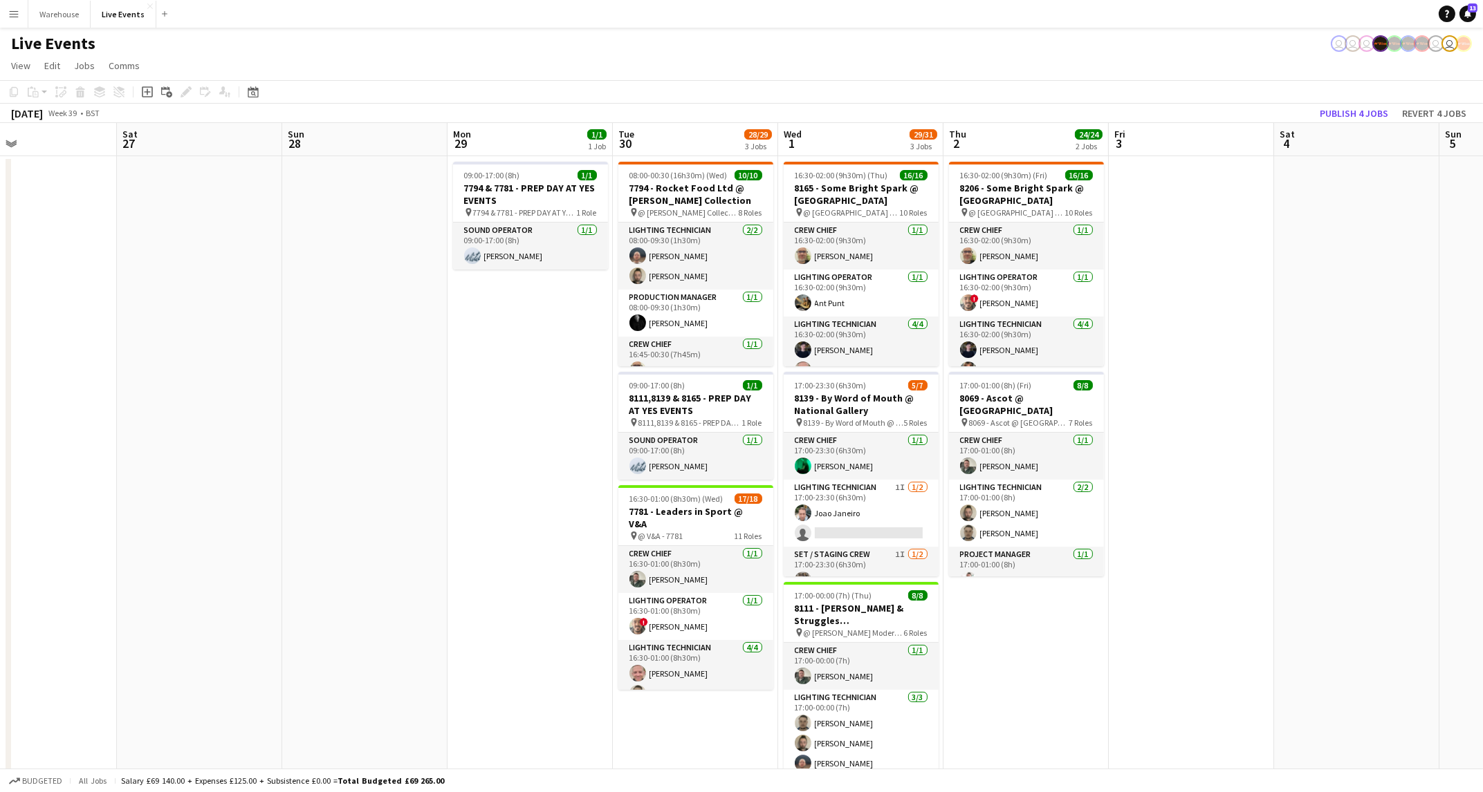
scroll to position [0, 366]
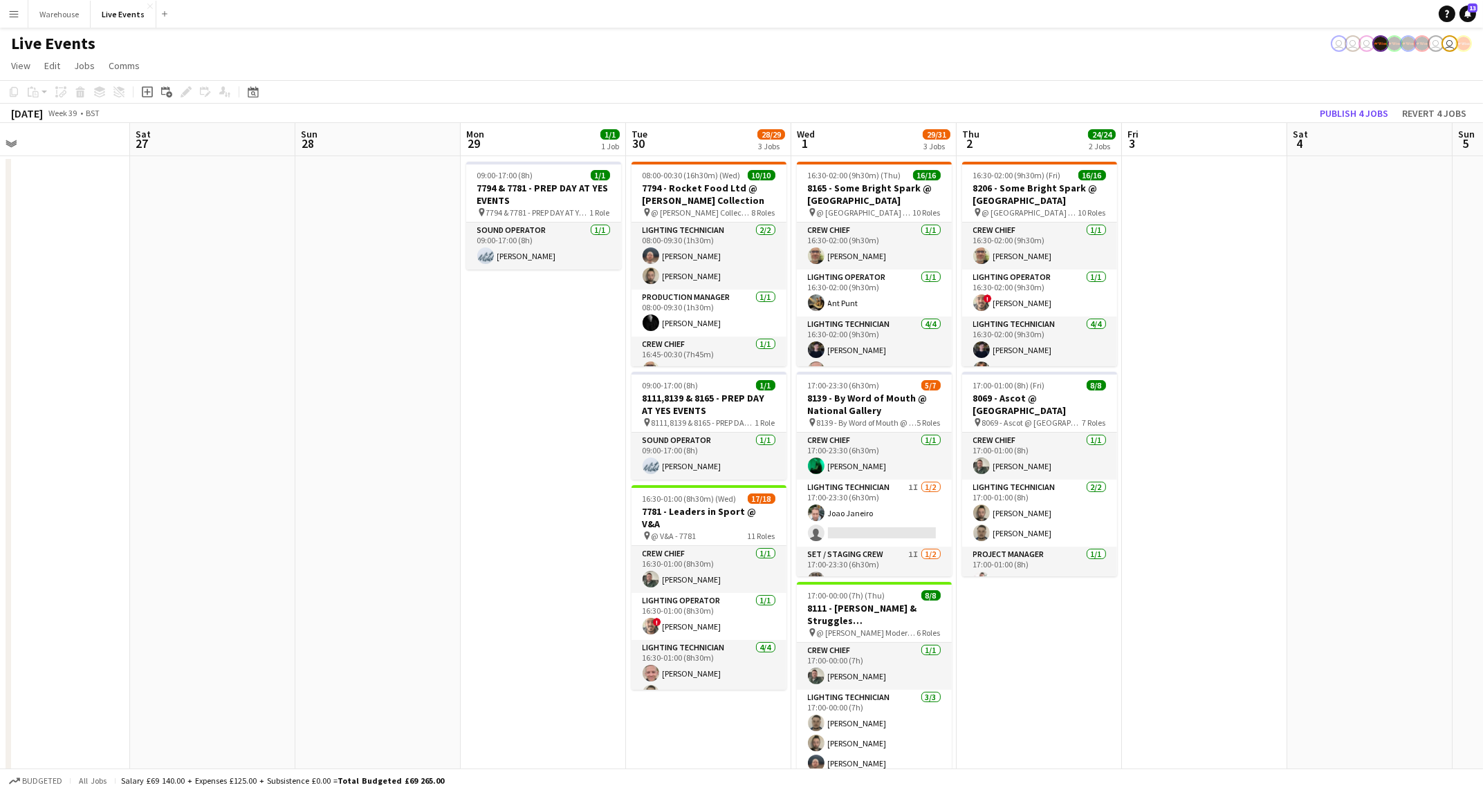
drag, startPoint x: 436, startPoint y: 443, endPoint x: 522, endPoint y: 450, distance: 86.8
click at [522, 450] on app-calendar-viewport "Wed 24 Thu 25 18/19 2 Jobs Fri 26 Sat 27 Sun 28 Mon 29 1/1 1 Job Tue 30 28/29 3…" at bounding box center [741, 679] width 1483 height 1112
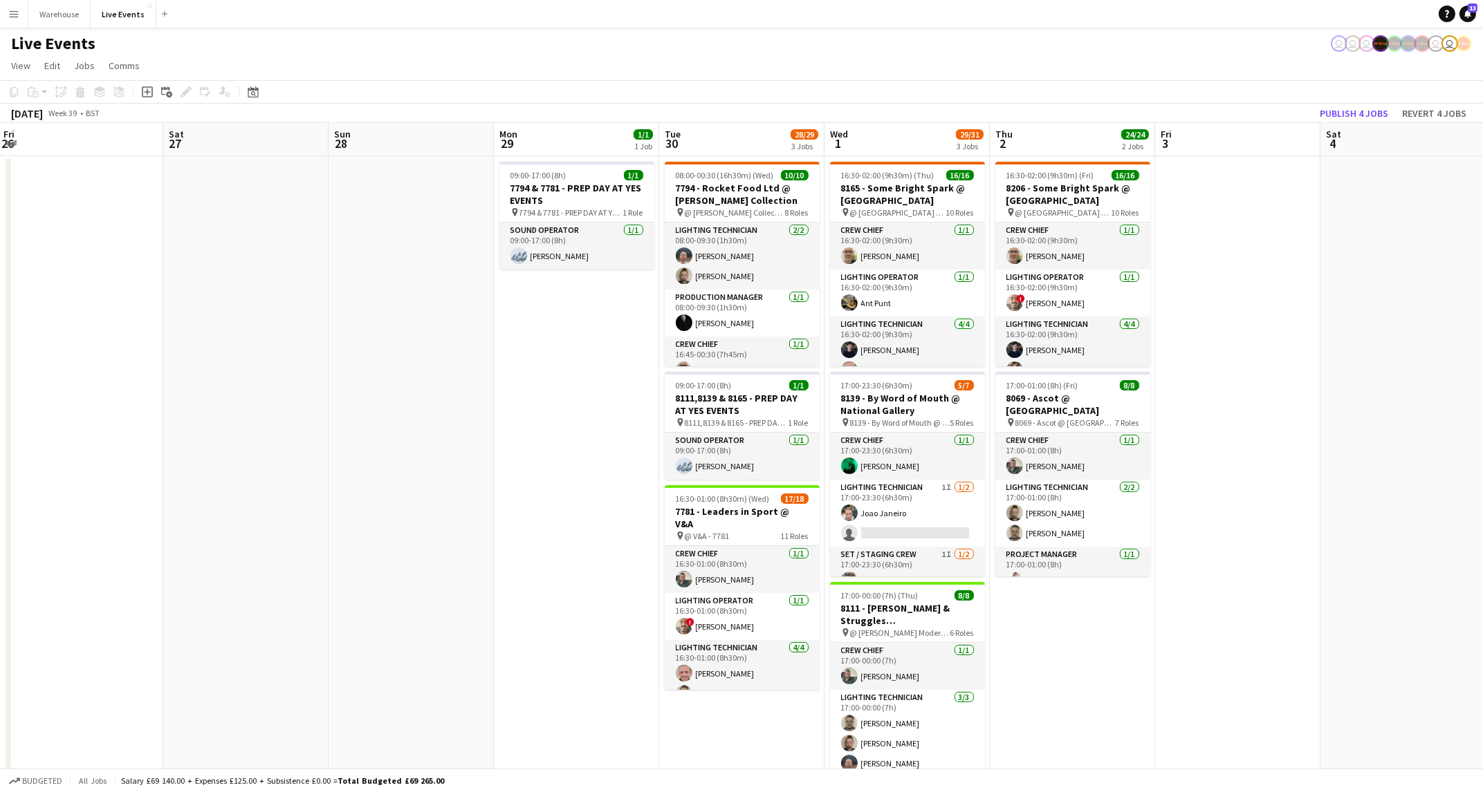
scroll to position [0, 313]
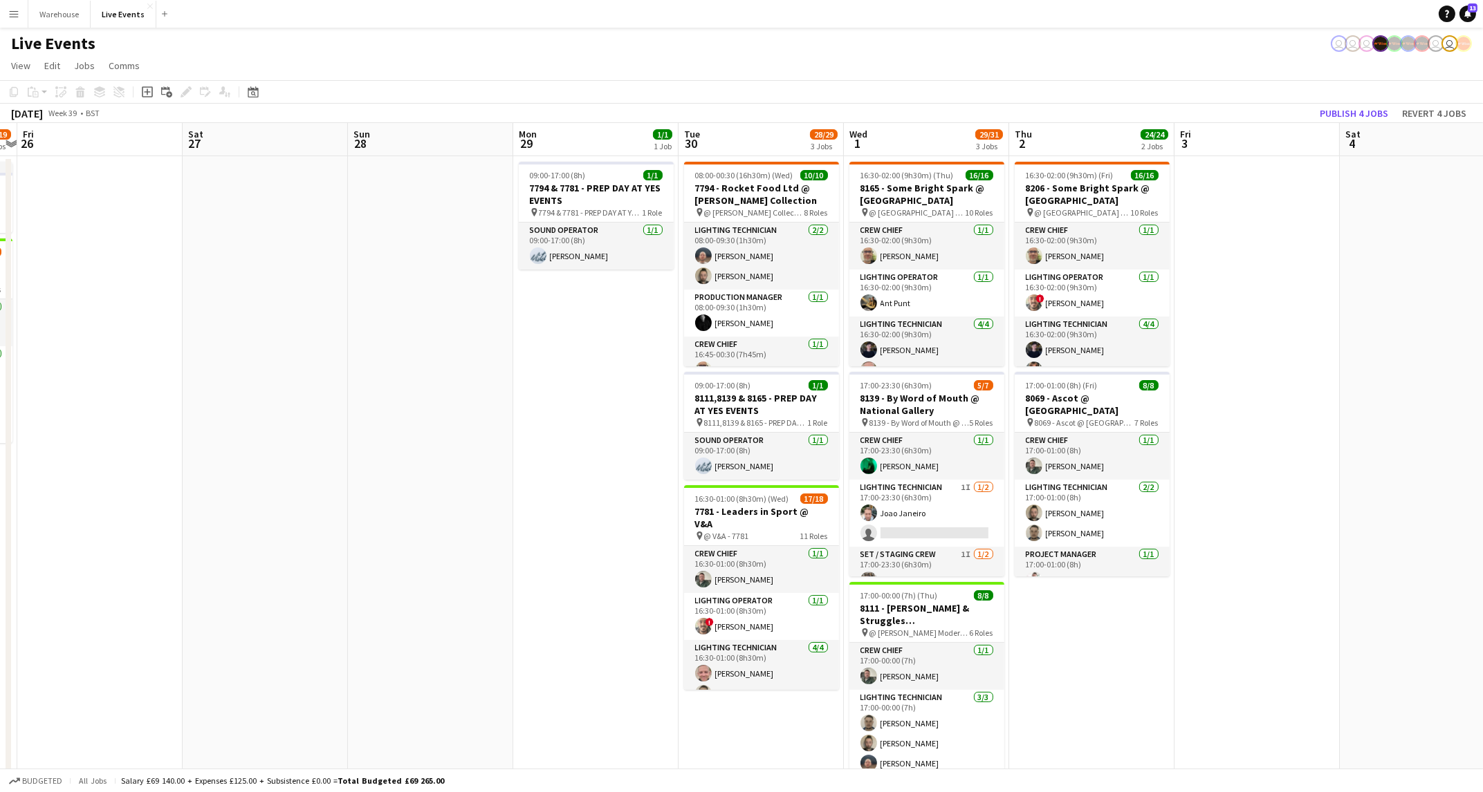
drag, startPoint x: 533, startPoint y: 431, endPoint x: 585, endPoint y: 440, distance: 52.8
click at [585, 440] on app-calendar-viewport "Wed 24 Thu 25 18/19 2 Jobs Fri 26 Sat 27 Sun 28 Mon 29 1/1 1 Job Tue 30 28/29 3…" at bounding box center [741, 679] width 1483 height 1112
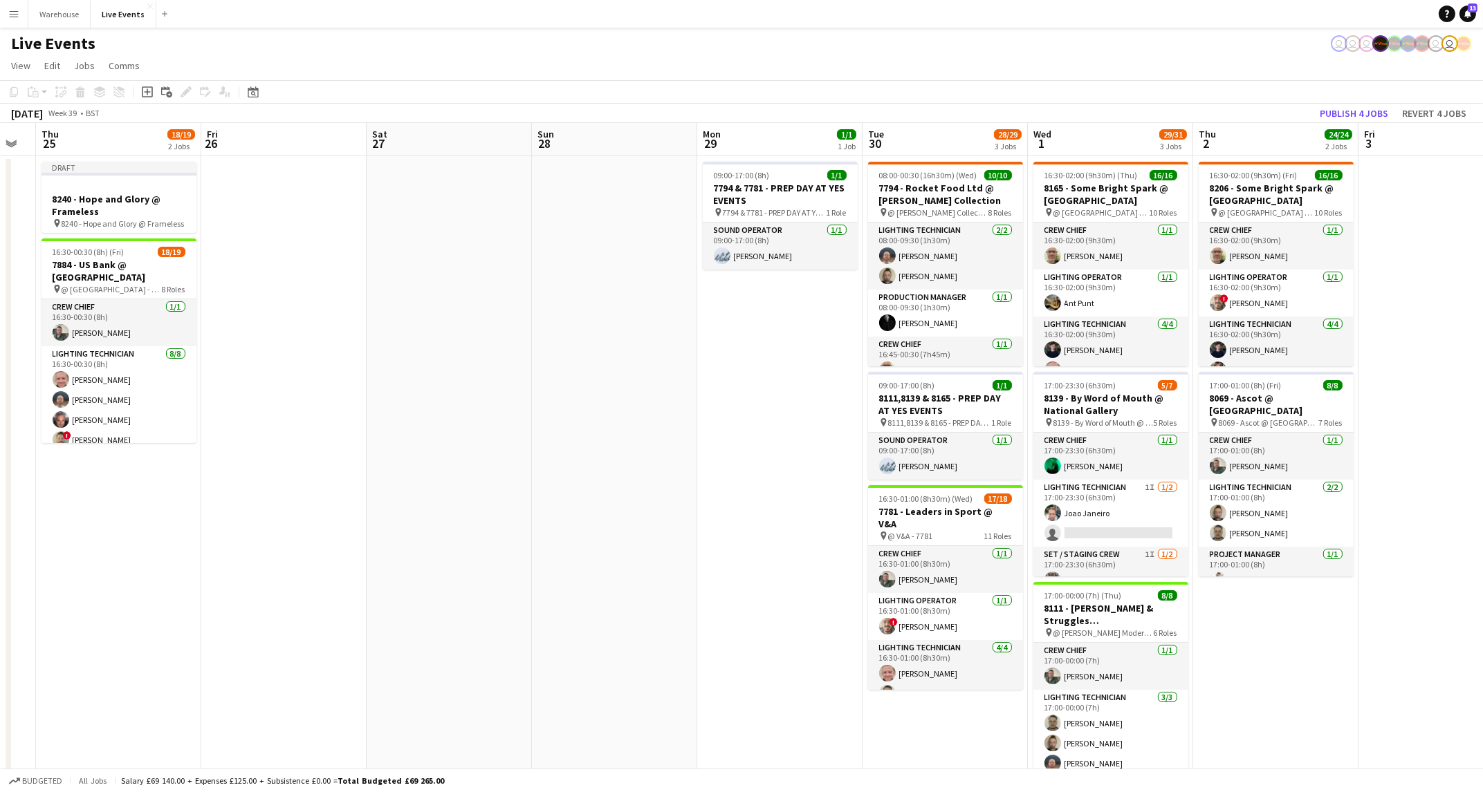
drag, startPoint x: 502, startPoint y: 505, endPoint x: 686, endPoint y: 499, distance: 184.0
click at [686, 499] on app-calendar-viewport "Tue 23 28/28 3 Jobs Wed 24 Thu 25 18/19 2 Jobs Fri 26 Sat 27 Sun 28 Mon 29 1/1 …" at bounding box center [741, 679] width 1483 height 1112
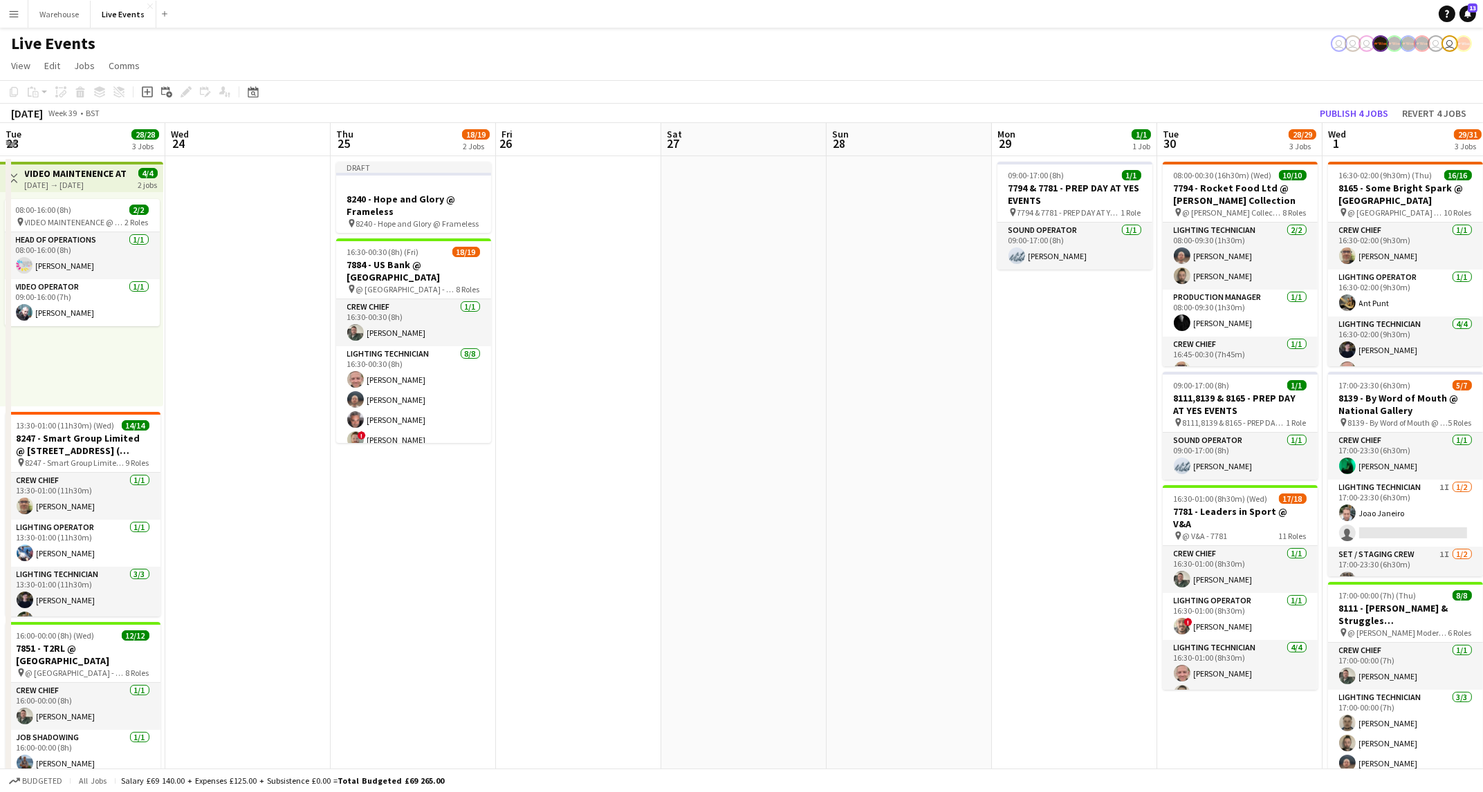
drag, startPoint x: 332, startPoint y: 559, endPoint x: 626, endPoint y: 593, distance: 296.4
click at [626, 593] on app-calendar-viewport "Sun 21 Mon 22 2/3 2 Jobs Tue 23 28/28 3 Jobs Wed 24 Thu 25 18/19 2 Jobs Fri 26 …" at bounding box center [741, 679] width 1483 height 1112
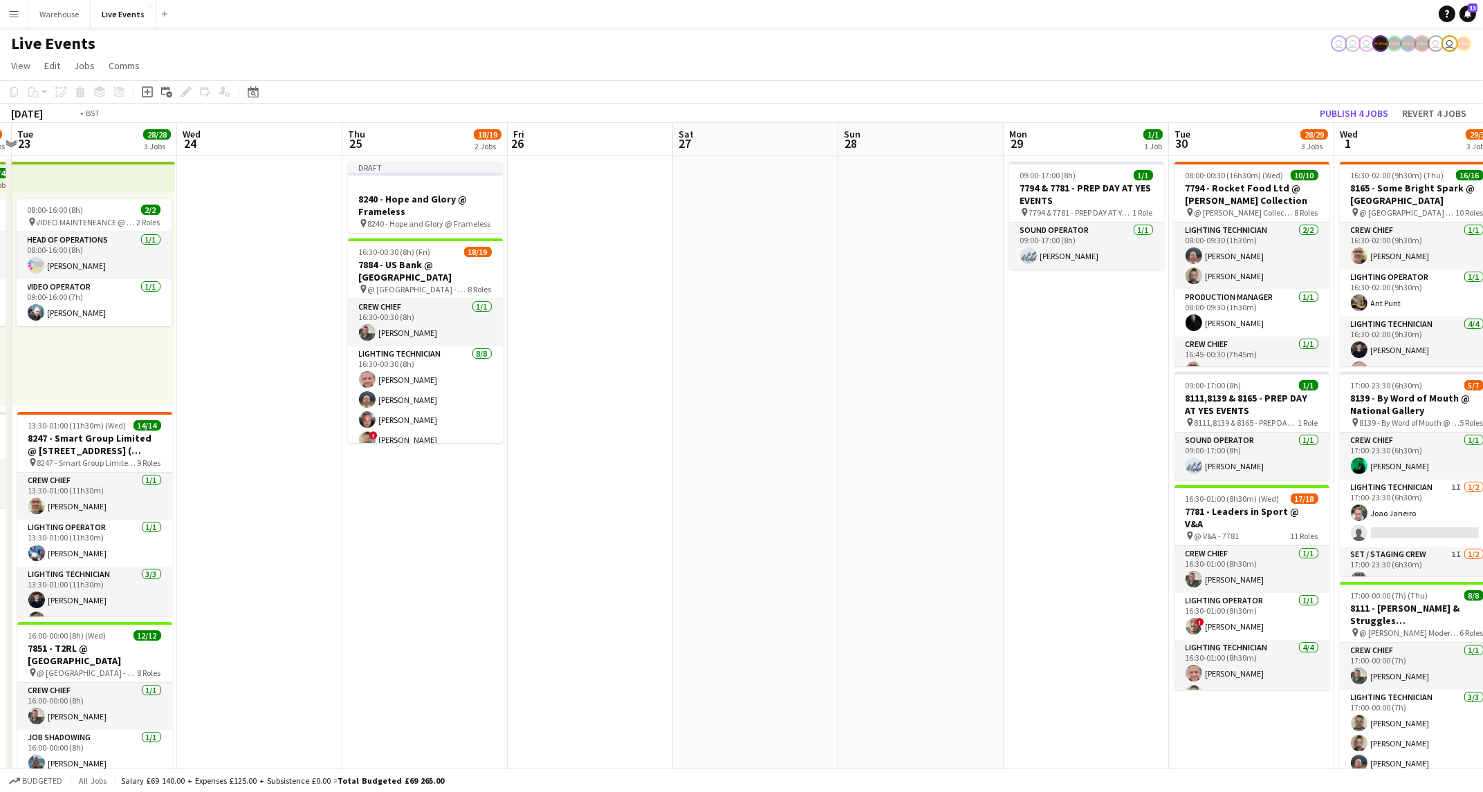
drag, startPoint x: 446, startPoint y: 609, endPoint x: 788, endPoint y: 676, distance: 348.7
click at [788, 676] on app-calendar-viewport "Sun 21 Mon 22 2/3 2 Jobs Tue 23 28/28 3 Jobs Wed 24 Thu 25 18/19 2 Jobs Fri 26 …" at bounding box center [741, 679] width 1483 height 1112
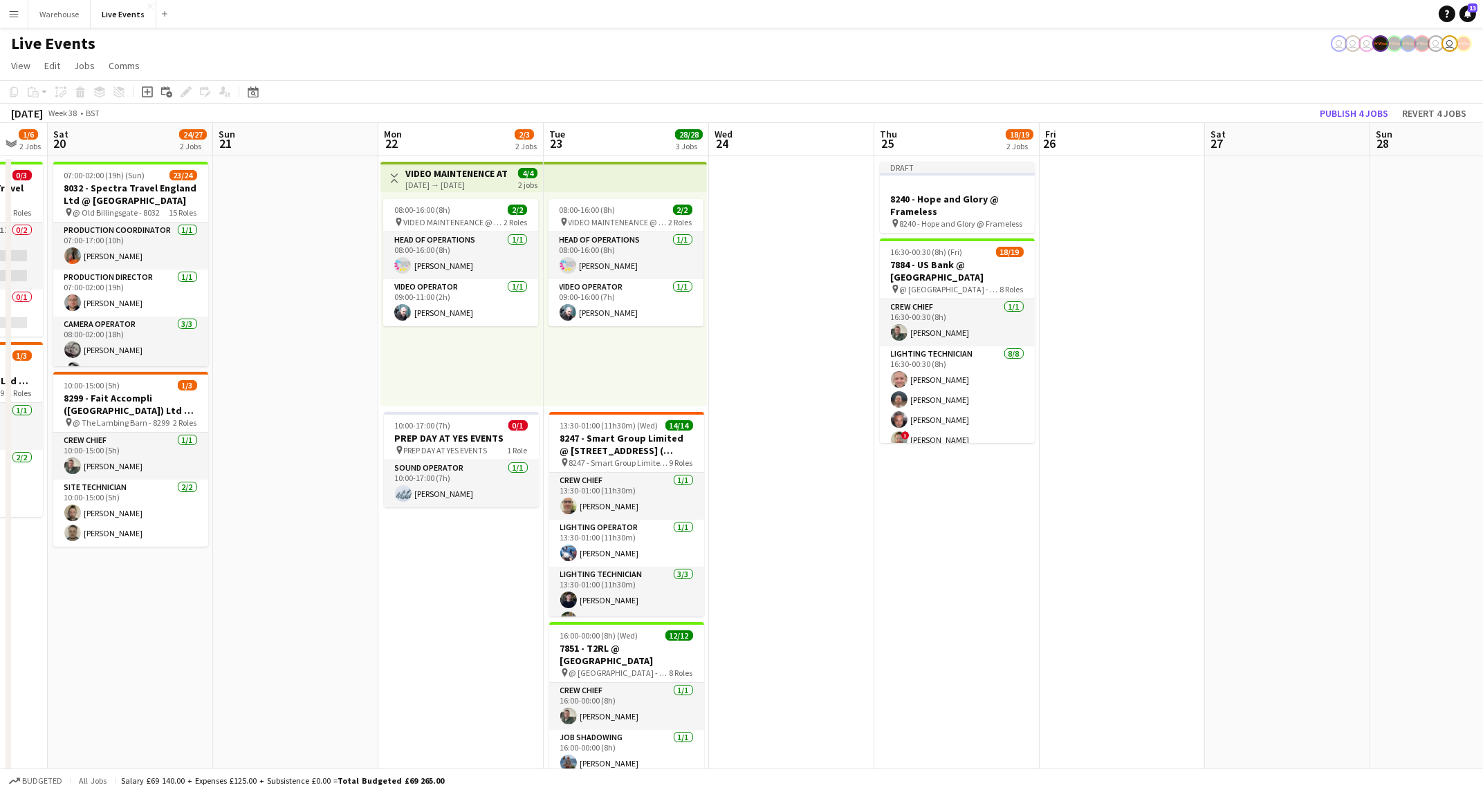
drag, startPoint x: 869, startPoint y: 613, endPoint x: 922, endPoint y: 615, distance: 52.6
click at [920, 617] on app-calendar-viewport "Thu 18 37/48 5 Jobs Fri 19 1/6 2 Jobs Sat 20 24/27 2 Jobs Sun 21 Mon 22 2/3 2 J…" at bounding box center [741, 679] width 1483 height 1112
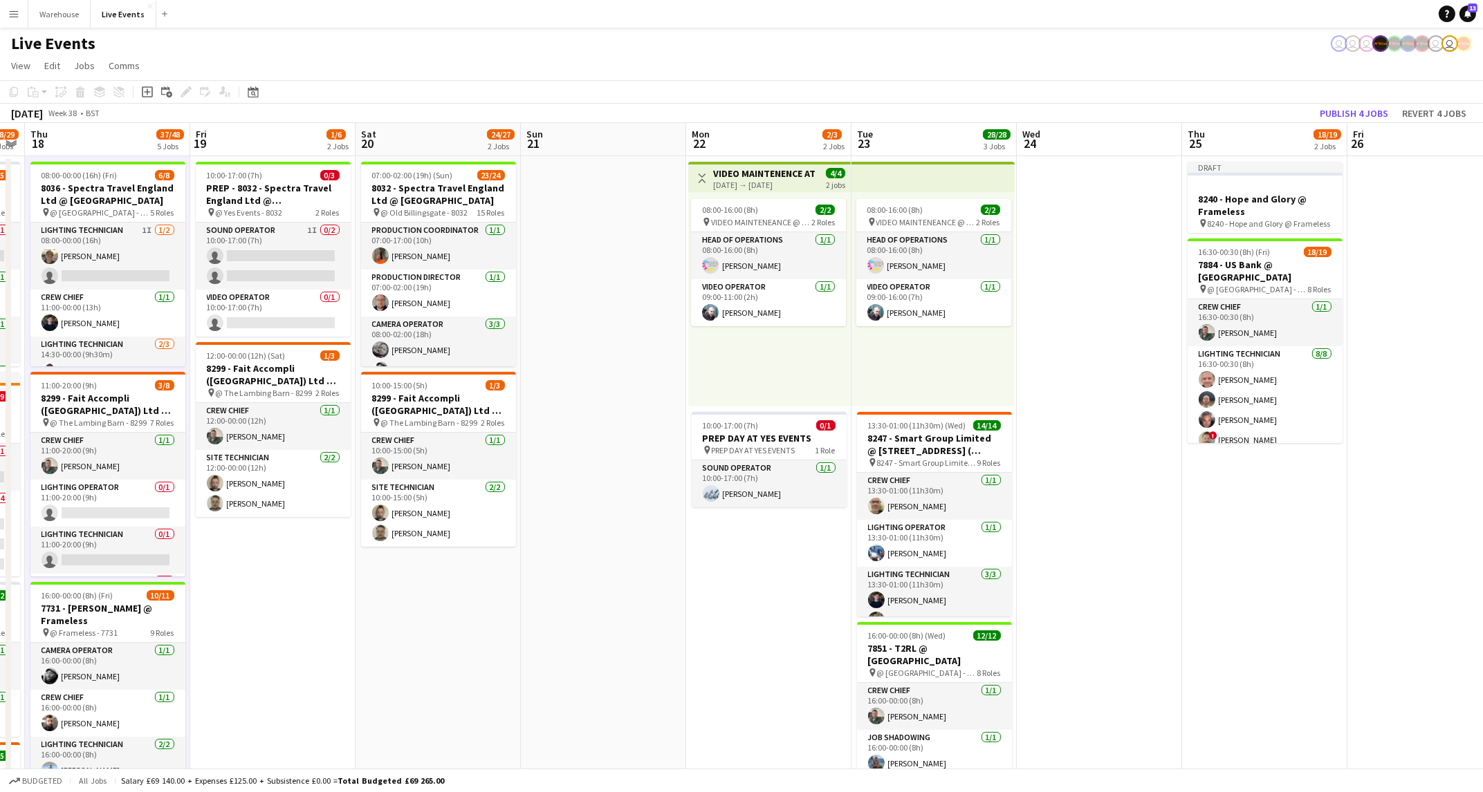
drag, startPoint x: 546, startPoint y: 657, endPoint x: 684, endPoint y: 666, distance: 138.6
click at [712, 664] on app-calendar-viewport "Tue 16 2/2 1 Job Wed 17 18/29 5 Jobs Thu 18 37/48 5 Jobs Fri 19 1/6 2 Jobs Sat …" at bounding box center [741, 679] width 1483 height 1112
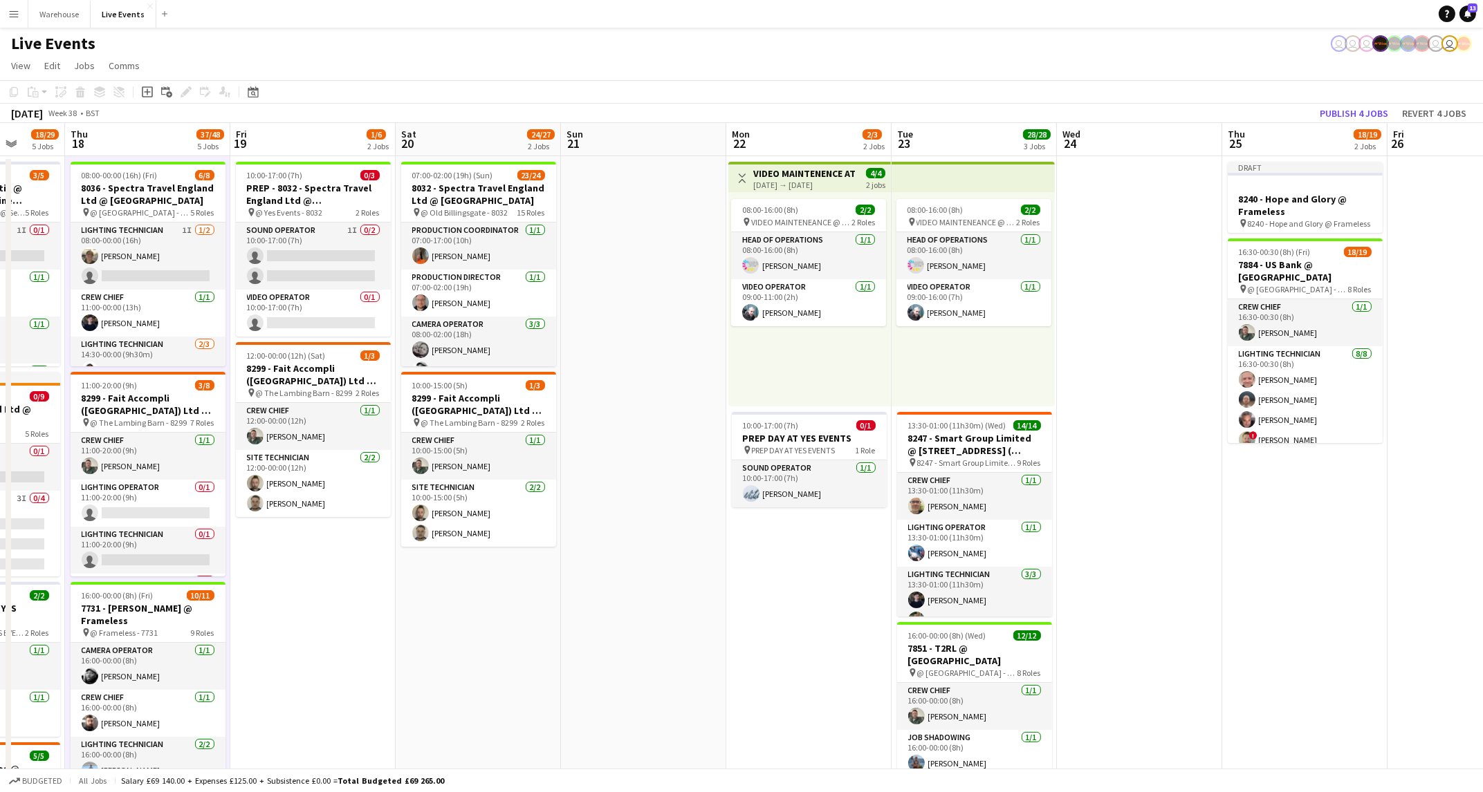
click at [614, 676] on app-calendar-viewport "Mon 15 Tue 16 2/2 1 Job Wed 17 18/29 5 Jobs Thu 18 37/48 5 Jobs Fri 19 1/6 2 Jo…" at bounding box center [741, 679] width 1483 height 1112
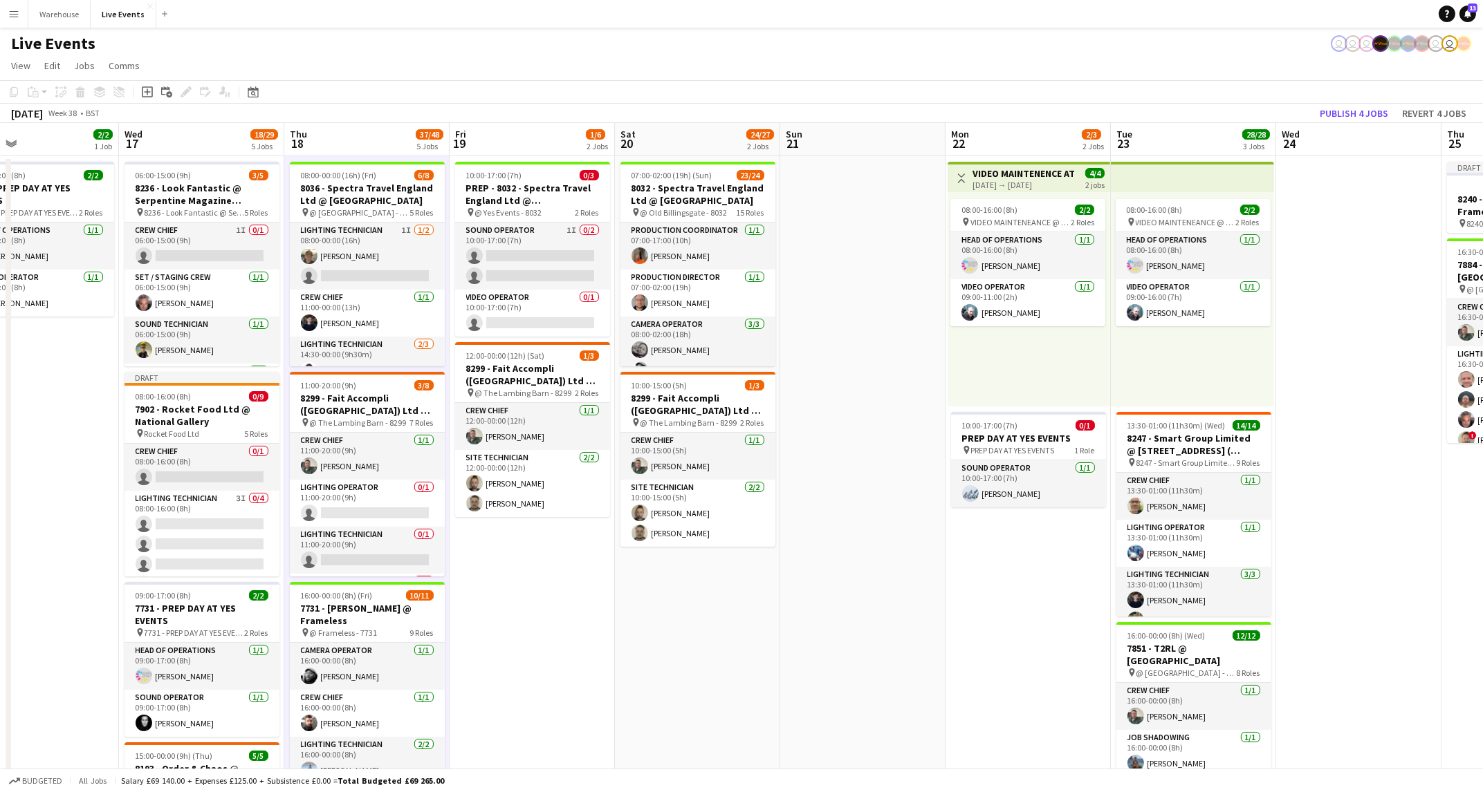
drag, startPoint x: 428, startPoint y: 663, endPoint x: 813, endPoint y: 658, distance: 385.2
click at [813, 658] on app-calendar-viewport "Sun 14 Mon 15 Tue 16 2/2 1 Job Wed 17 18/29 5 Jobs Thu 18 37/48 5 Jobs Fri 19 1…" at bounding box center [741, 679] width 1483 height 1112
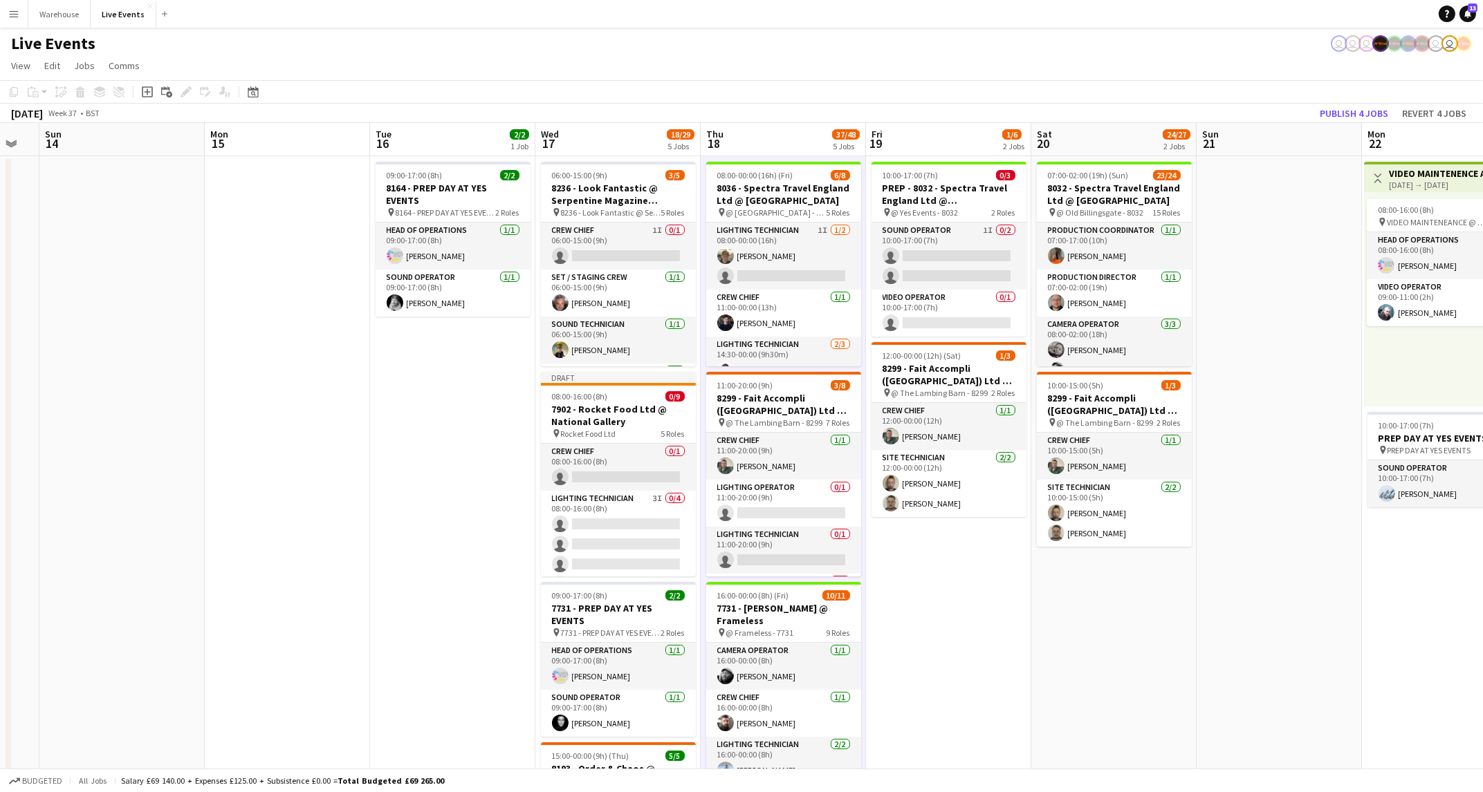
click at [1098, 698] on app-calendar-viewport "Fri 12 1/1 1 Job Sat 13 Sun 14 Mon 15 Tue 16 2/2 1 Job Wed 17 18/29 5 Jobs Thu …" at bounding box center [741, 679] width 1483 height 1112
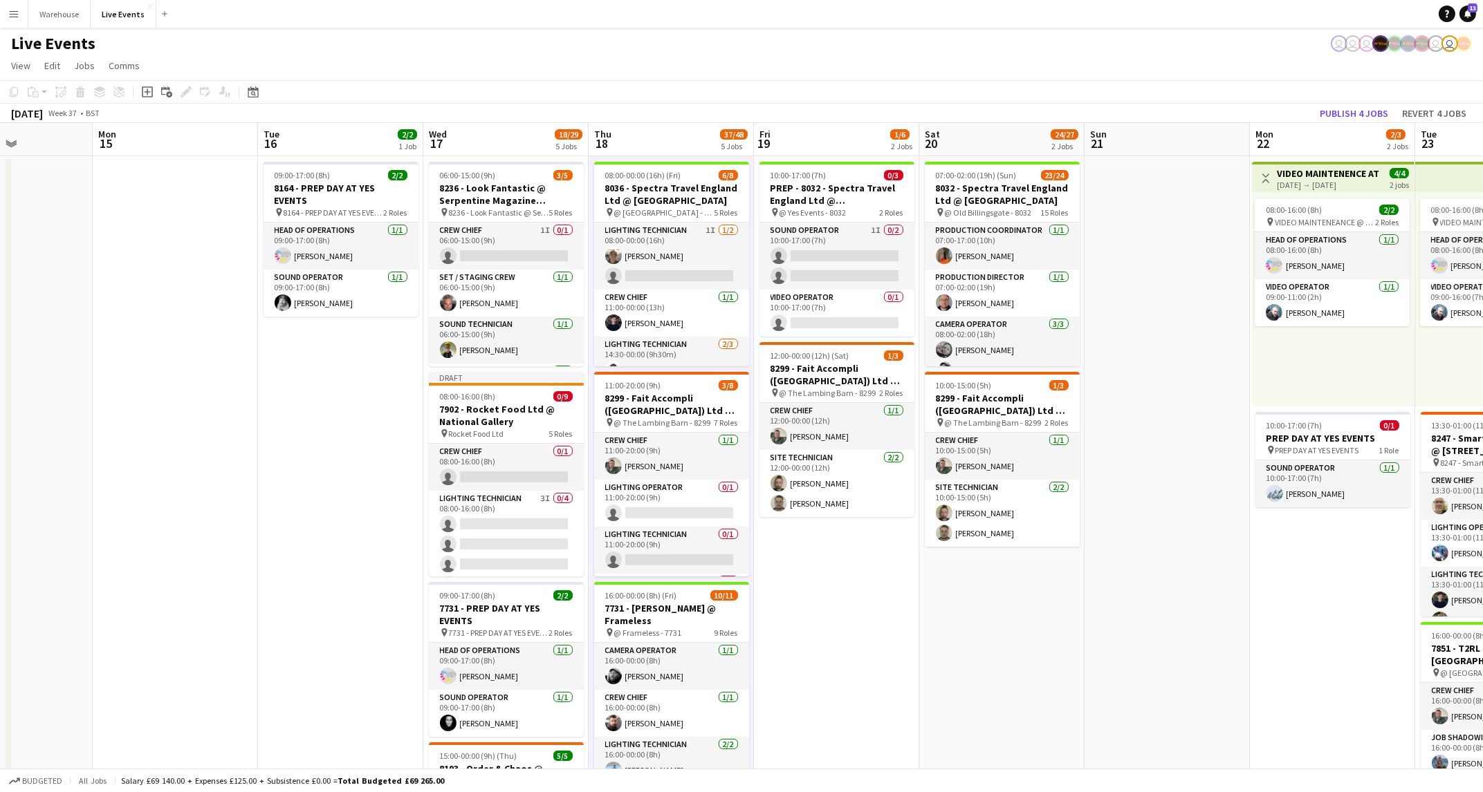
drag, startPoint x: 283, startPoint y: 630, endPoint x: 666, endPoint y: 642, distance: 383.3
click at [666, 642] on app-calendar-viewport "Fri 12 1/1 1 Job Sat 13 Sun 14 Mon 15 Tue 16 2/2 1 Job Wed 17 18/29 5 Jobs Thu …" at bounding box center [741, 679] width 1483 height 1112
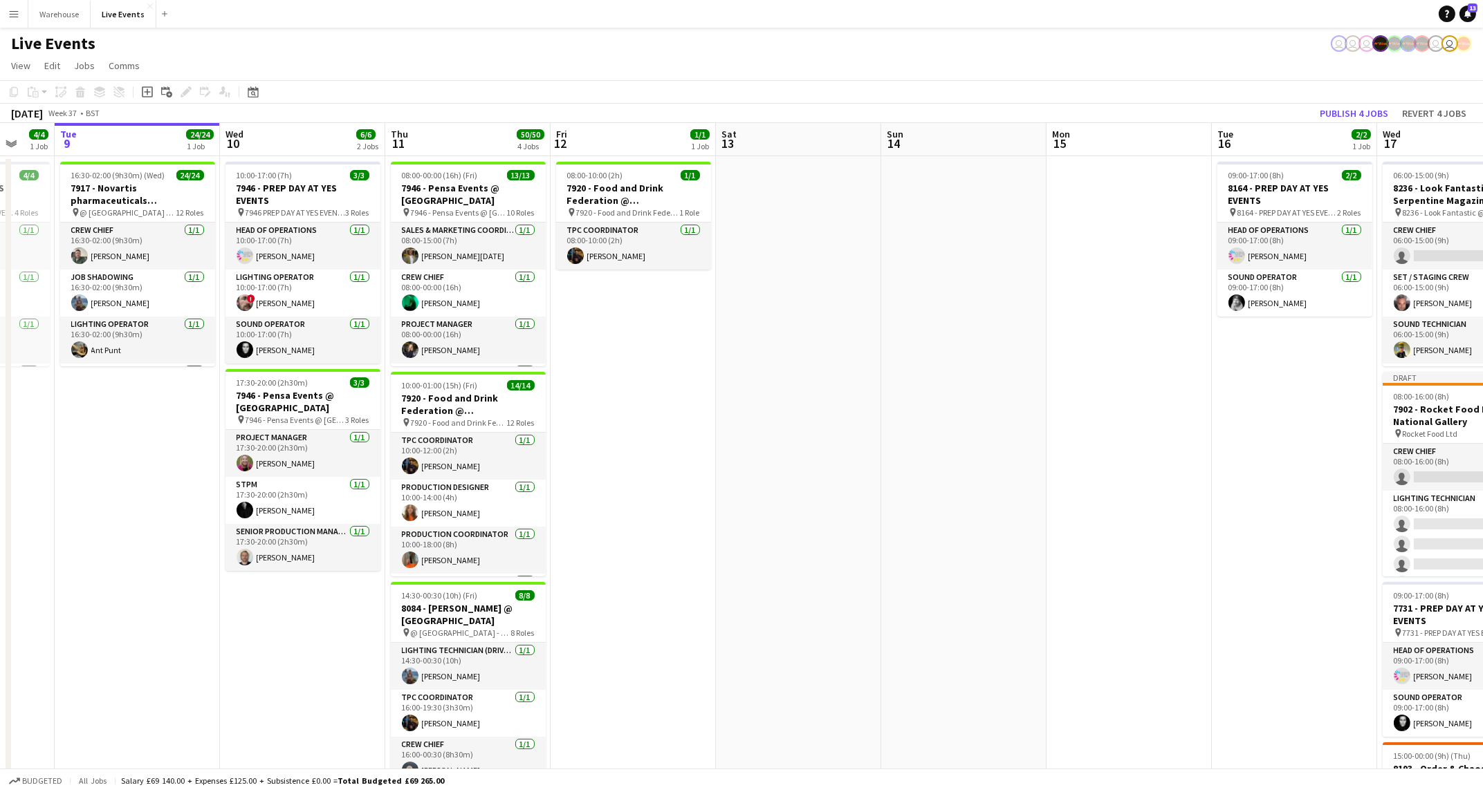
scroll to position [0, 410]
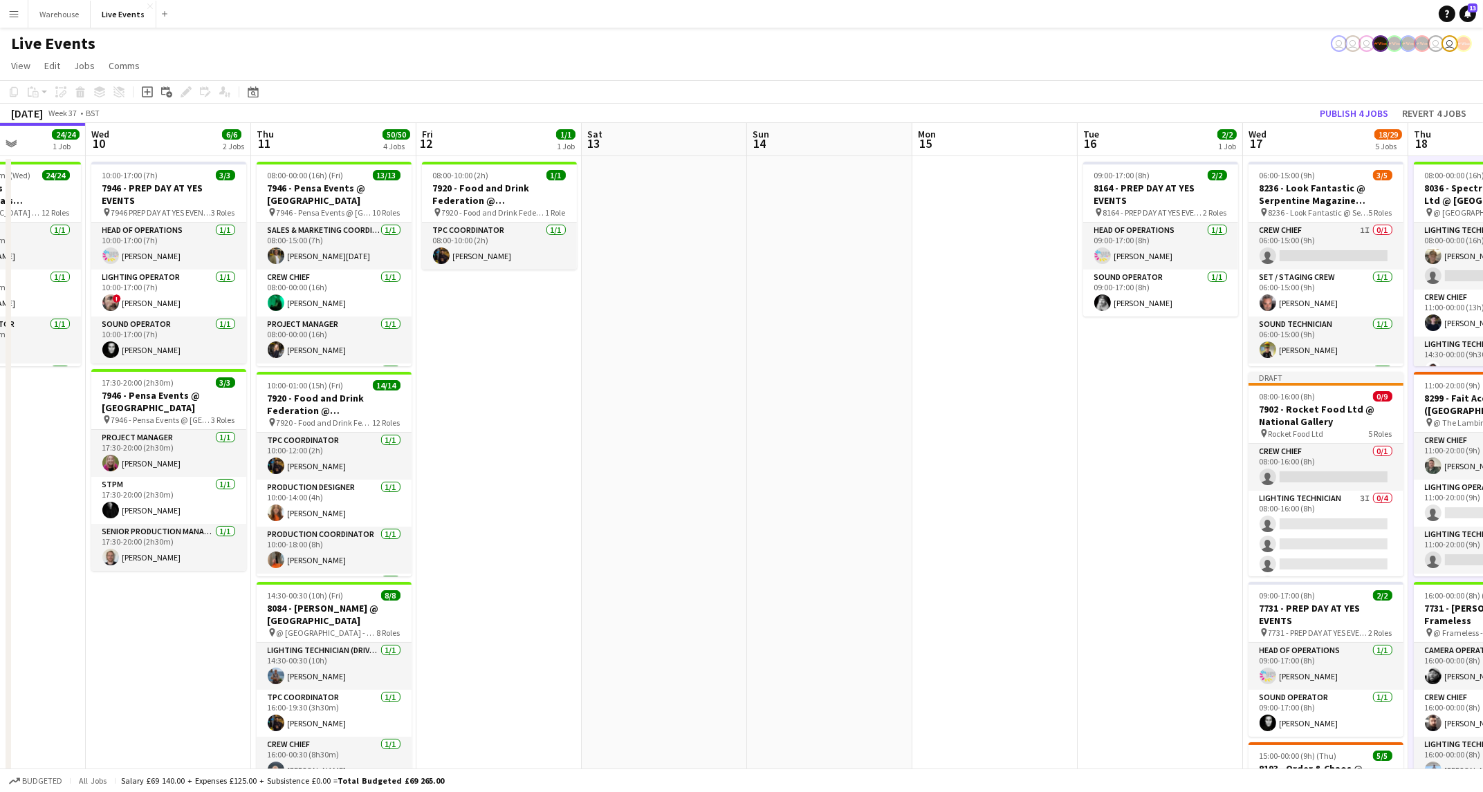
drag, startPoint x: 797, startPoint y: 653, endPoint x: 889, endPoint y: 665, distance: 92.7
click at [889, 665] on app-calendar-viewport "Sun 7 Mon 8 4/4 1 Job Tue 9 24/24 1 Job Wed 10 6/6 2 Jobs Thu 11 50/50 4 Jobs F…" at bounding box center [741, 679] width 1483 height 1112
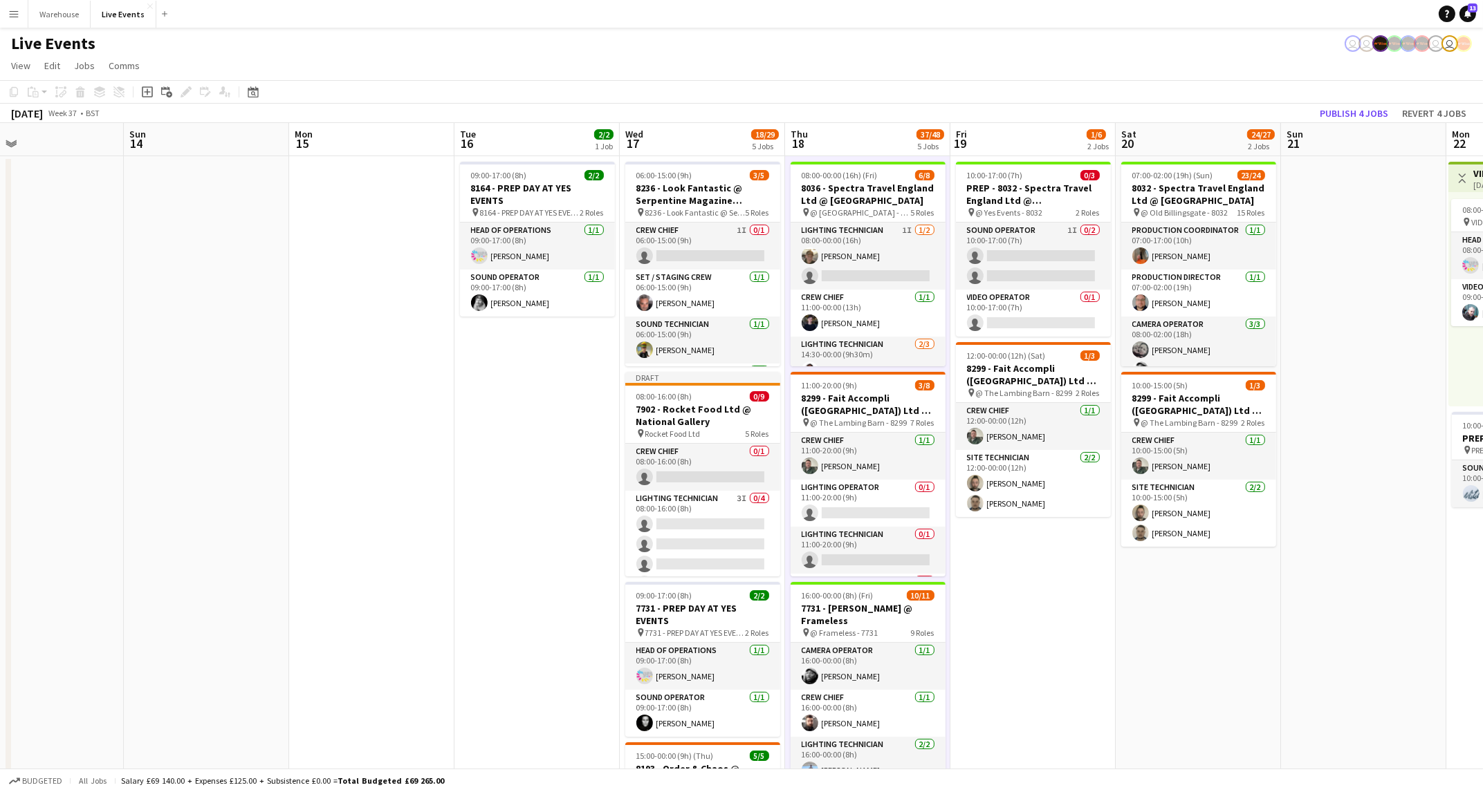
drag, startPoint x: 902, startPoint y: 470, endPoint x: 559, endPoint y: 504, distance: 344.0
click at [355, 461] on app-calendar-viewport "Tue 9 24/24 1 Job Wed 10 6/6 2 Jobs Thu 11 50/50 4 Jobs Fri 12 1/1 1 Job Sat 13…" at bounding box center [741, 679] width 1483 height 1112
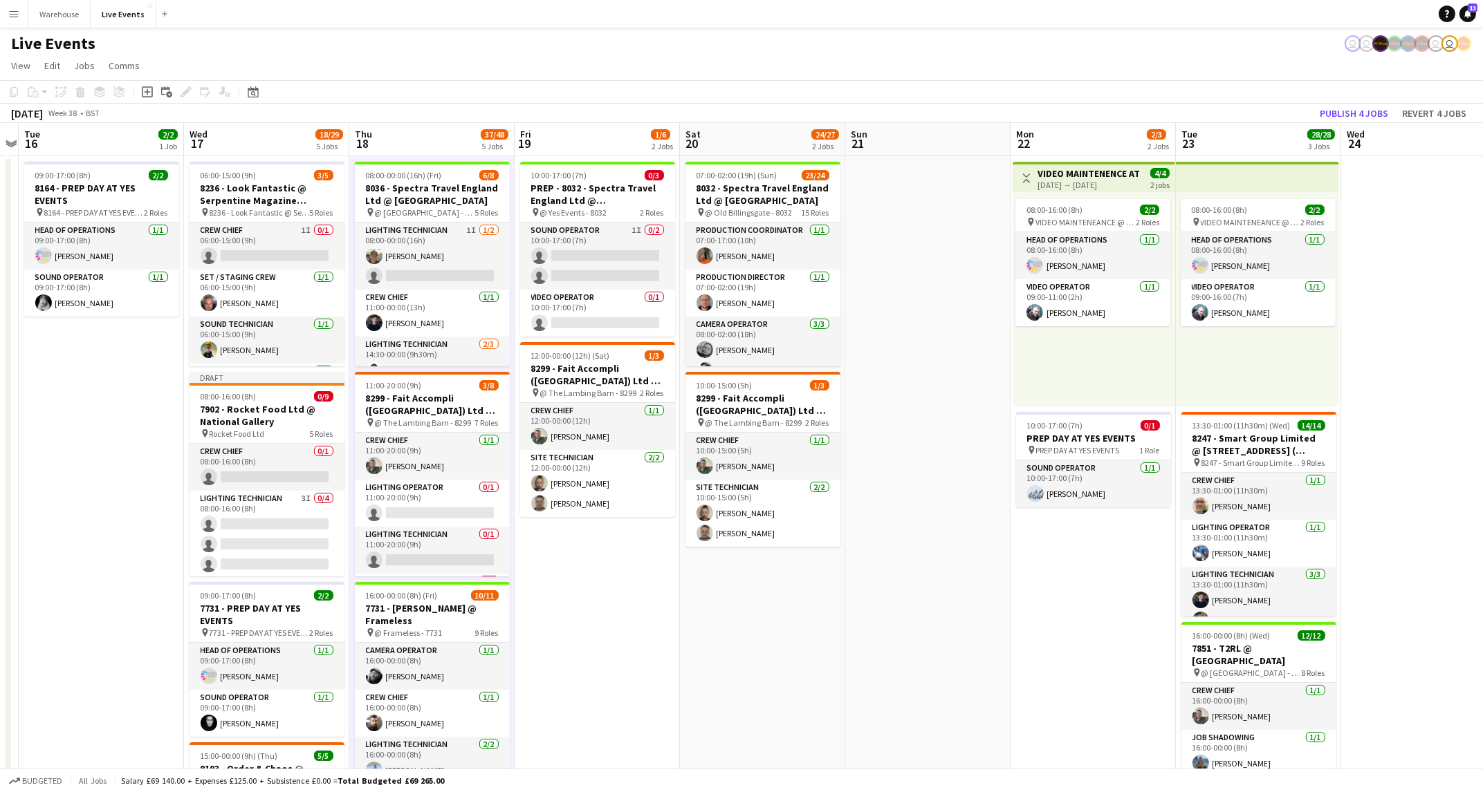
drag, startPoint x: 1095, startPoint y: 615, endPoint x: 736, endPoint y: 609, distance: 358.3
click at [714, 611] on app-calendar-viewport "Sat 13 Sun 14 Mon 15 Tue 16 2/2 1 Job Wed 17 18/29 5 Jobs Thu 18 37/48 5 Jobs F…" at bounding box center [741, 679] width 1483 height 1112
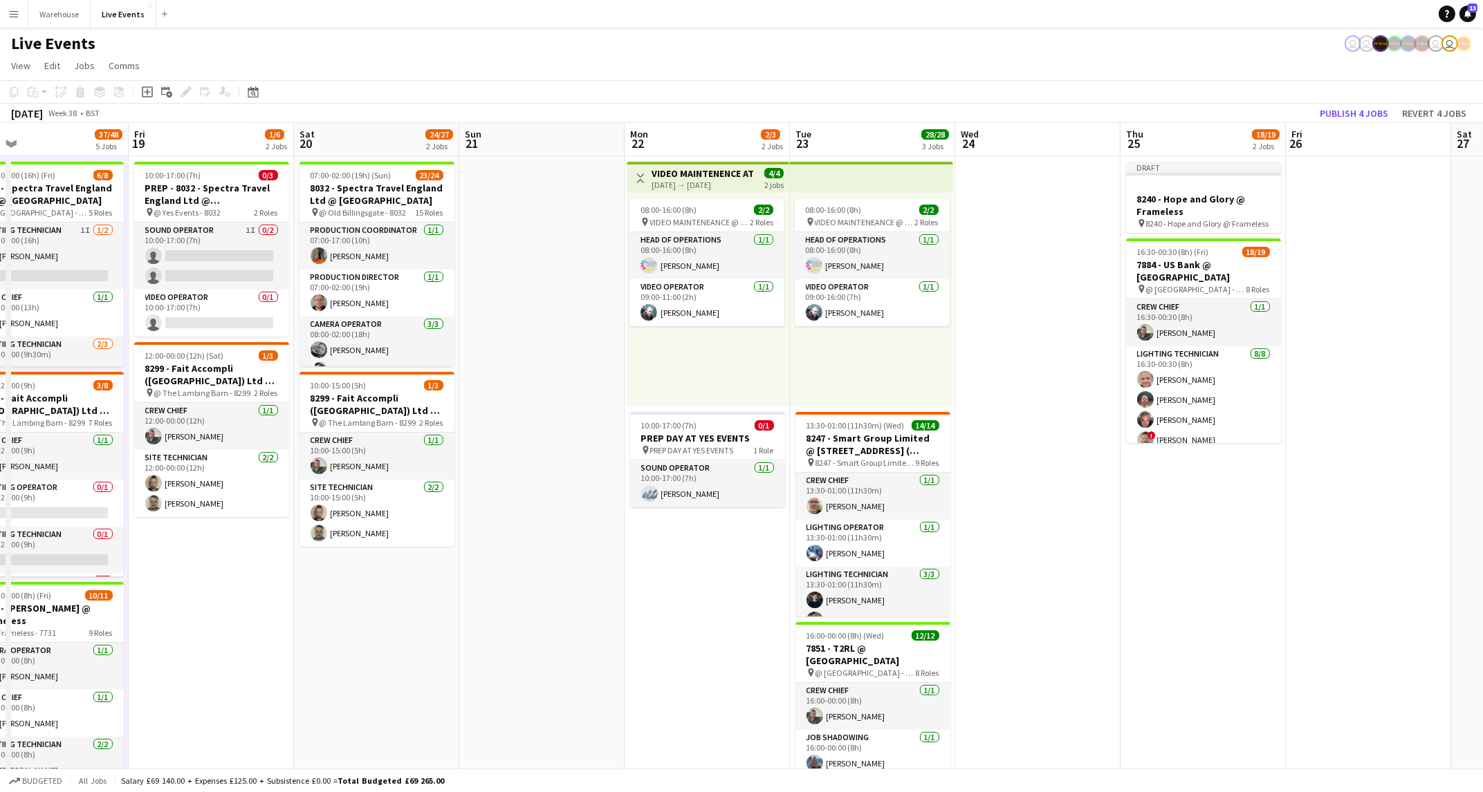
drag, startPoint x: 756, startPoint y: 639, endPoint x: 553, endPoint y: 645, distance: 202.7
click at [553, 645] on app-calendar-viewport "Mon 15 Tue 16 2/2 1 Job Wed 17 18/29 5 Jobs Thu 18 37/48 5 Jobs Fri 19 1/6 2 Jo…" at bounding box center [741, 679] width 1483 height 1112
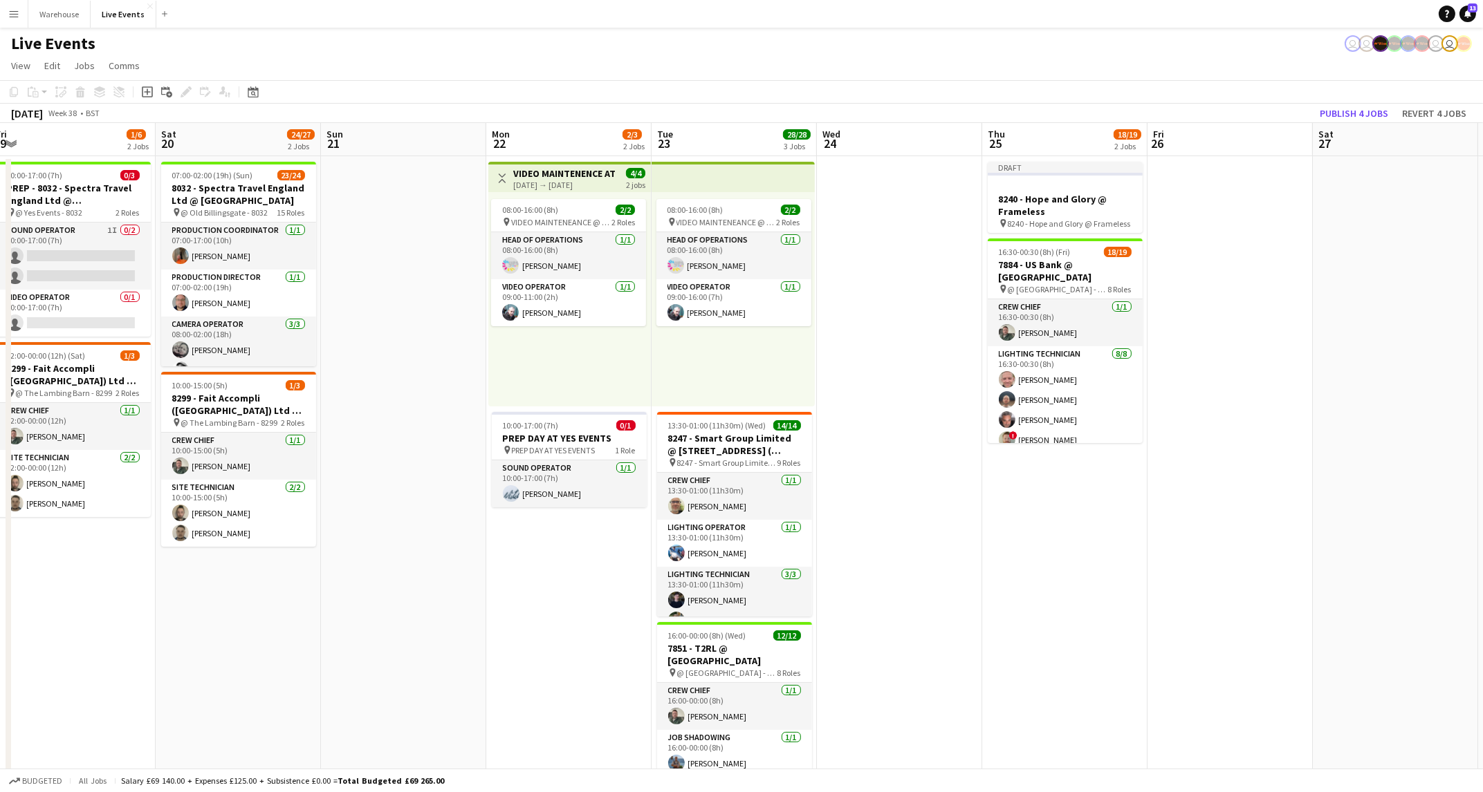
drag, startPoint x: 1058, startPoint y: 666, endPoint x: 658, endPoint y: 640, distance: 401.2
click at [649, 648] on app-calendar-viewport "Mon 15 Tue 16 2/2 1 Job Wed 17 18/29 5 Jobs Thu 18 37/48 5 Jobs Fri 19 1/6 2 Jo…" at bounding box center [741, 679] width 1483 height 1112
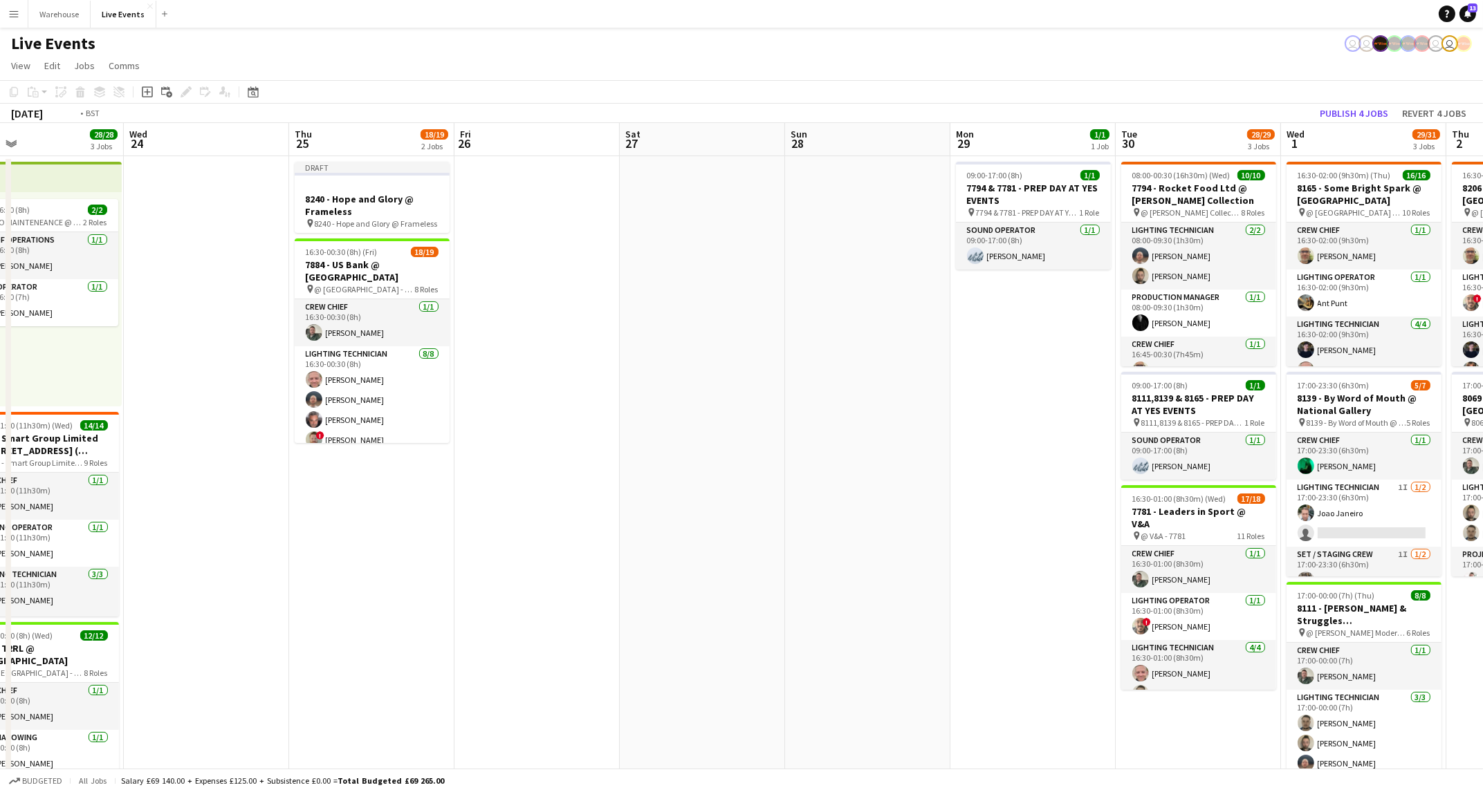
drag, startPoint x: 1005, startPoint y: 636, endPoint x: 723, endPoint y: 639, distance: 282.8
click at [721, 640] on app-calendar-viewport "Fri 19 1/6 2 Jobs Sat 20 24/27 2 Jobs Sun 21 Mon 22 2/3 2 Jobs Tue 23 28/28 3 J…" at bounding box center [741, 679] width 1483 height 1112
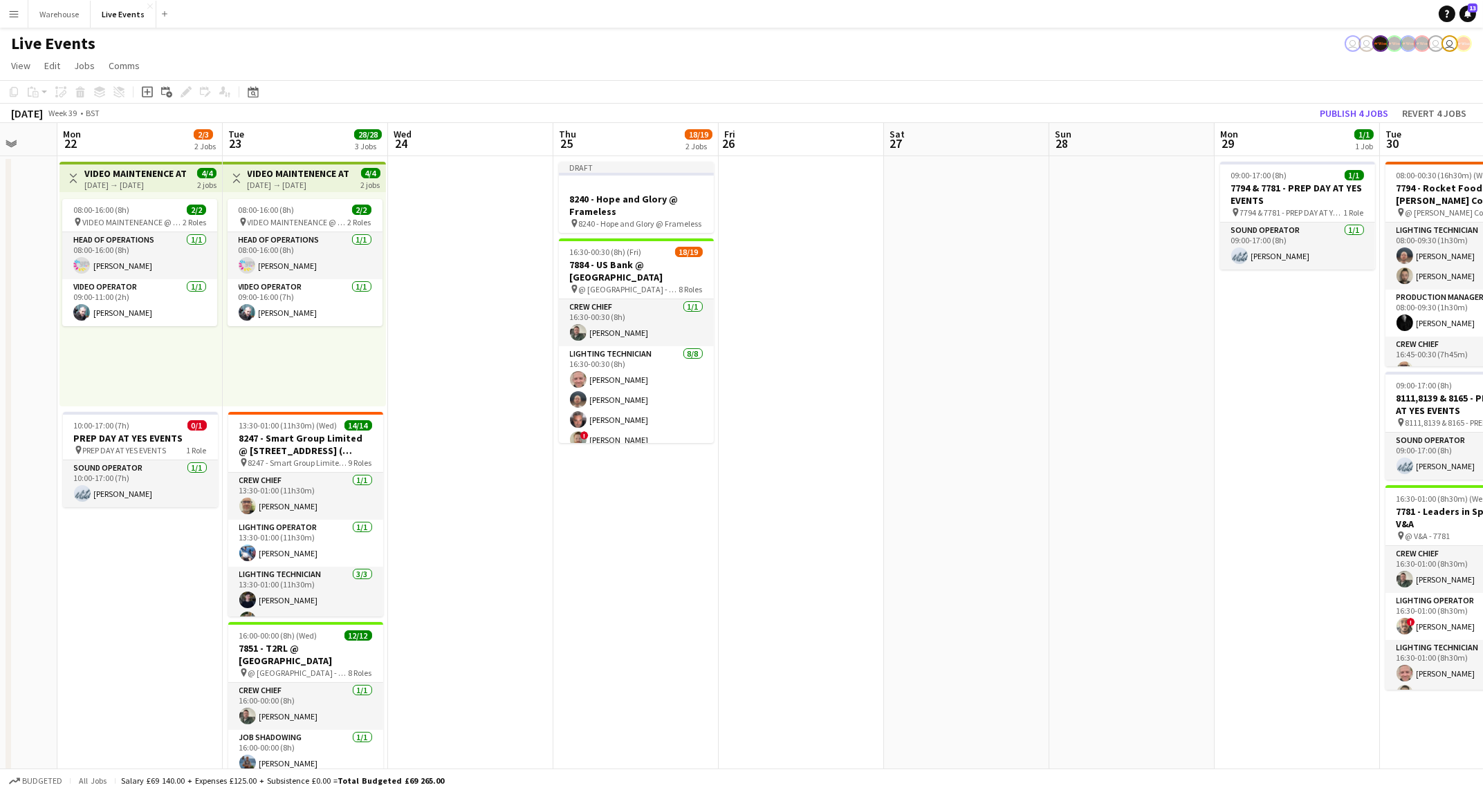
drag, startPoint x: 721, startPoint y: 642, endPoint x: 714, endPoint y: 635, distance: 9.8
click at [710, 640] on app-calendar-viewport "Fri 19 1/6 2 Jobs Sat 20 24/27 2 Jobs Sun 21 Mon 22 2/3 2 Jobs Tue 23 28/28 3 J…" at bounding box center [741, 679] width 1483 height 1112
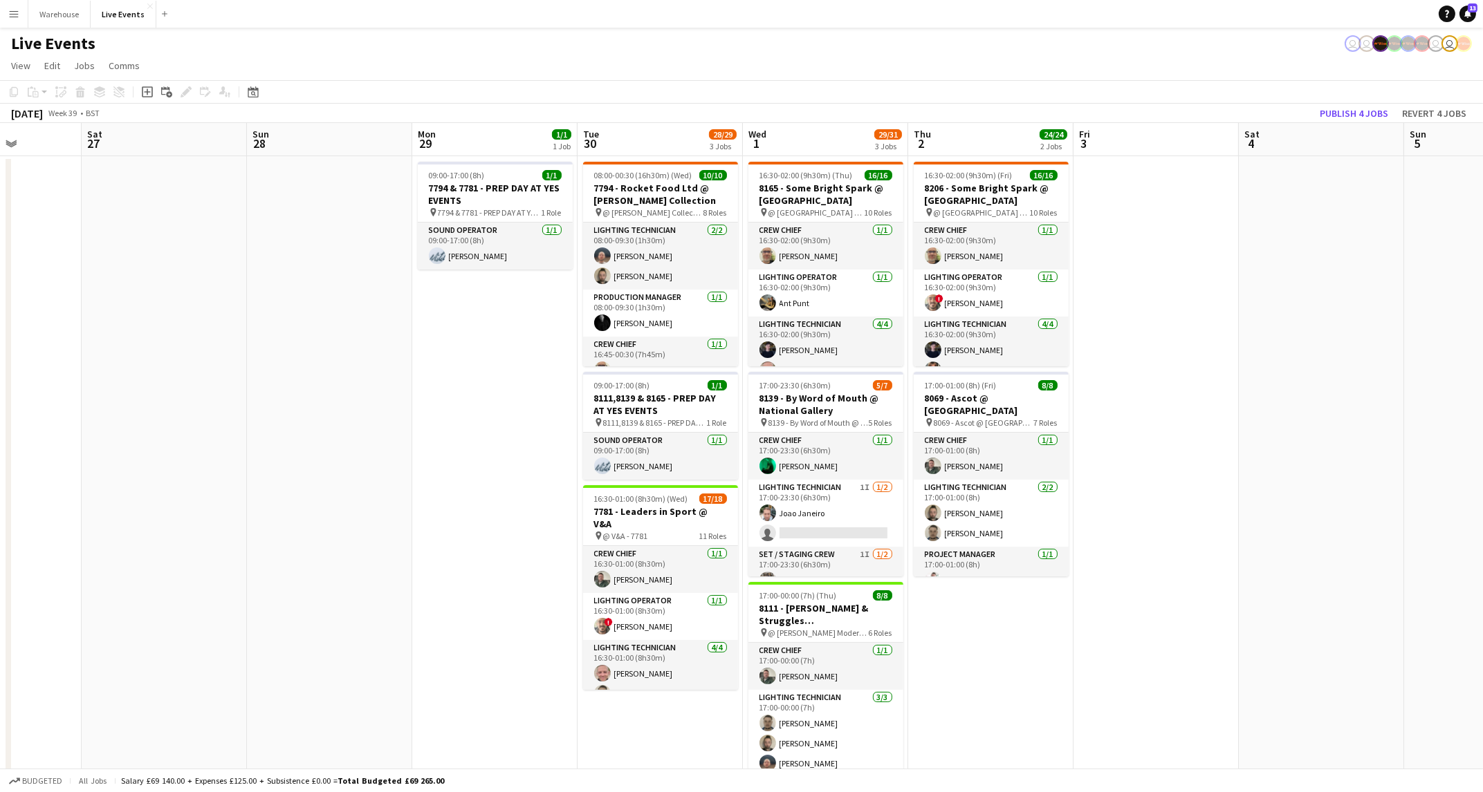
drag, startPoint x: 942, startPoint y: 554, endPoint x: 489, endPoint y: 583, distance: 454.5
click at [489, 583] on app-calendar-viewport "Tue 23 28/28 3 Jobs Wed 24 Thu 25 18/19 2 Jobs Fri 26 Sat 27 Sun 28 Mon 29 1/1 …" at bounding box center [741, 679] width 1483 height 1112
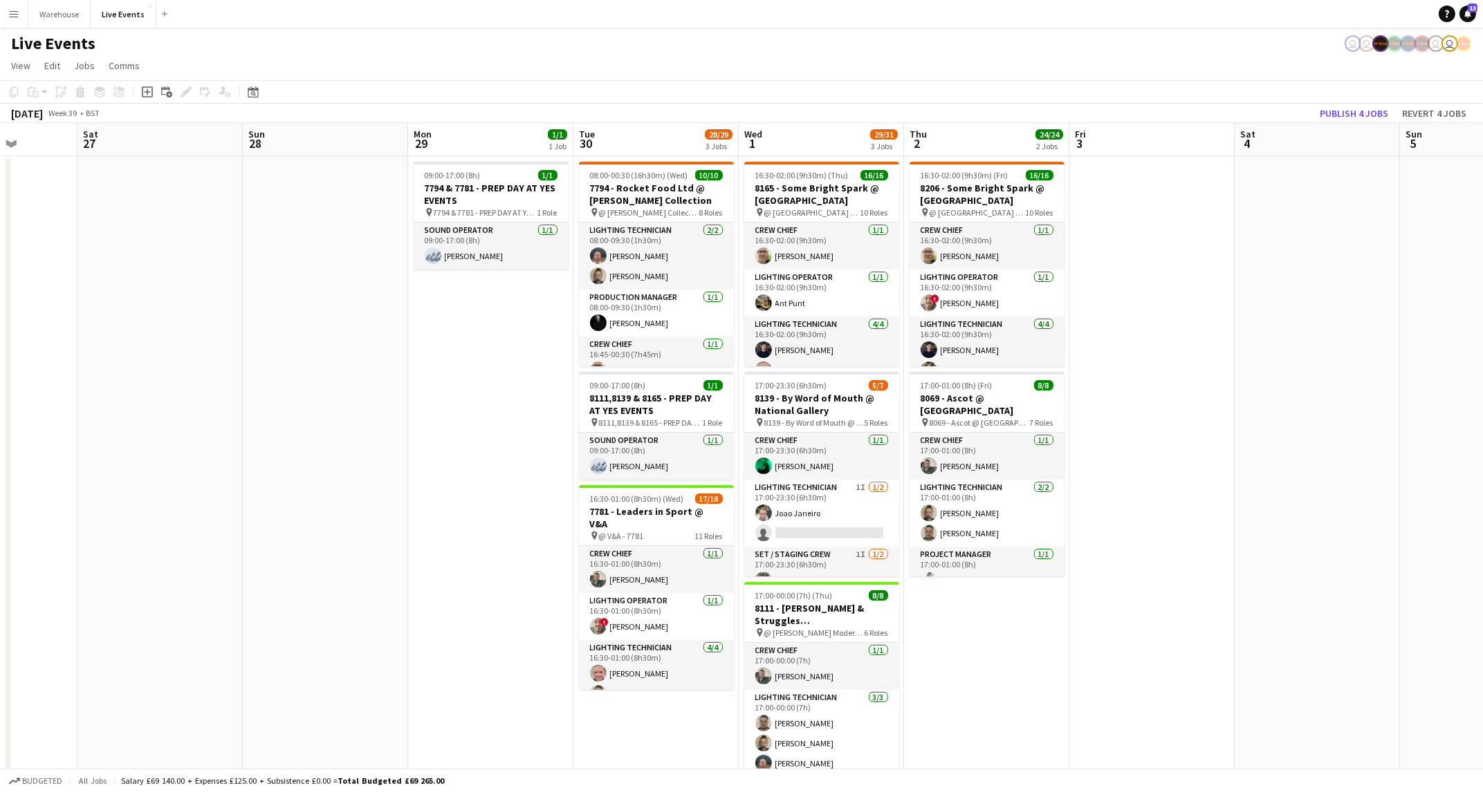
click at [1098, 615] on app-calendar-viewport "Tue 23 28/28 3 Jobs Wed 24 Thu 25 18/19 2 Jobs Fri 26 Sat 27 Sun 28 Mon 29 1/1 …" at bounding box center [741, 679] width 1483 height 1112
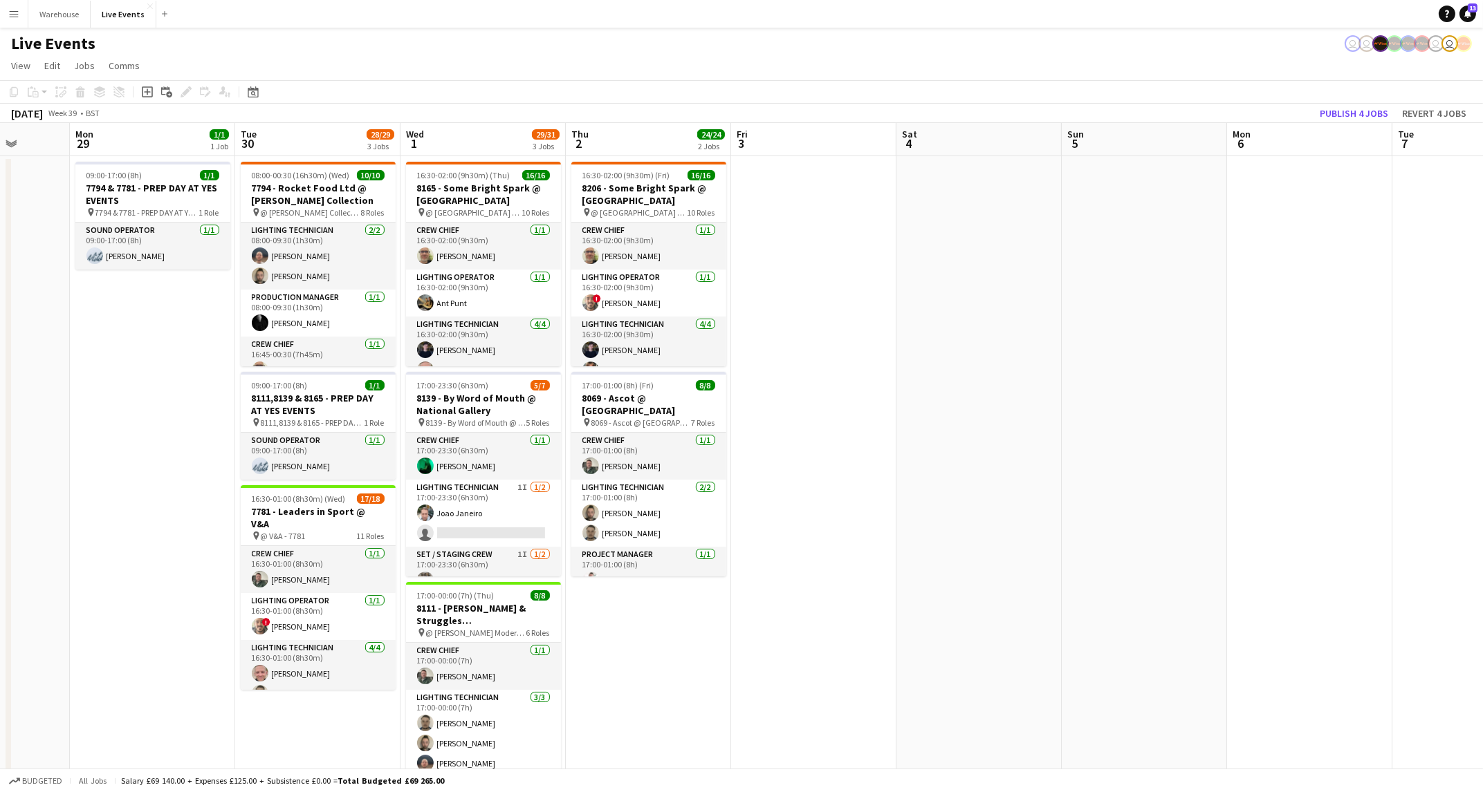
drag, startPoint x: 967, startPoint y: 647, endPoint x: 771, endPoint y: 640, distance: 196.5
click at [766, 644] on app-calendar-viewport "Thu 25 18/19 2 Jobs Fri 26 Sat 27 Sun 28 Mon 29 1/1 1 Job Tue 30 28/29 3 Jobs W…" at bounding box center [741, 679] width 1483 height 1112
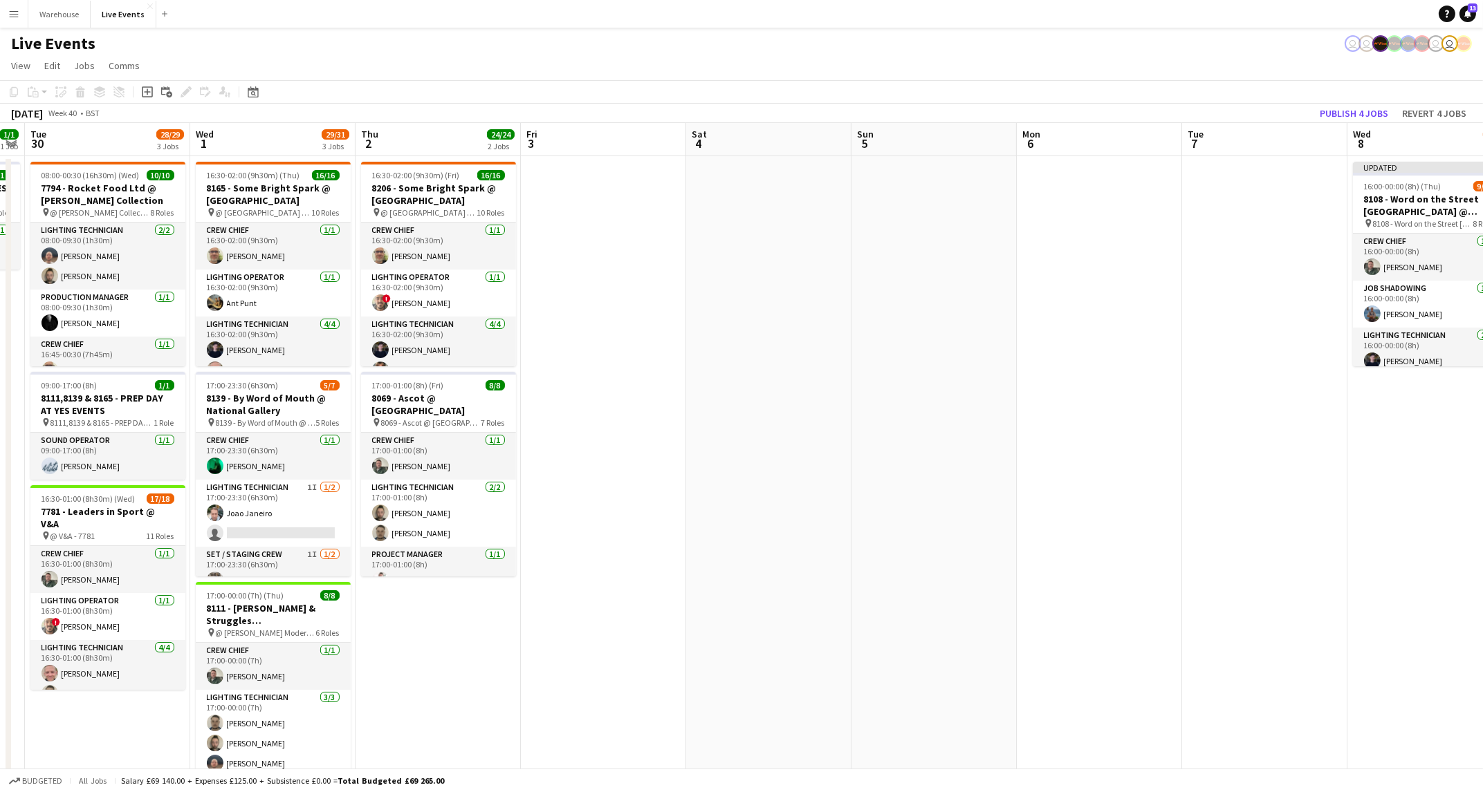
drag, startPoint x: 755, startPoint y: 645, endPoint x: 714, endPoint y: 641, distance: 41.7
click at [714, 645] on app-calendar-viewport "Sat 27 Sun 28 Mon 29 1/1 1 Job Tue 30 28/29 3 Jobs Wed 1 29/31 3 Jobs Thu 2 24/…" at bounding box center [741, 679] width 1483 height 1112
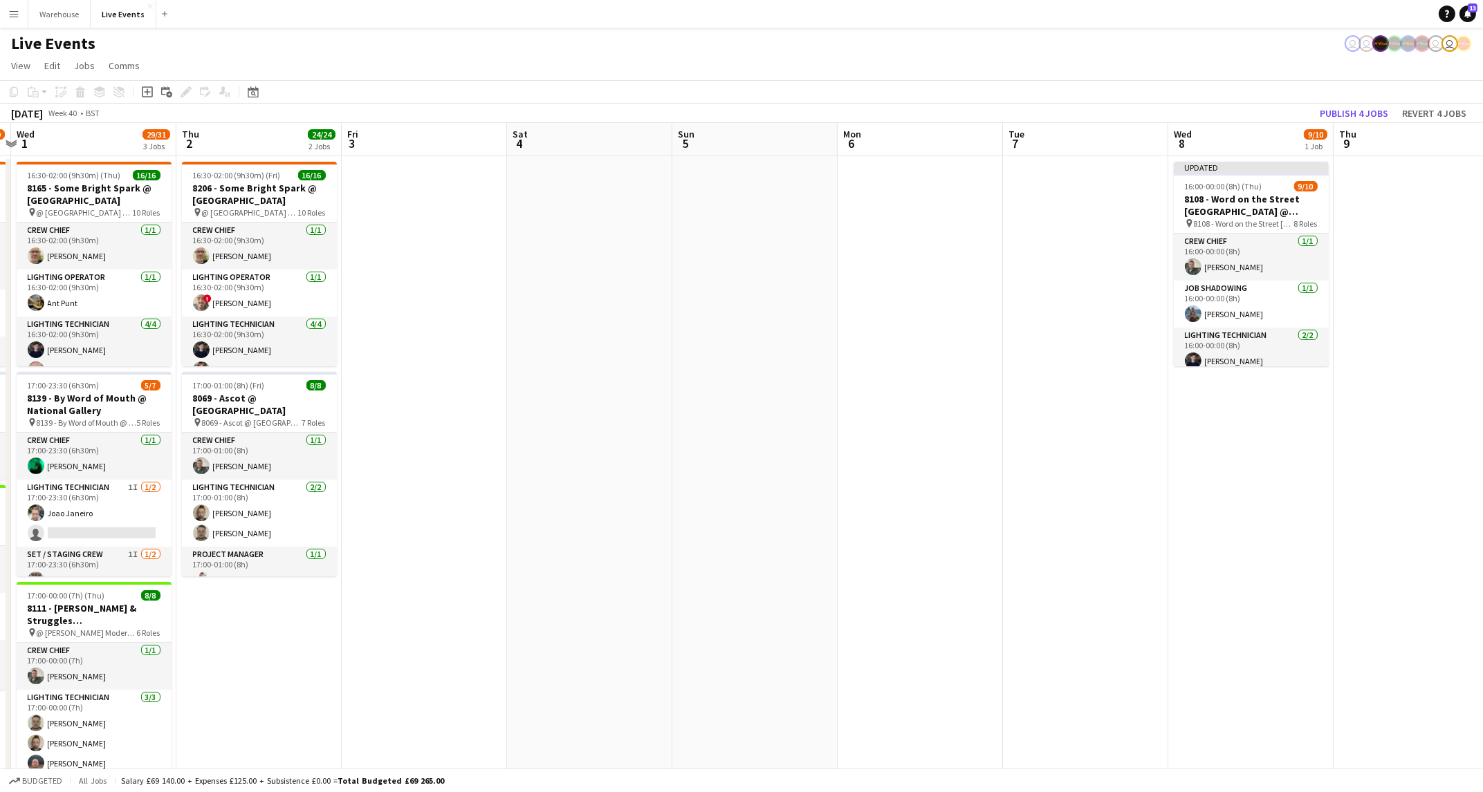
scroll to position [0, 284]
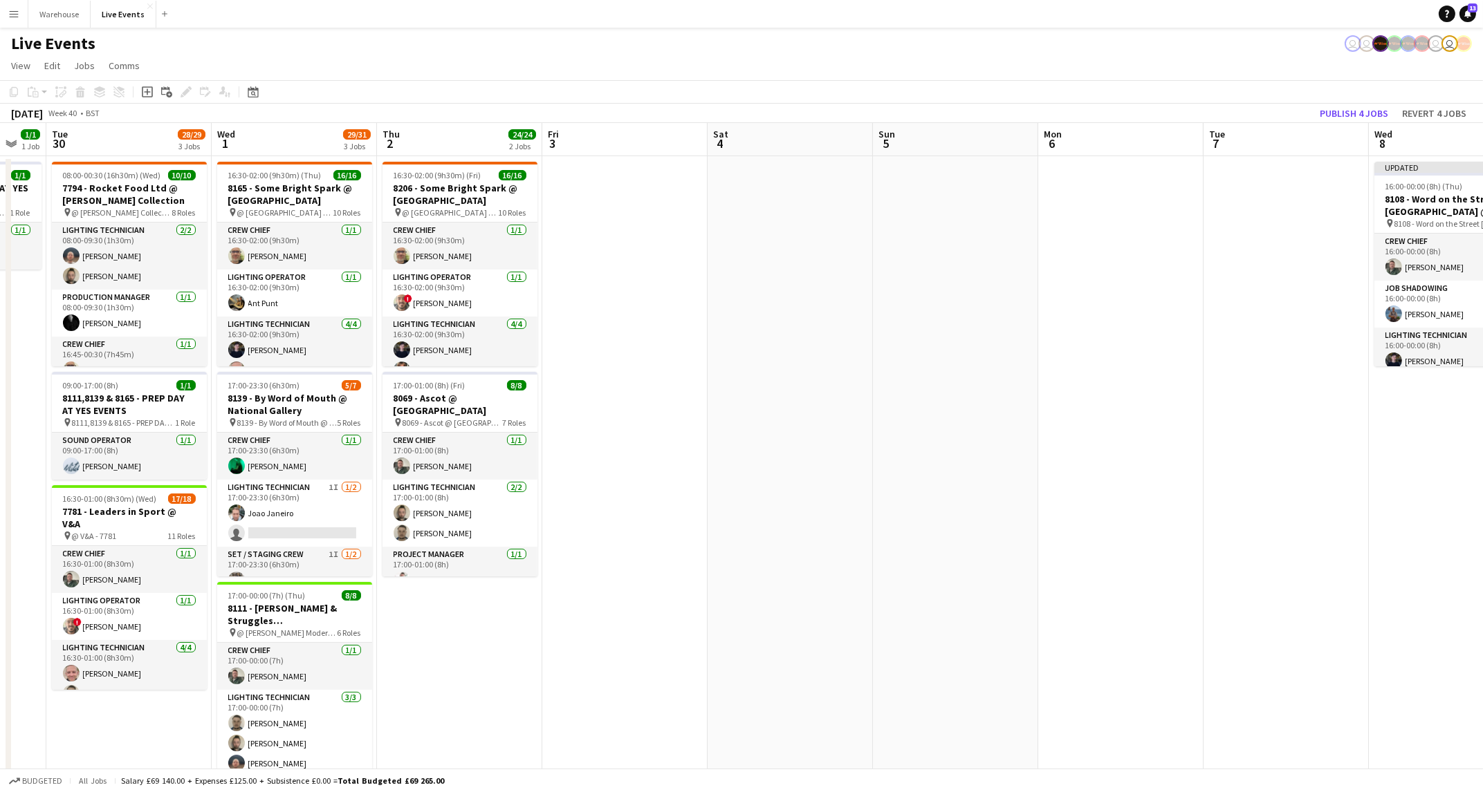
drag, startPoint x: 1102, startPoint y: 591, endPoint x: 1136, endPoint y: 589, distance: 33.9
click at [1136, 589] on app-calendar-viewport "Sun 28 Mon 29 1/1 1 Job Tue 30 28/29 3 Jobs Wed 1 29/31 3 Jobs Thu 2 24/24 2 Jo…" at bounding box center [741, 679] width 1483 height 1112
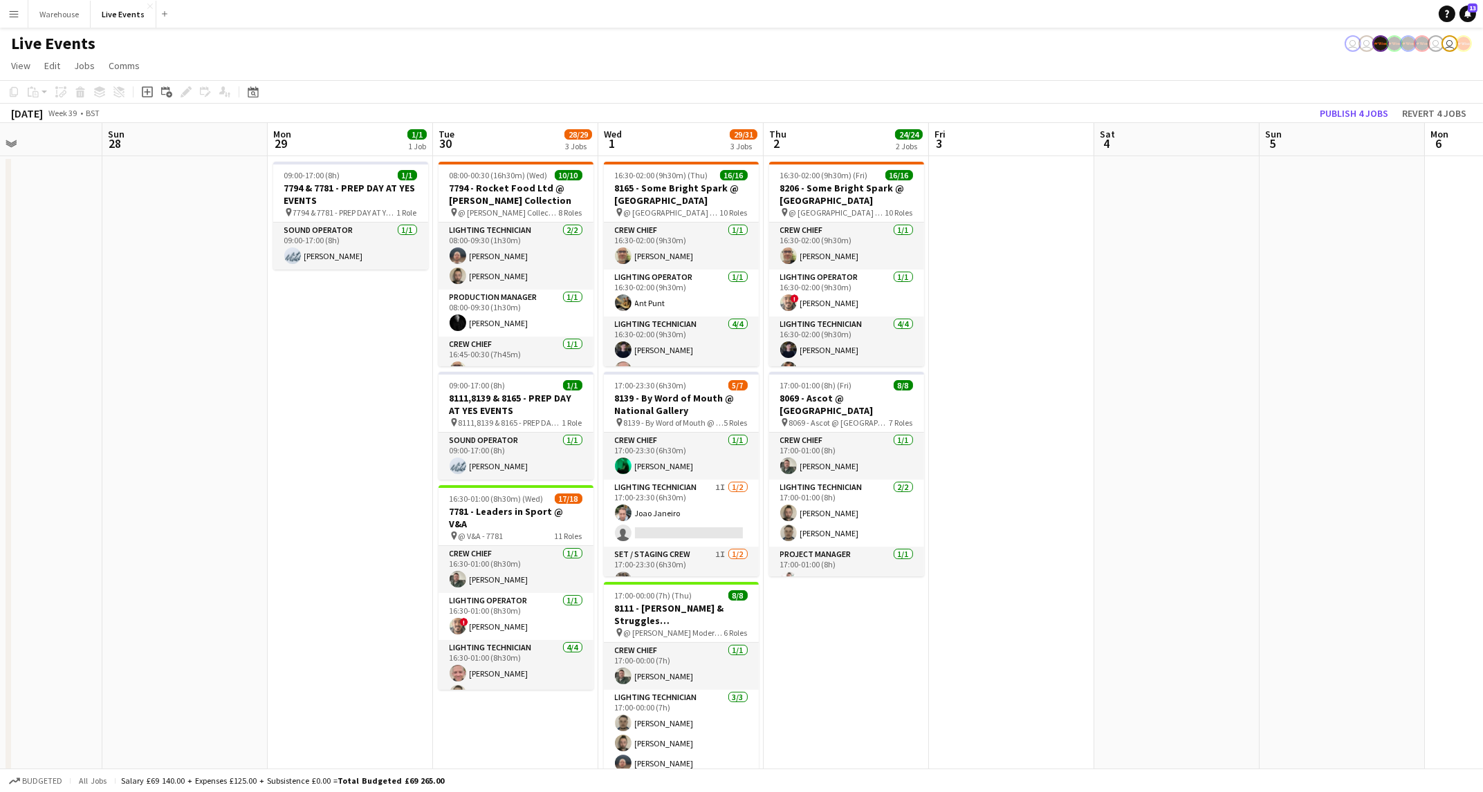
drag, startPoint x: 770, startPoint y: 485, endPoint x: 1059, endPoint y: 483, distance: 289.7
click at [1059, 483] on app-calendar-viewport "Thu 25 18/19 2 Jobs Fri 26 Sat 27 Sun 28 Mon 29 1/1 1 Job Tue 30 28/29 3 Jobs W…" at bounding box center [741, 679] width 1483 height 1112
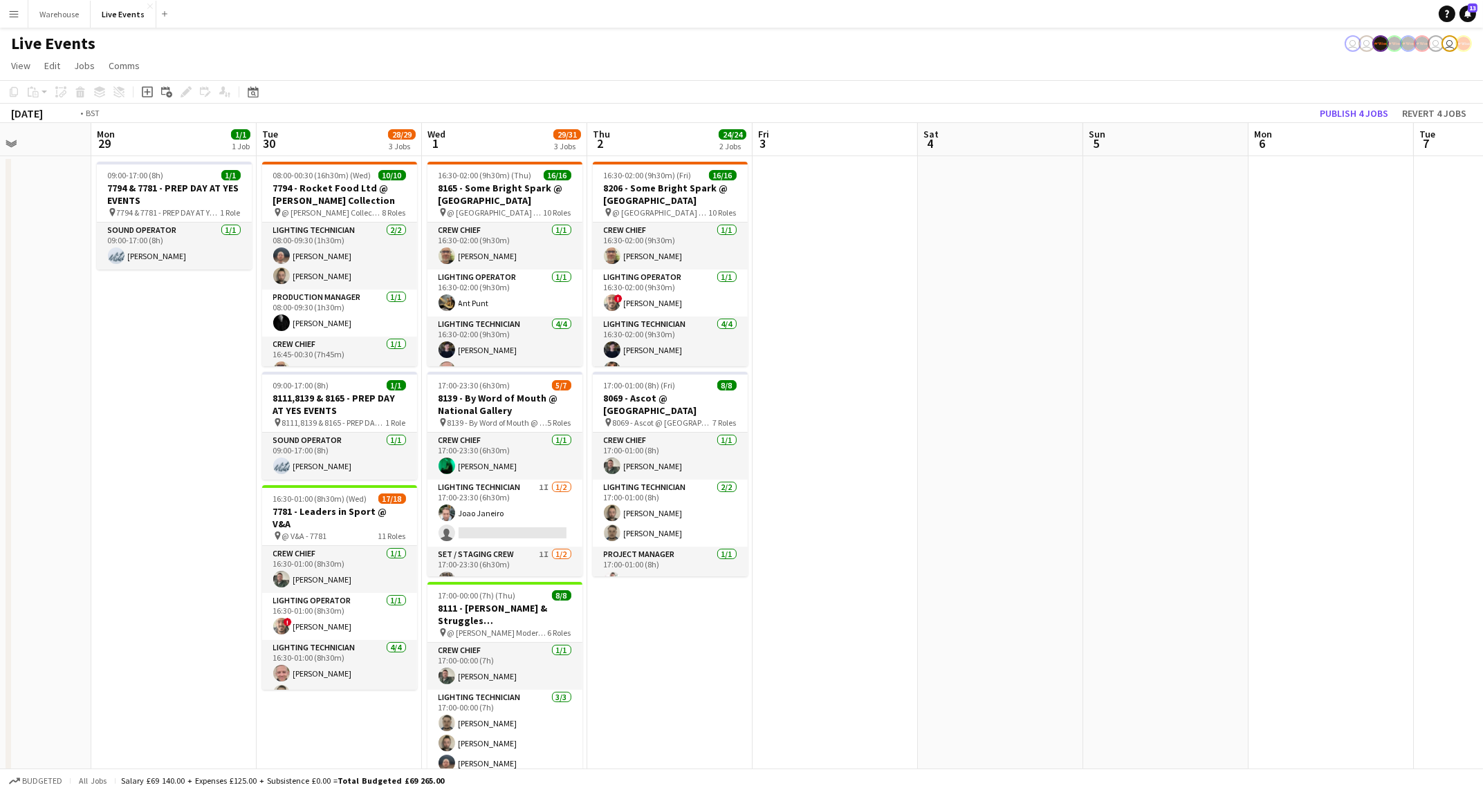
scroll to position [0, 705]
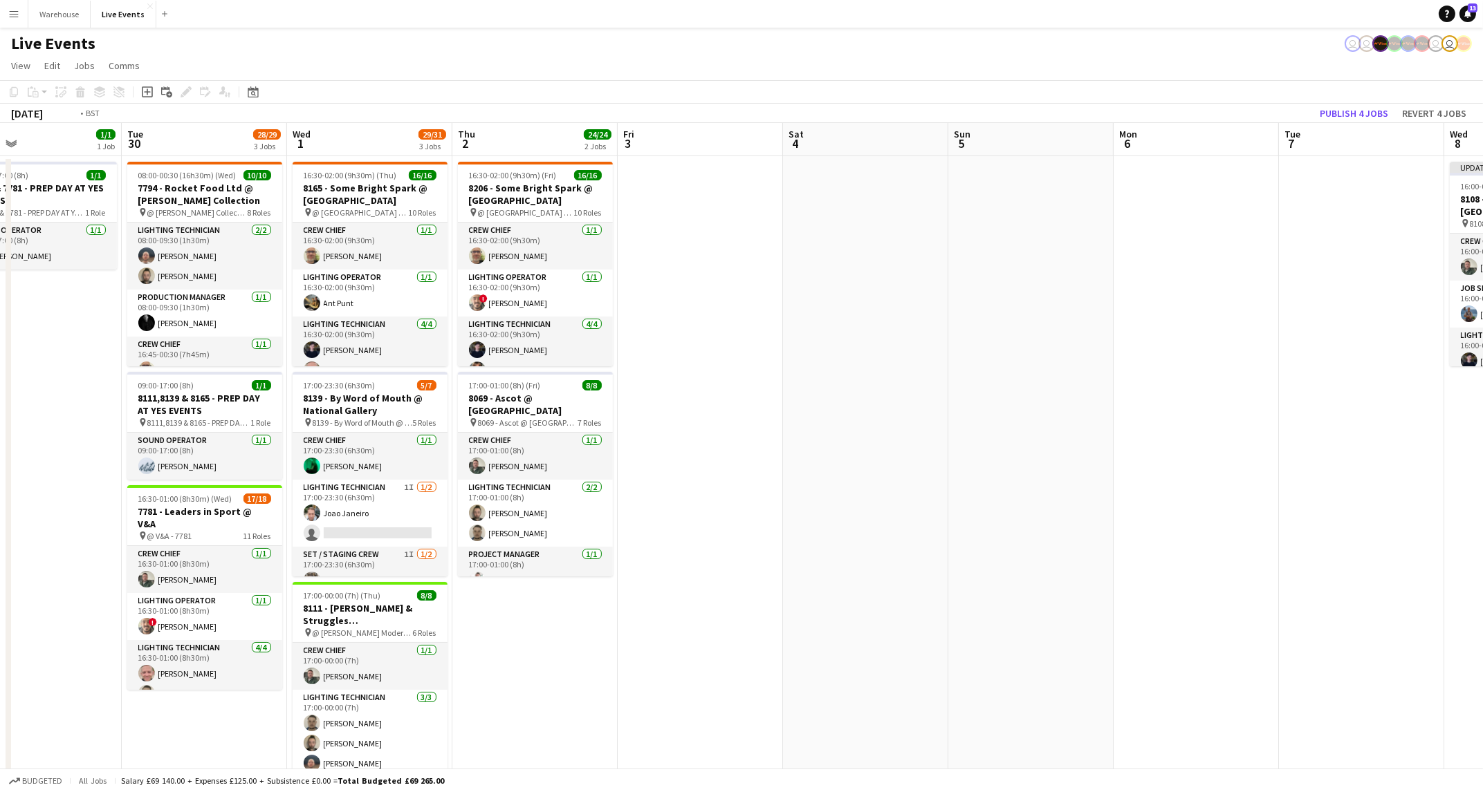
drag, startPoint x: 1213, startPoint y: 488, endPoint x: 942, endPoint y: 492, distance: 271.1
click at [942, 492] on app-calendar-viewport "Thu 25 18/19 2 Jobs Fri 26 Sat 27 Sun 28 Mon 29 1/1 1 Job Tue 30 28/29 3 Jobs W…" at bounding box center [741, 679] width 1483 height 1112
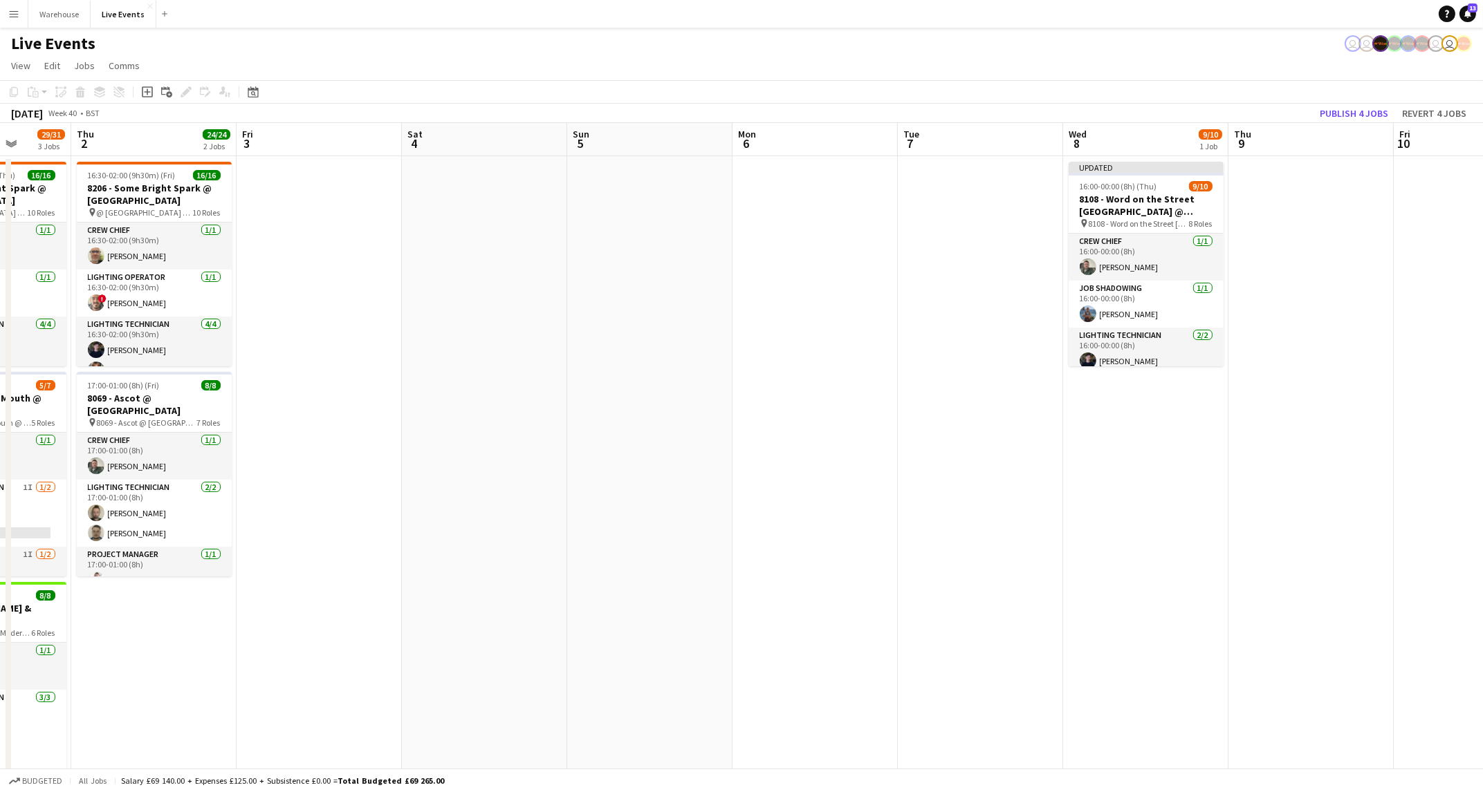
drag, startPoint x: 1125, startPoint y: 447, endPoint x: 758, endPoint y: 531, distance: 376.6
click at [758, 531] on app-calendar-viewport "Mon 29 1/1 1 Job Tue 30 28/29 3 Jobs Wed 1 29/31 3 Jobs Thu 2 24/24 2 Jobs Fri …" at bounding box center [741, 679] width 1483 height 1112
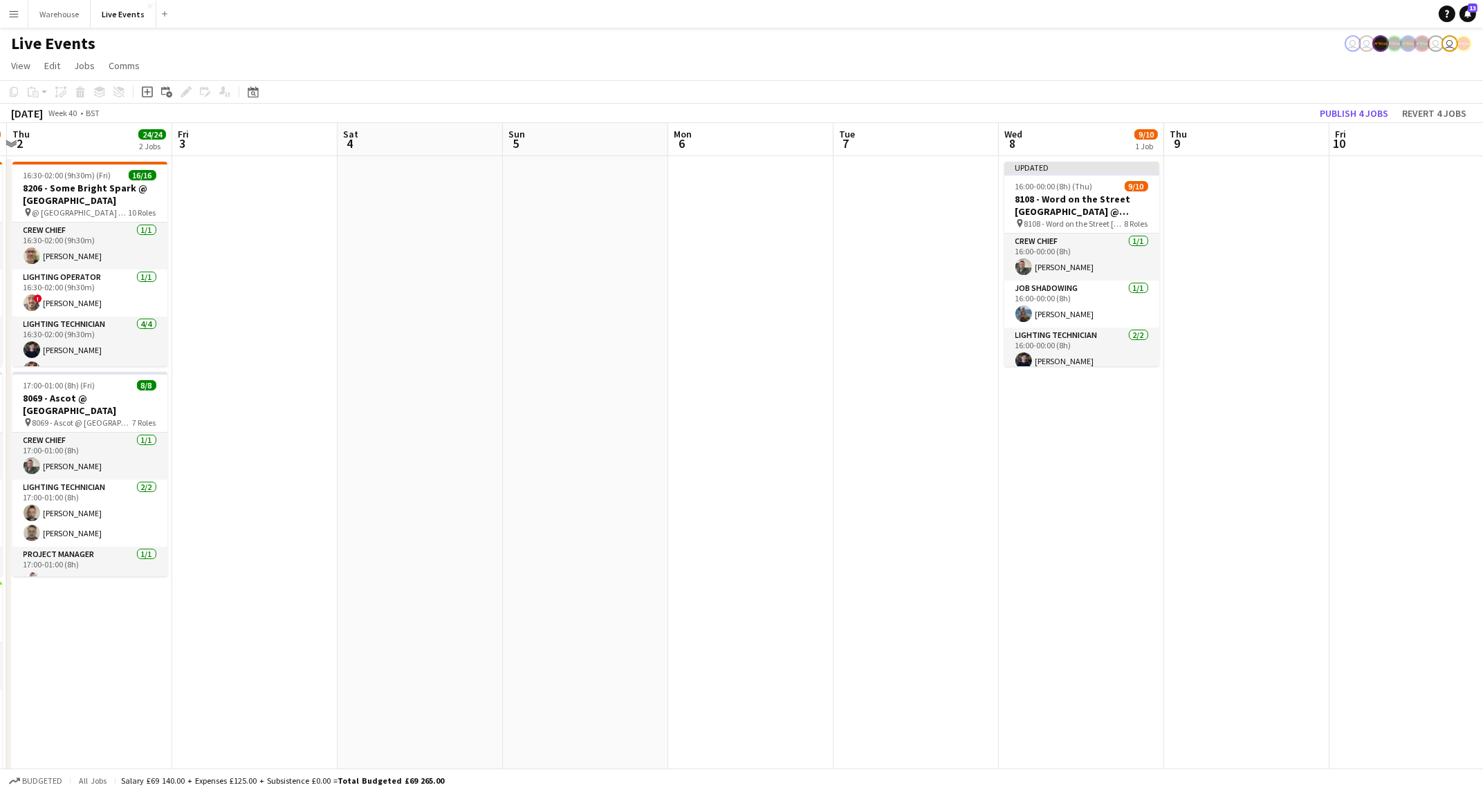
drag, startPoint x: 937, startPoint y: 487, endPoint x: 877, endPoint y: 500, distance: 60.9
click at [791, 526] on app-calendar-viewport "Mon 29 1/1 1 Job Tue 30 28/29 3 Jobs Wed 1 29/31 3 Jobs Thu 2 24/24 2 Jobs Fri …" at bounding box center [741, 679] width 1483 height 1112
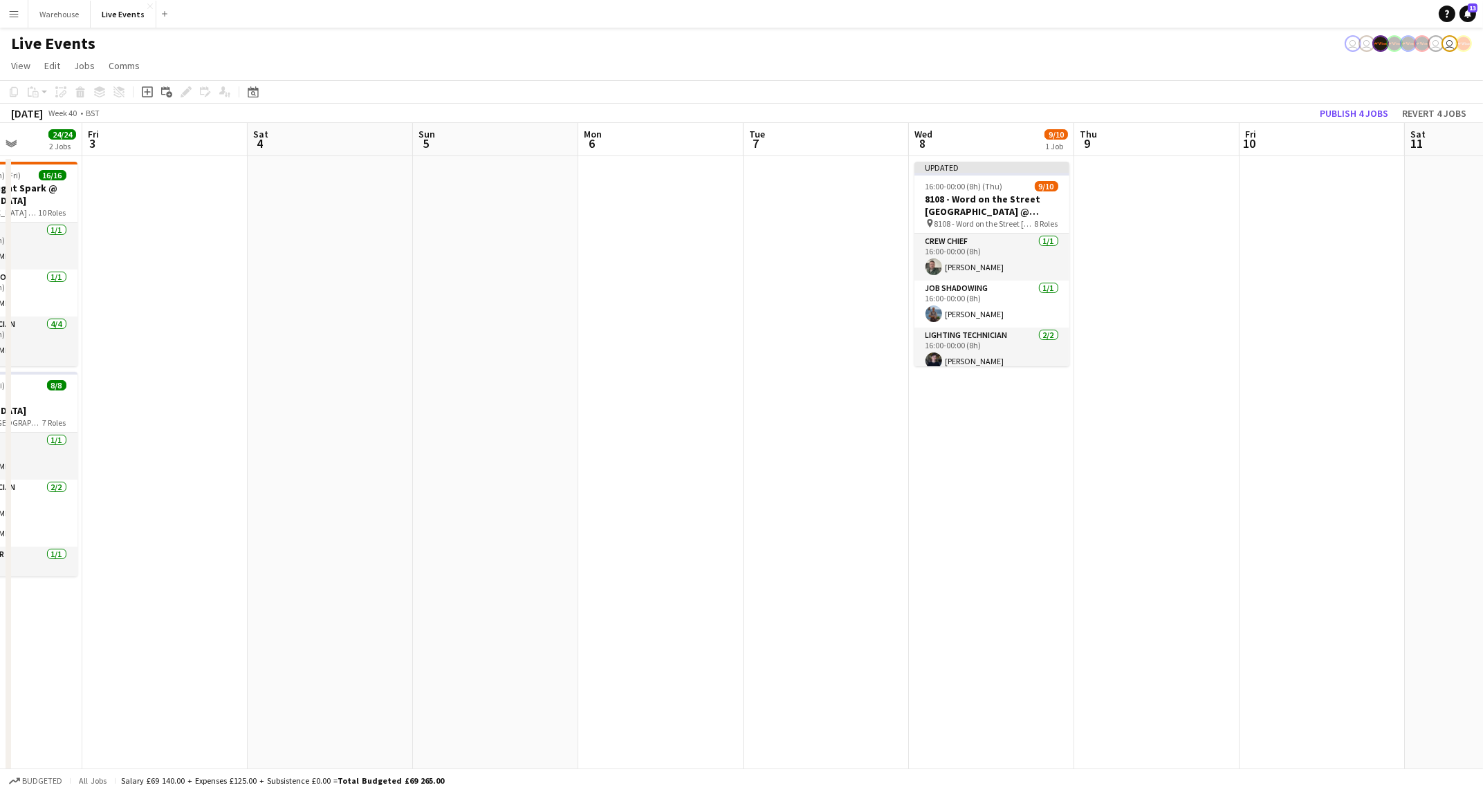
click at [777, 447] on app-calendar-viewport "Mon 29 1/1 1 Job Tue 30 28/29 3 Jobs Wed 1 29/31 3 Jobs Thu 2 24/24 2 Jobs Fri …" at bounding box center [741, 679] width 1483 height 1112
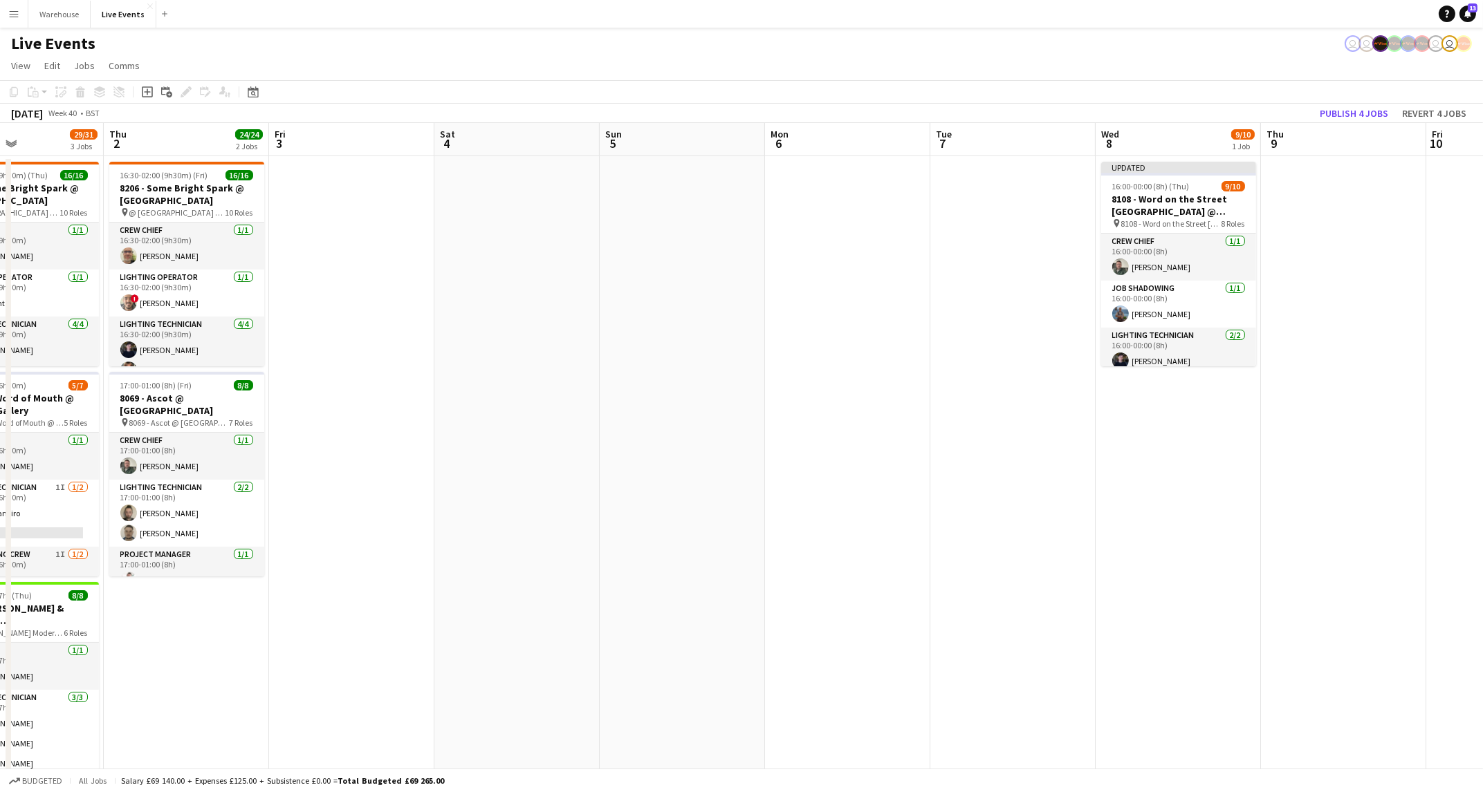
drag, startPoint x: 678, startPoint y: 447, endPoint x: 972, endPoint y: 450, distance: 293.2
click at [976, 449] on app-calendar-viewport "Mon 29 1/1 1 Job Tue 30 28/29 3 Jobs Wed 1 29/31 3 Jobs Thu 2 24/24 2 Jobs Fri …" at bounding box center [741, 679] width 1483 height 1112
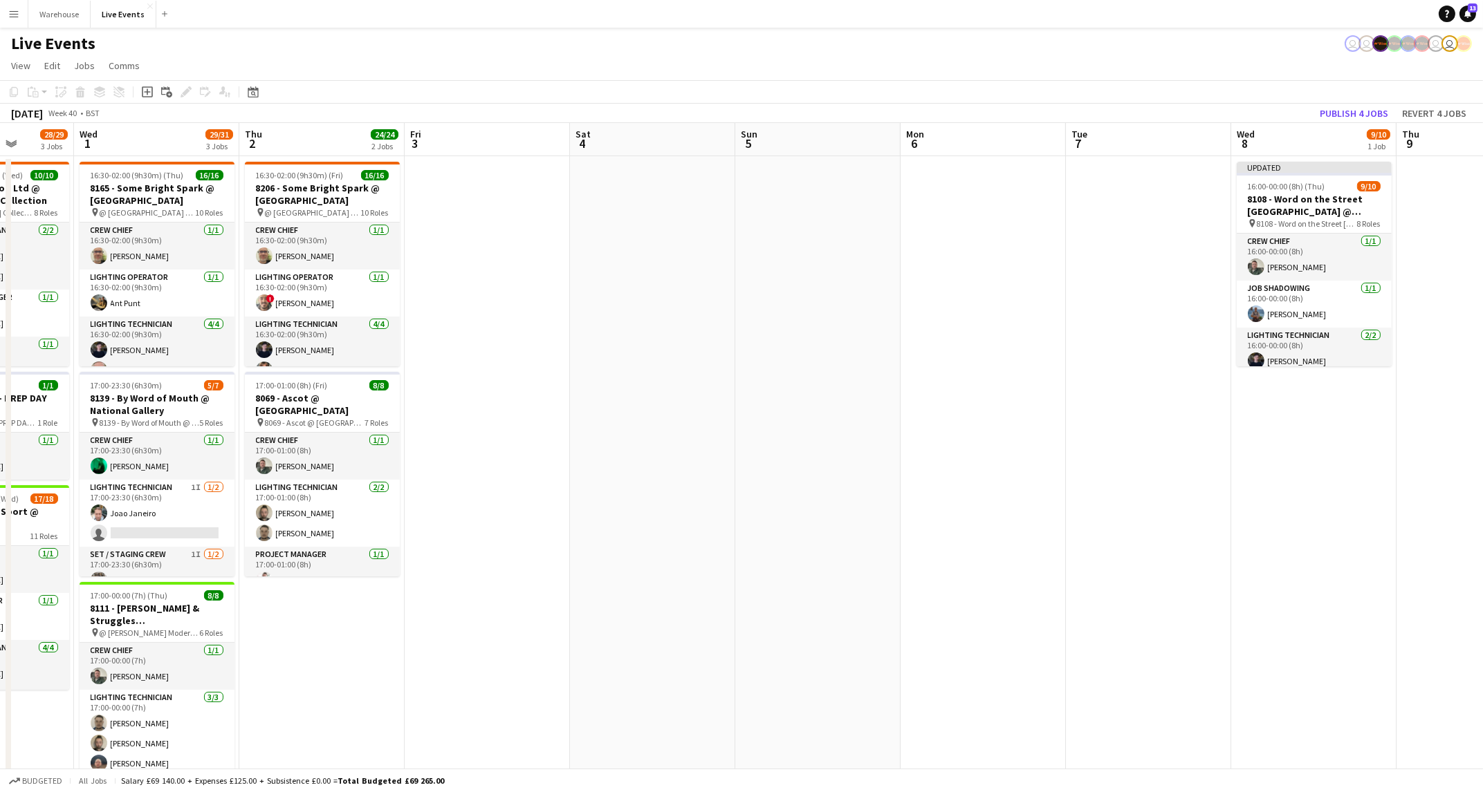
scroll to position [0, 338]
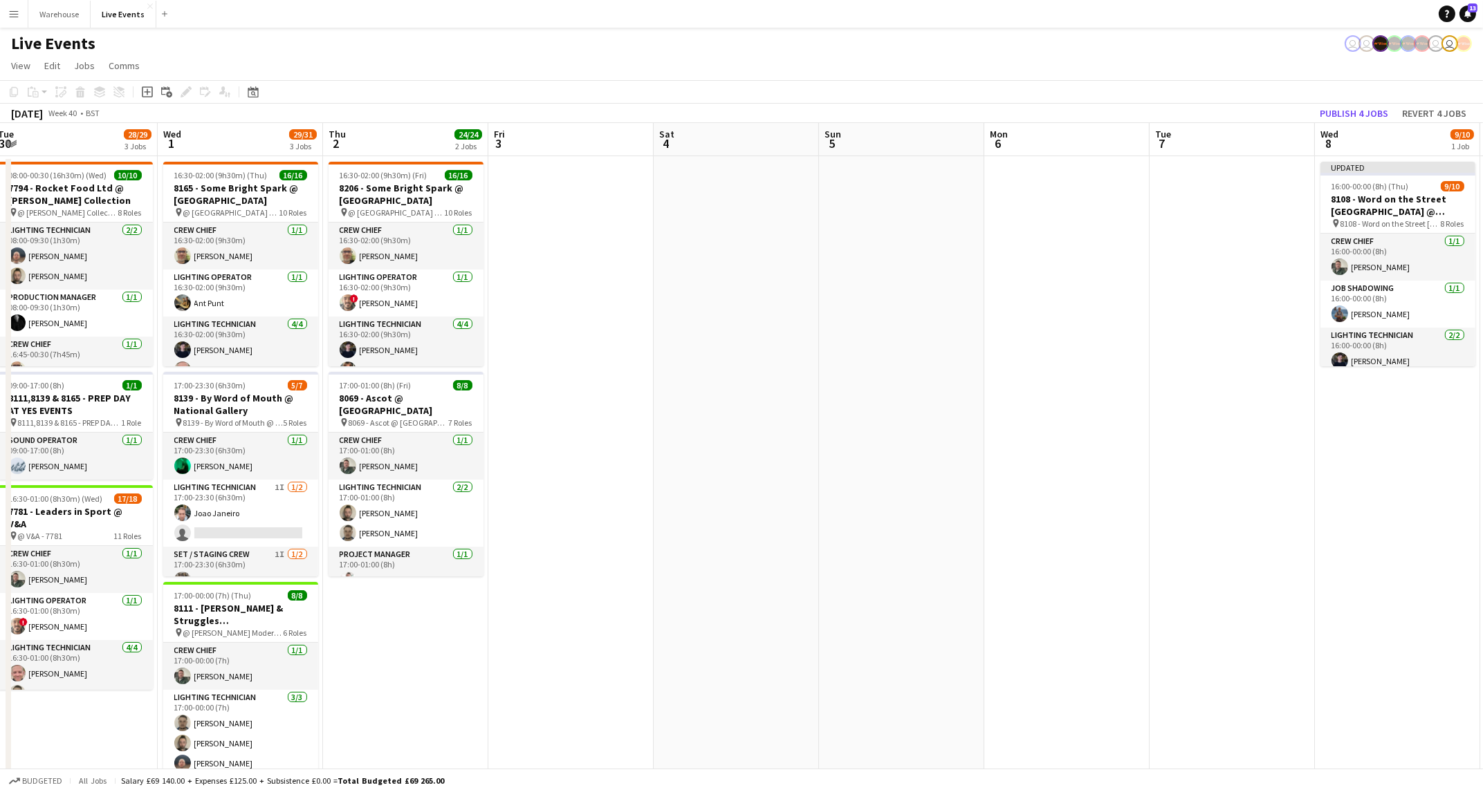
drag, startPoint x: 801, startPoint y: 452, endPoint x: 825, endPoint y: 452, distance: 24.2
click at [825, 452] on app-calendar-viewport "Sun 28 Mon 29 1/1 1 Job Tue 30 28/29 3 Jobs Wed 1 29/31 3 Jobs Thu 2 24/24 2 Jo…" at bounding box center [741, 679] width 1483 height 1112
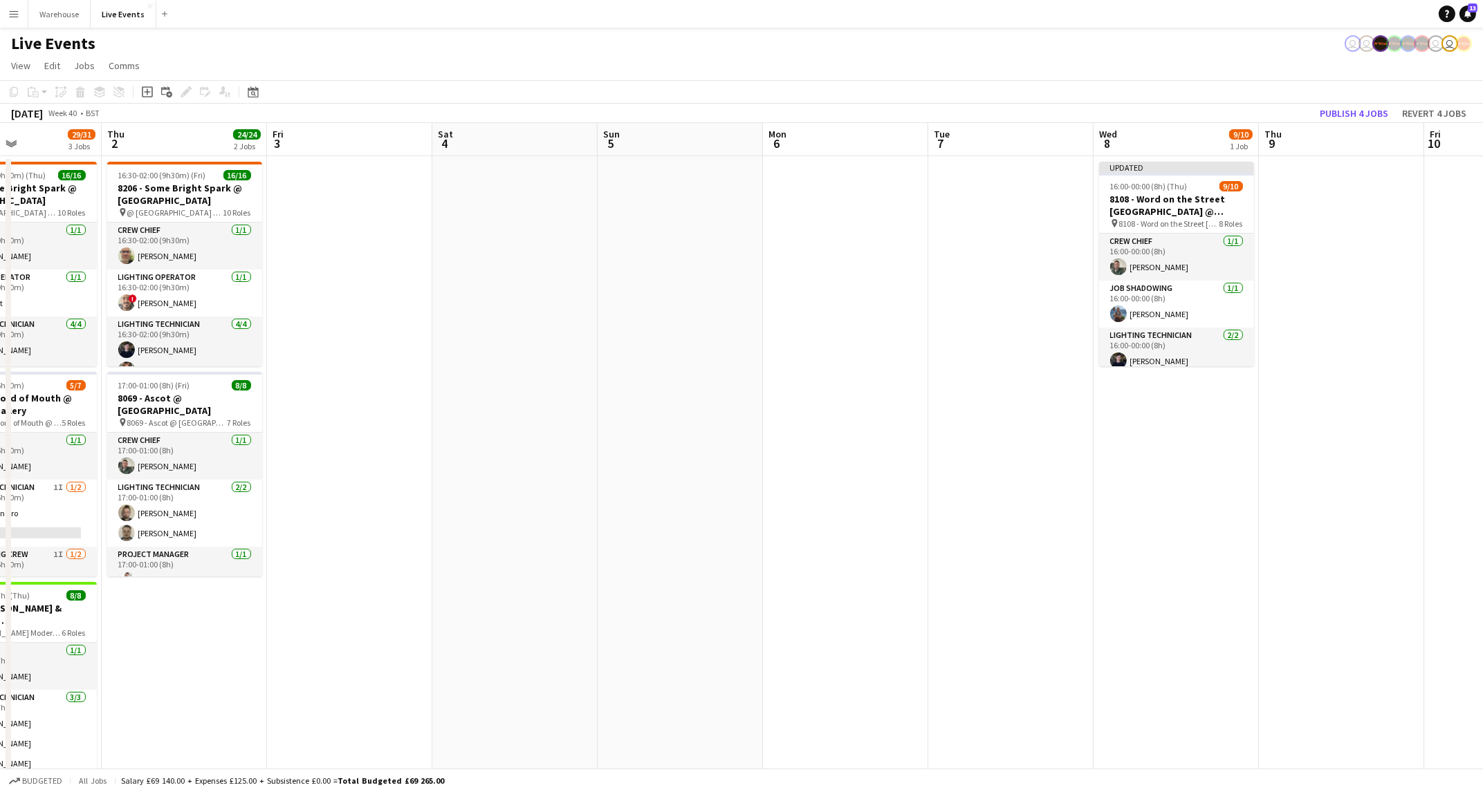
scroll to position [0, 626]
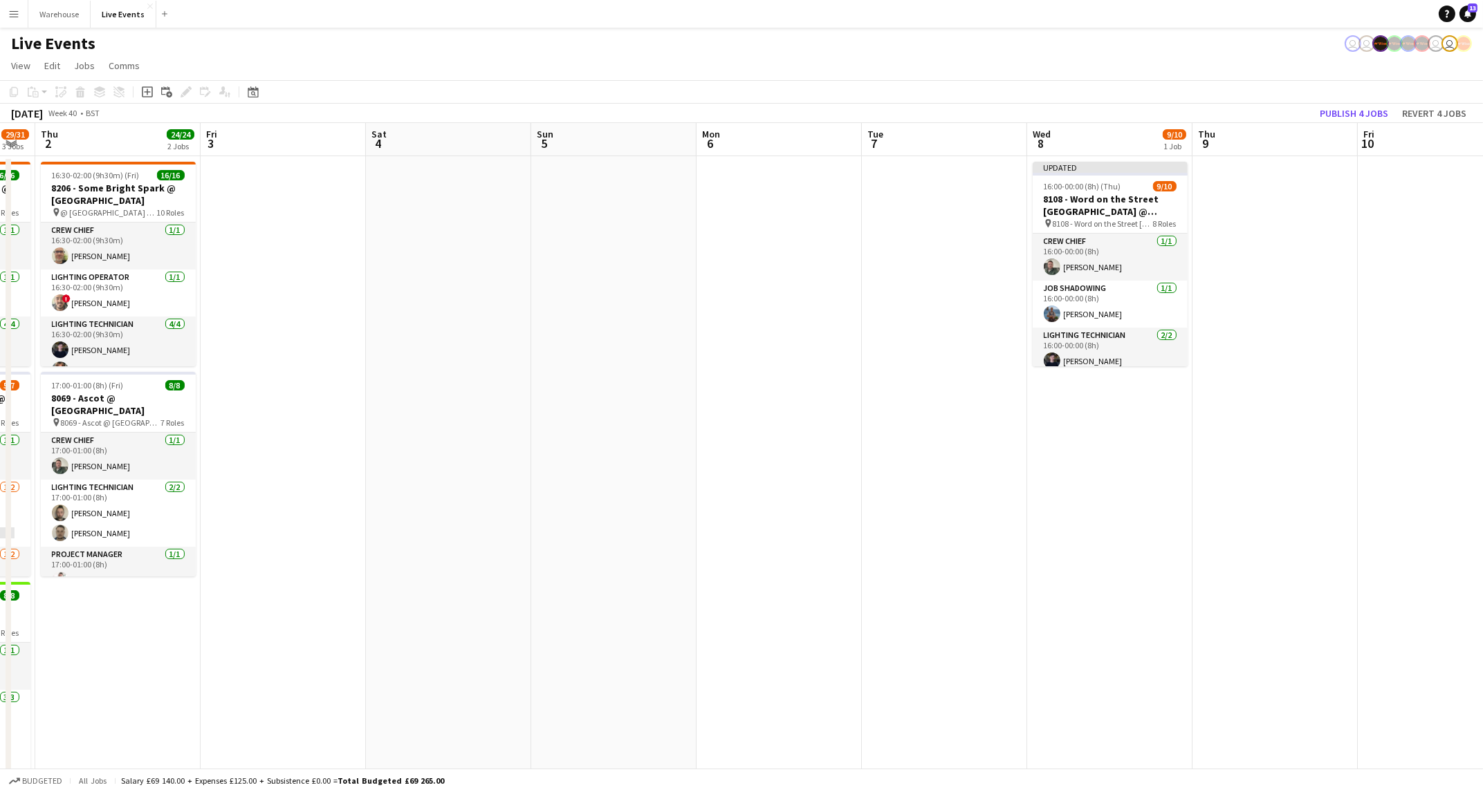
drag, startPoint x: 1223, startPoint y: 326, endPoint x: 936, endPoint y: 355, distance: 289.1
click at [936, 355] on app-calendar-viewport "Sun 28 Mon 29 1/1 1 Job Tue 30 28/29 3 Jobs Wed 1 29/31 3 Jobs Thu 2 24/24 2 Jo…" at bounding box center [741, 679] width 1483 height 1112
